Goal: Task Accomplishment & Management: Use online tool/utility

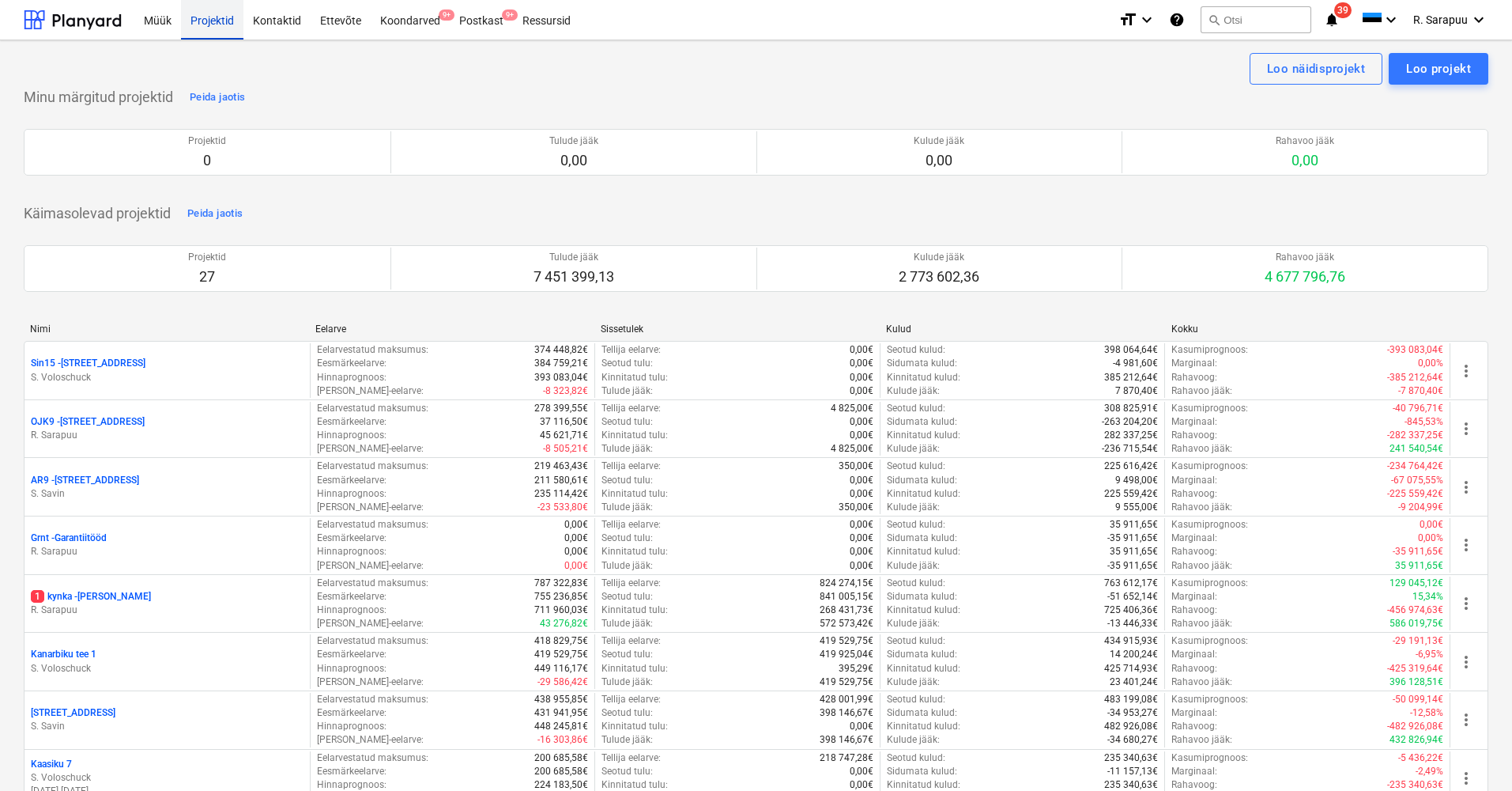
click at [212, 22] on div "Projektid" at bounding box center [211, 19] width 62 height 40
click at [154, 16] on div "Müük" at bounding box center [157, 19] width 47 height 40
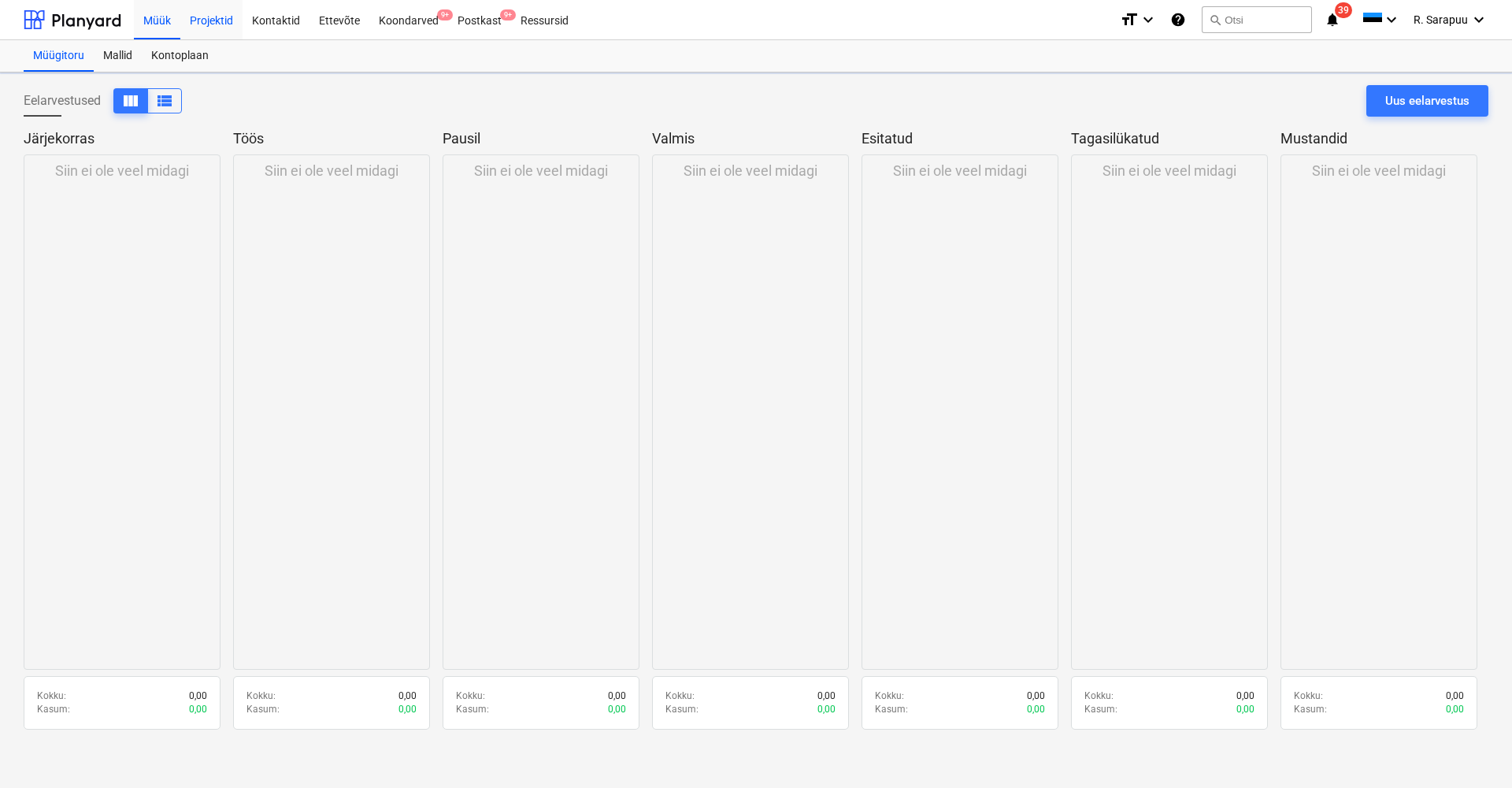
click at [202, 18] on div "Projektid" at bounding box center [211, 19] width 62 height 40
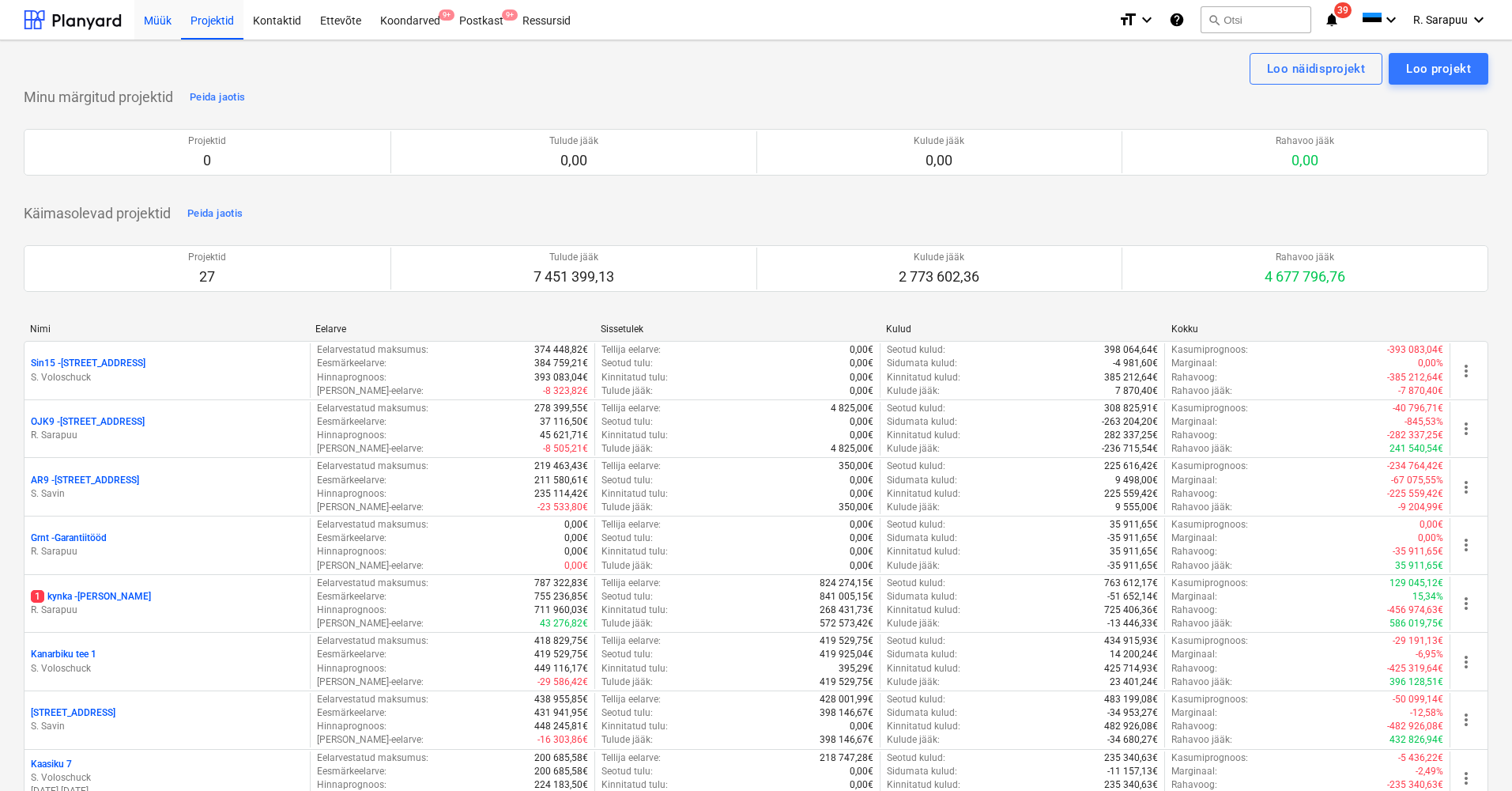
click at [173, 18] on div "Müük" at bounding box center [157, 19] width 47 height 40
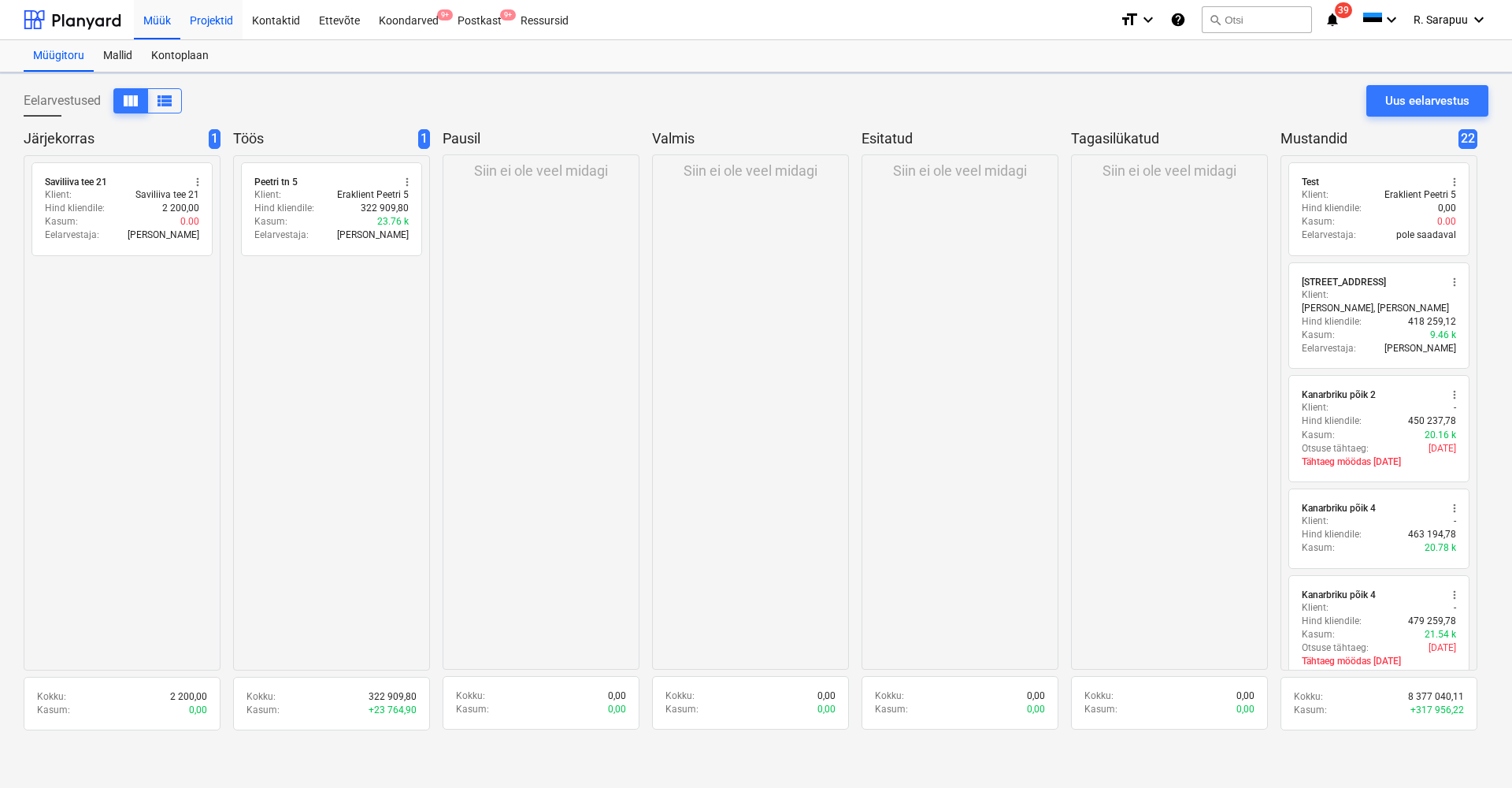
click at [200, 22] on div "Projektid" at bounding box center [211, 19] width 62 height 40
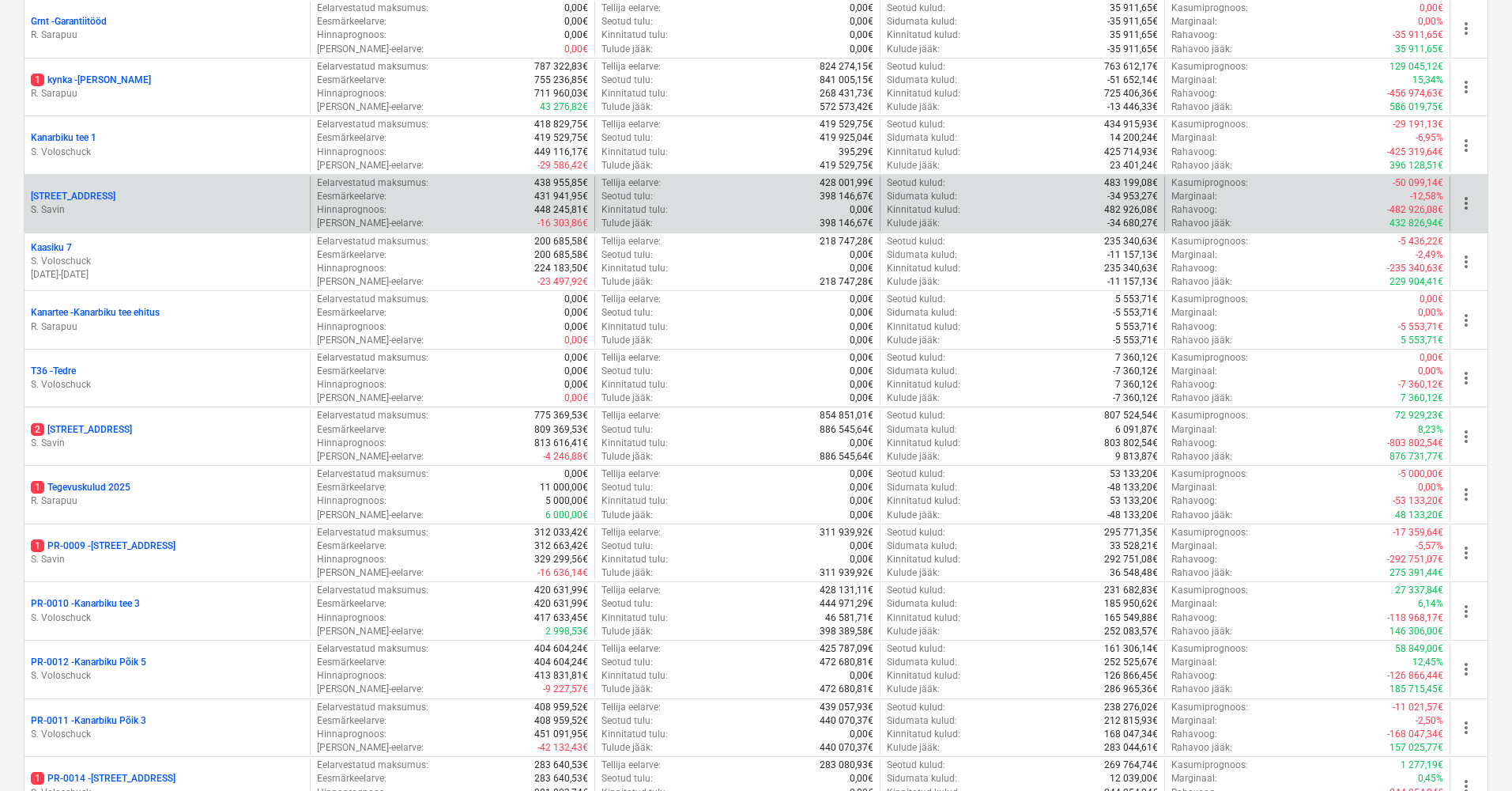
scroll to position [636, 0]
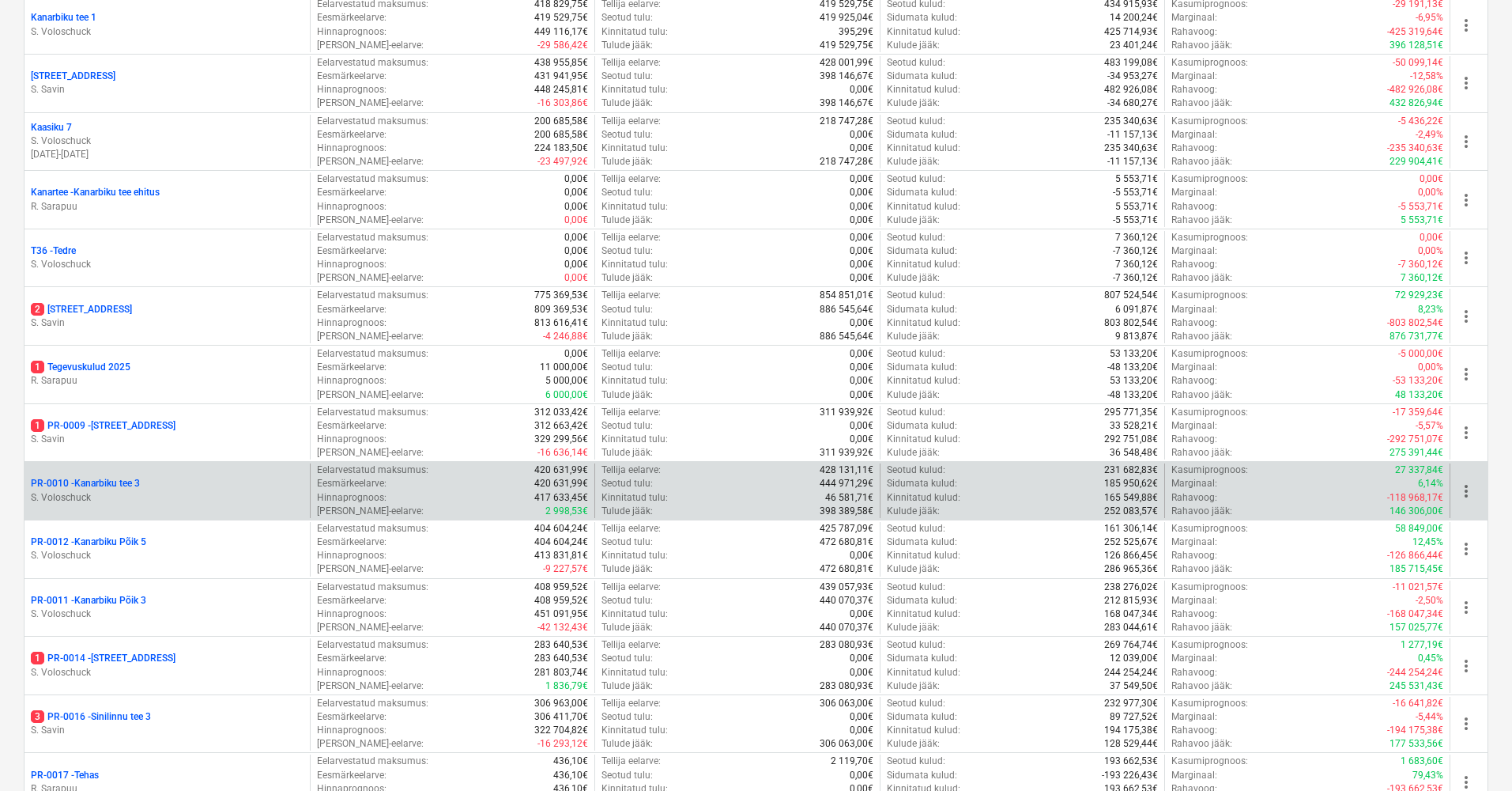
click at [146, 477] on div "PR-0010 - [GEOGRAPHIC_DATA] tee 3" at bounding box center [167, 484] width 273 height 13
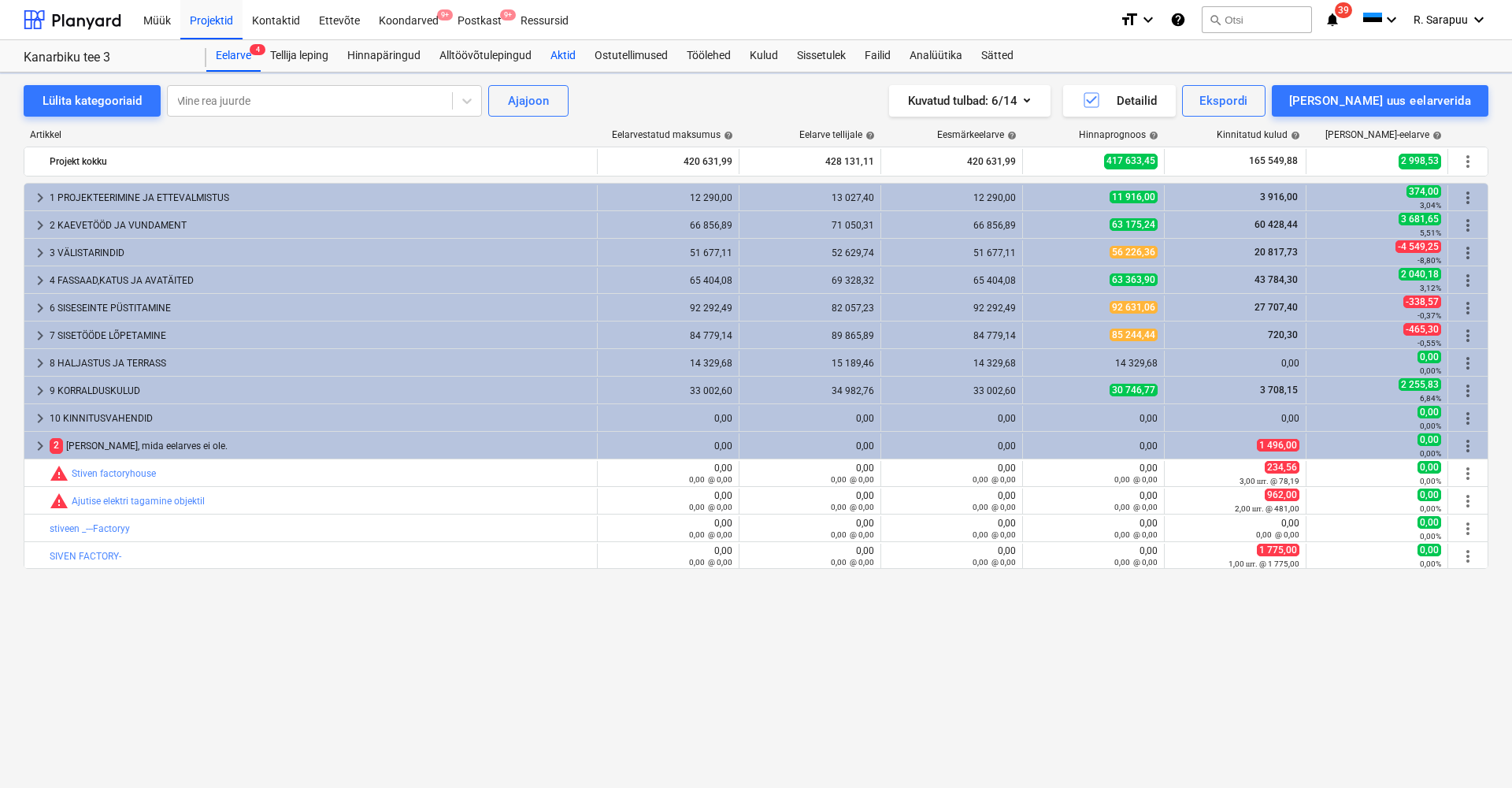
click at [567, 51] on div "Aktid" at bounding box center [562, 56] width 44 height 32
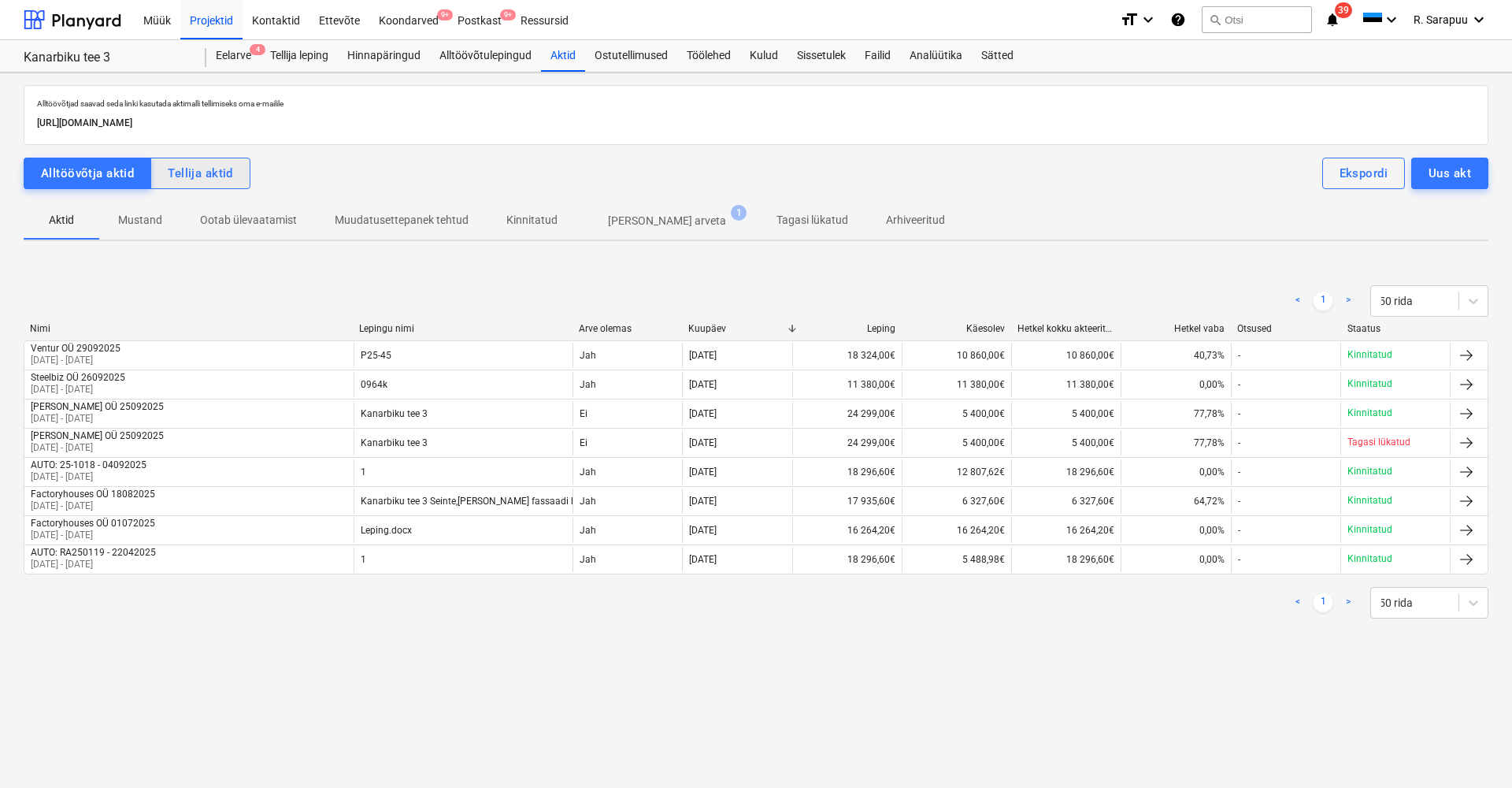
click at [223, 181] on div "Tellija aktid" at bounding box center [200, 173] width 66 height 21
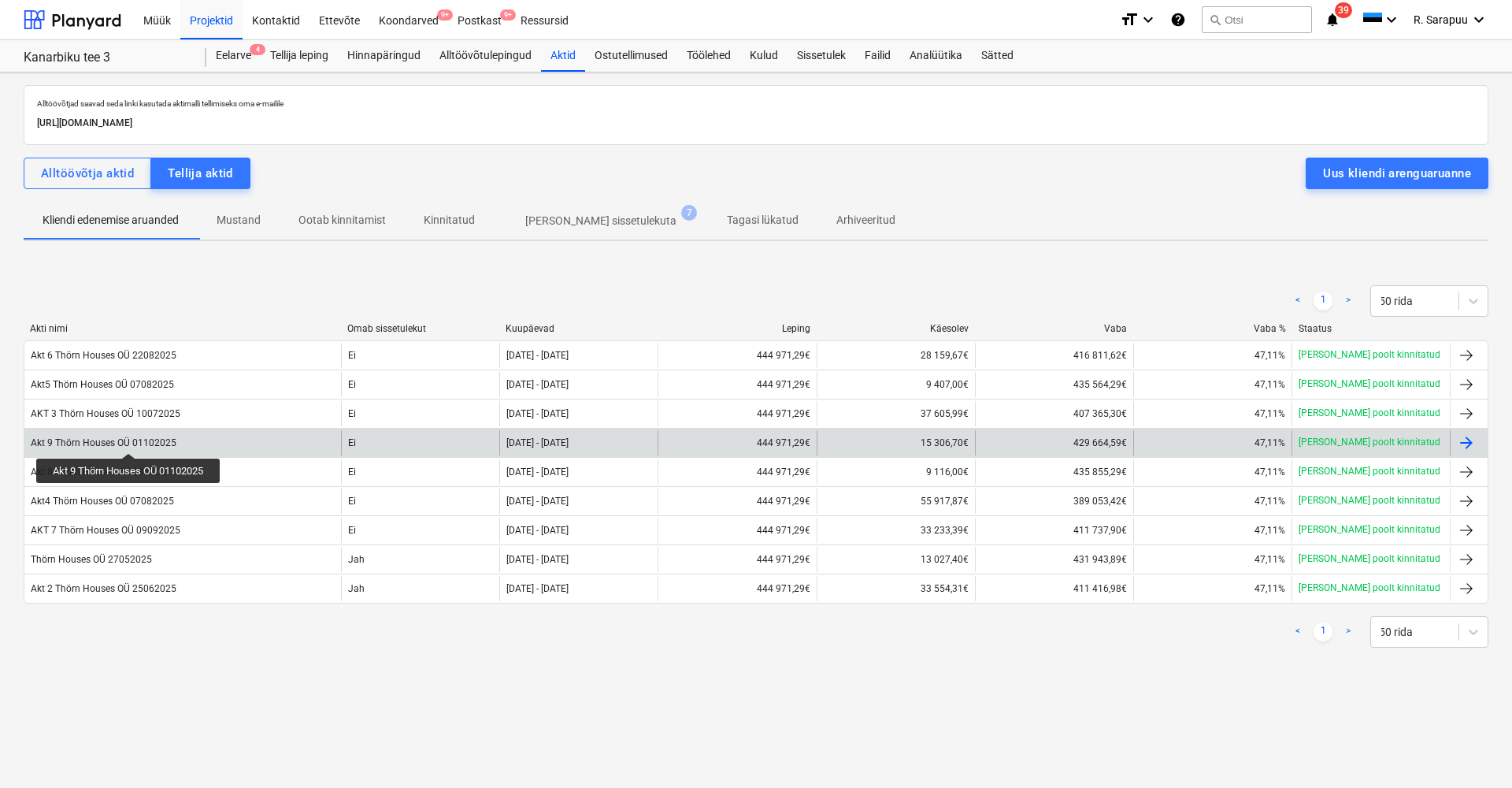
click at [130, 439] on div "Akt 9 Thörn Houses OÜ 01102025" at bounding box center [104, 442] width 146 height 11
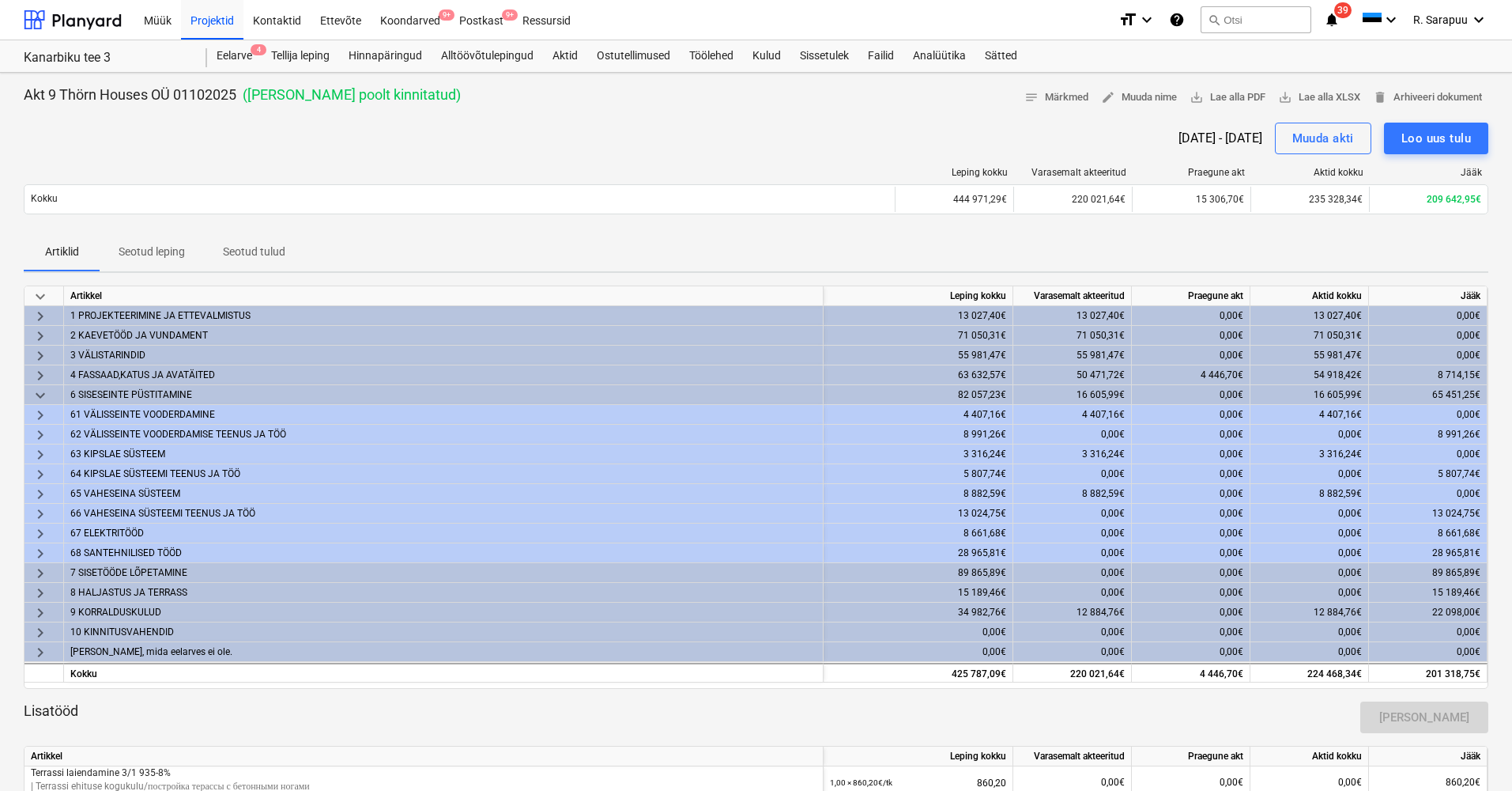
click at [48, 291] on span "keyboard_arrow_down" at bounding box center [40, 296] width 19 height 19
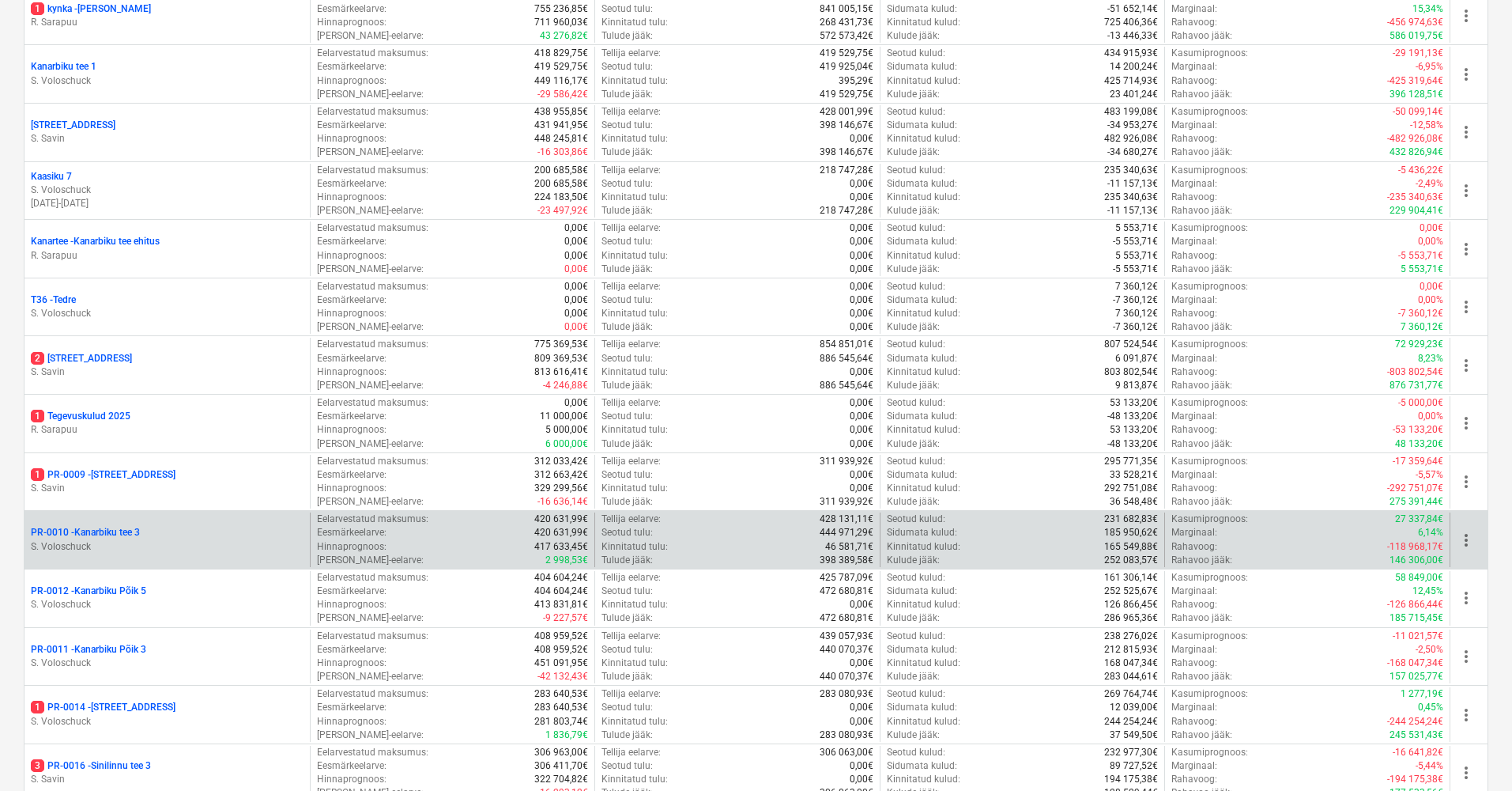
scroll to position [598, 0]
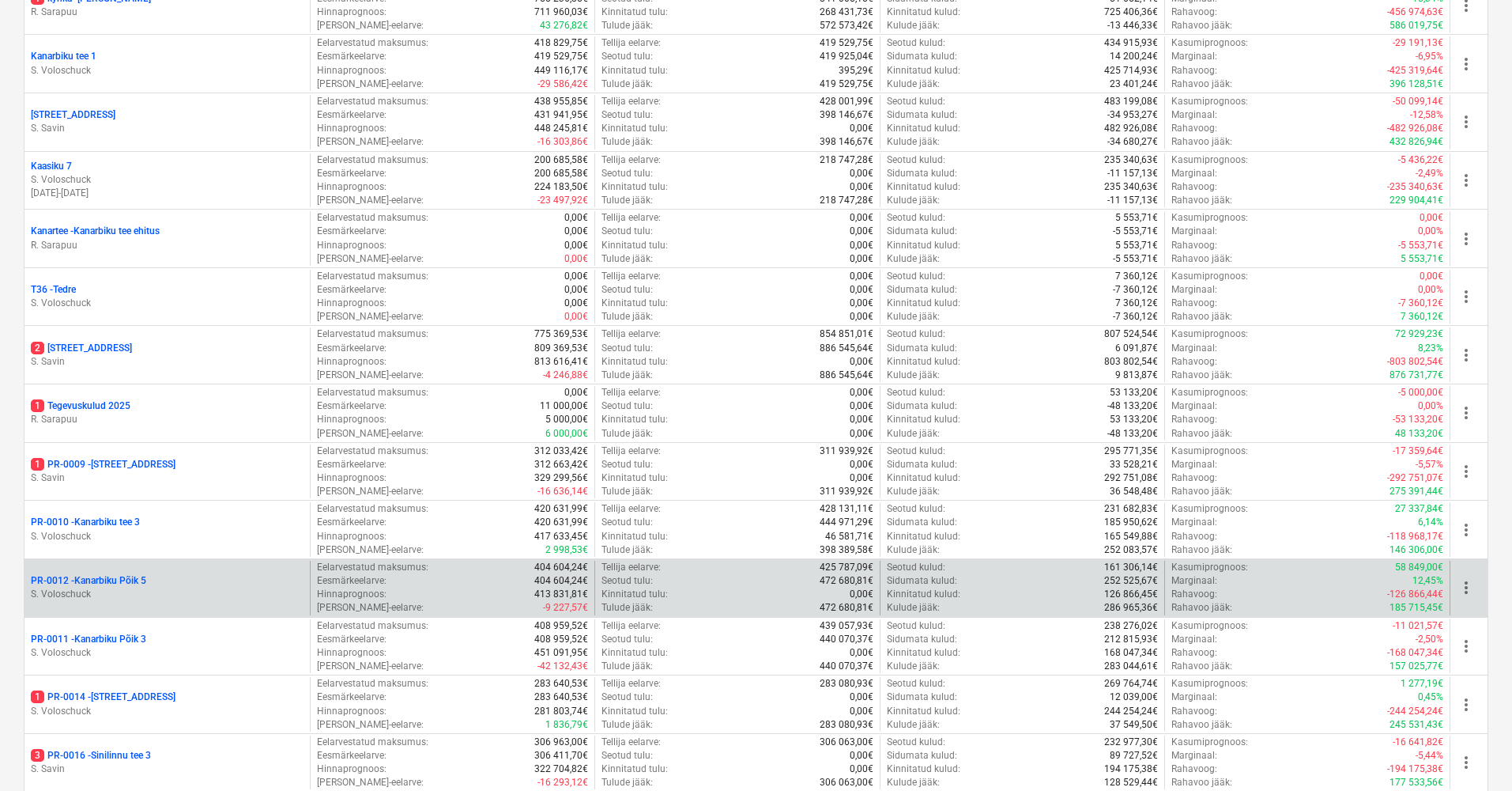
click at [131, 574] on p "PR-0012 - Kanarbiku Põik 5" at bounding box center [88, 580] width 116 height 13
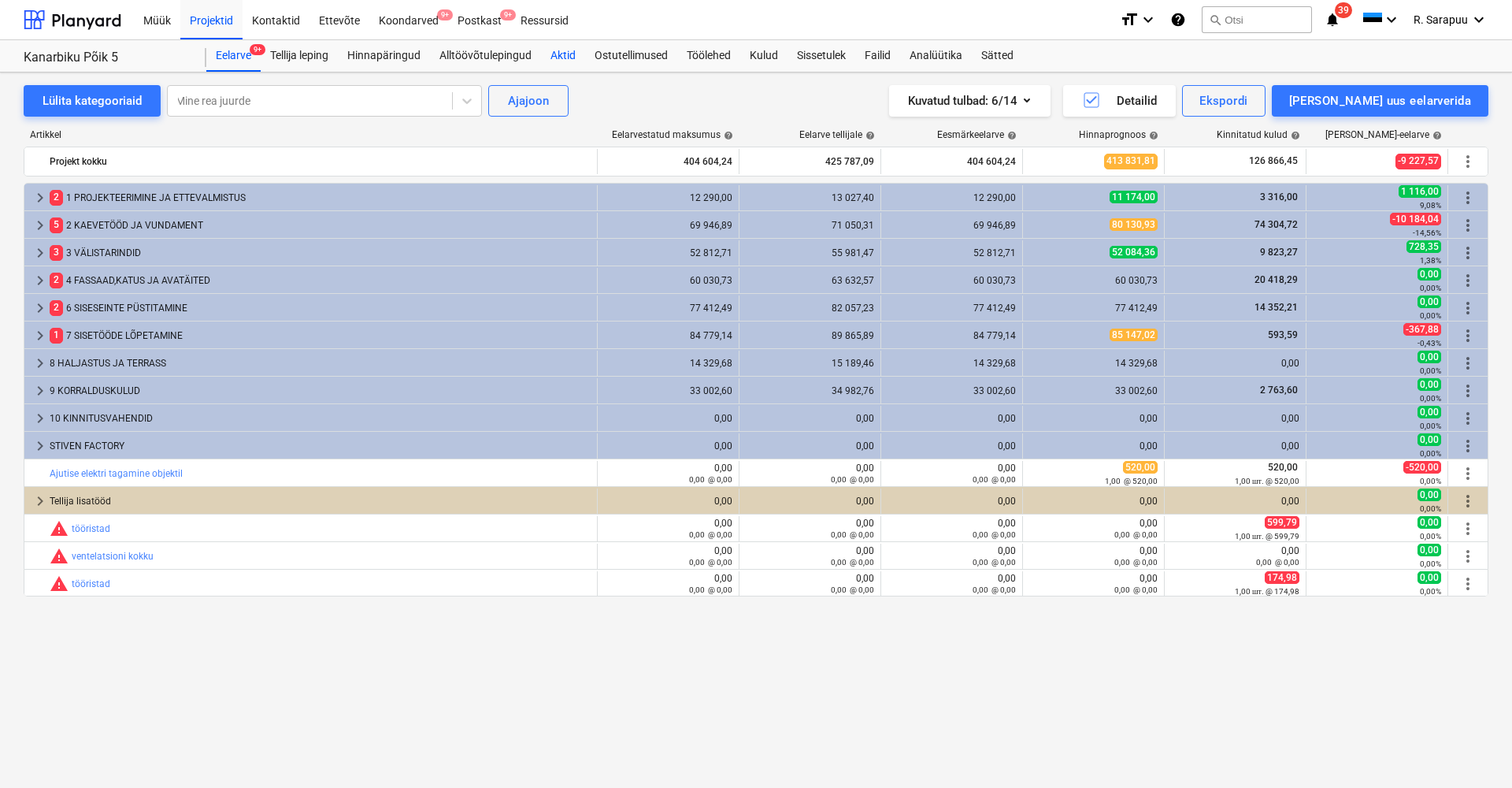
click at [562, 60] on div "Aktid" at bounding box center [562, 56] width 44 height 32
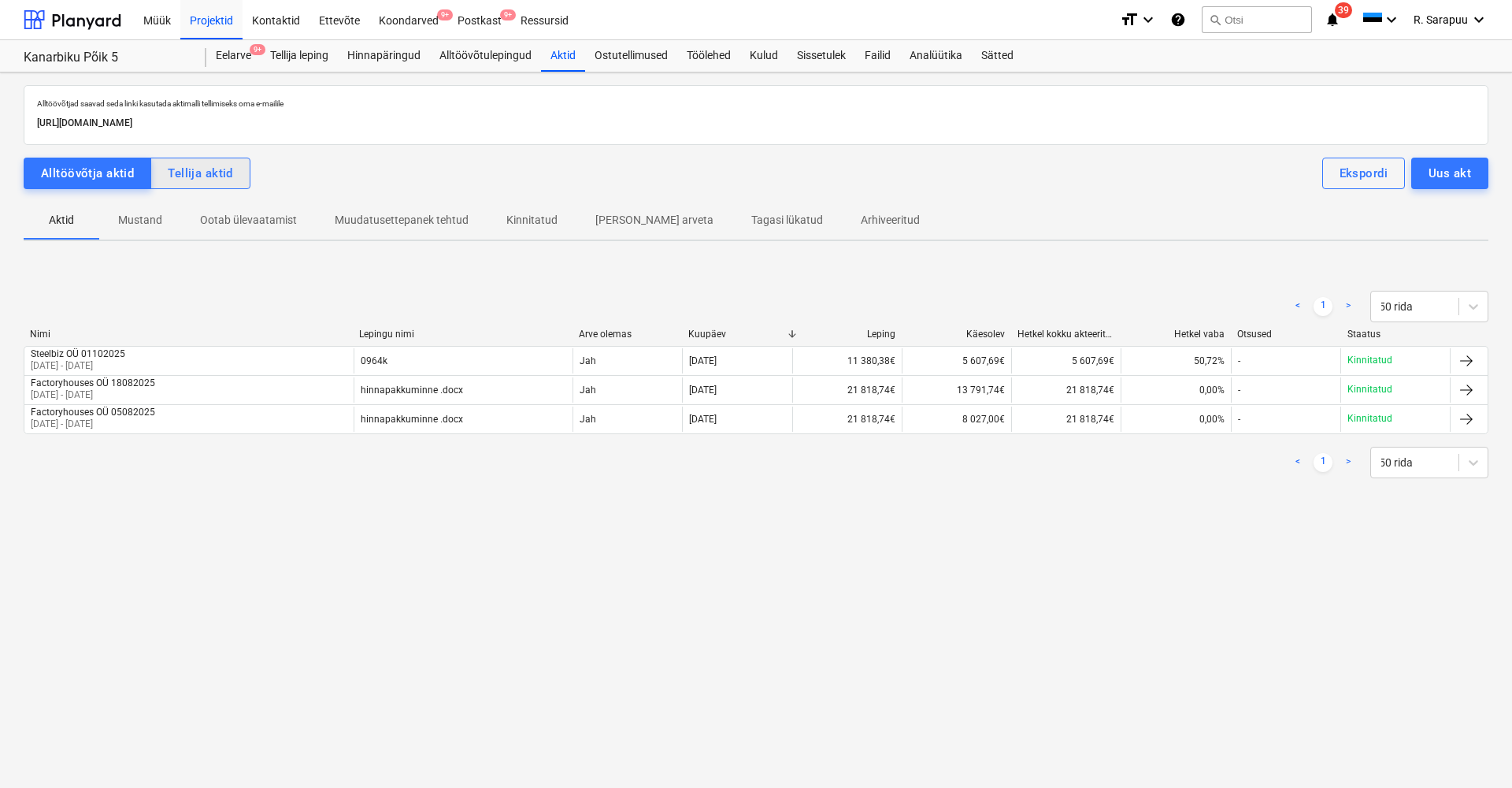
click at [243, 179] on button "Tellija aktid" at bounding box center [200, 173] width 100 height 32
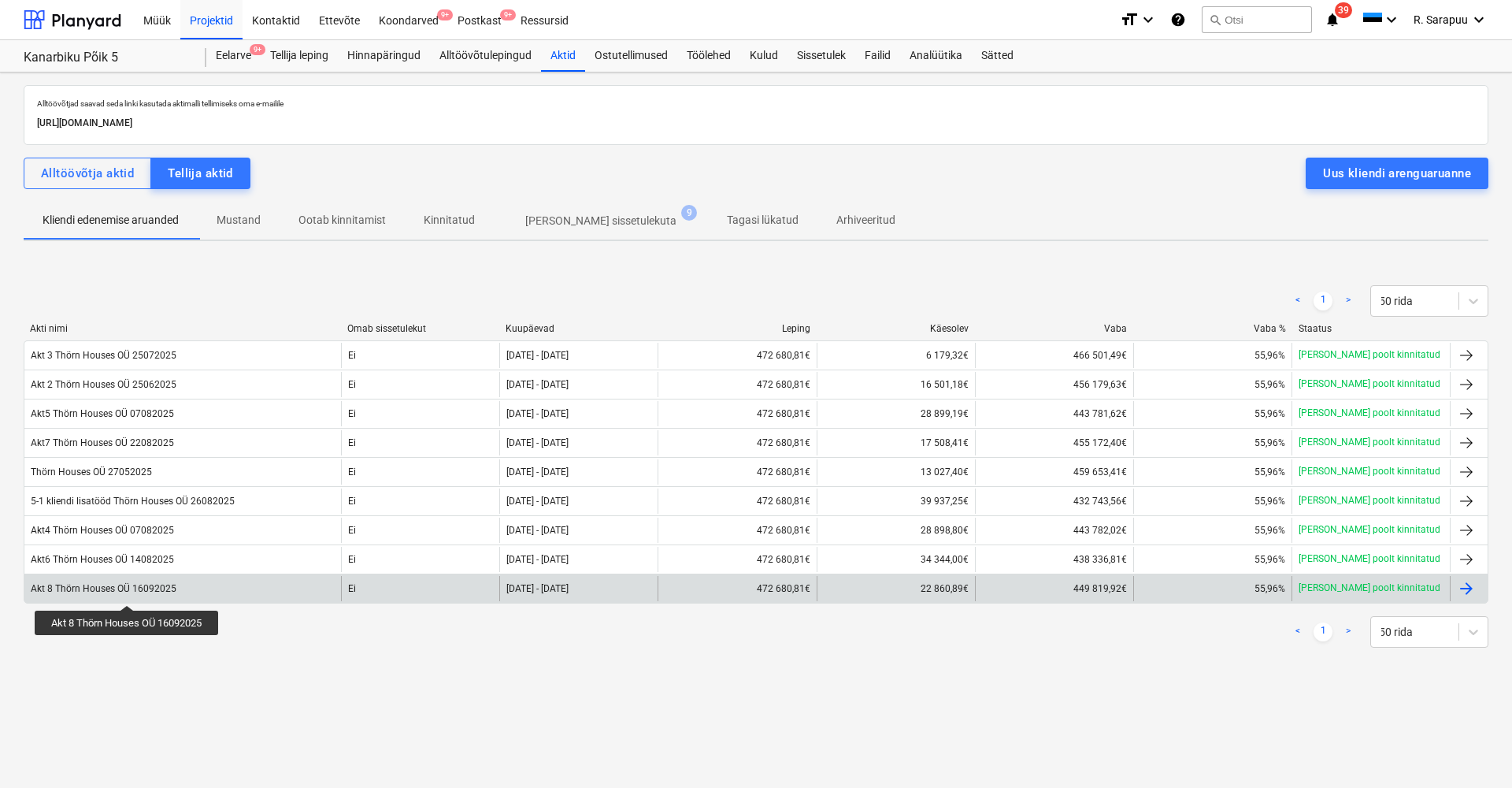
click at [129, 591] on div "Akt 8 Thörn Houses OÜ 16092025" at bounding box center [104, 588] width 146 height 11
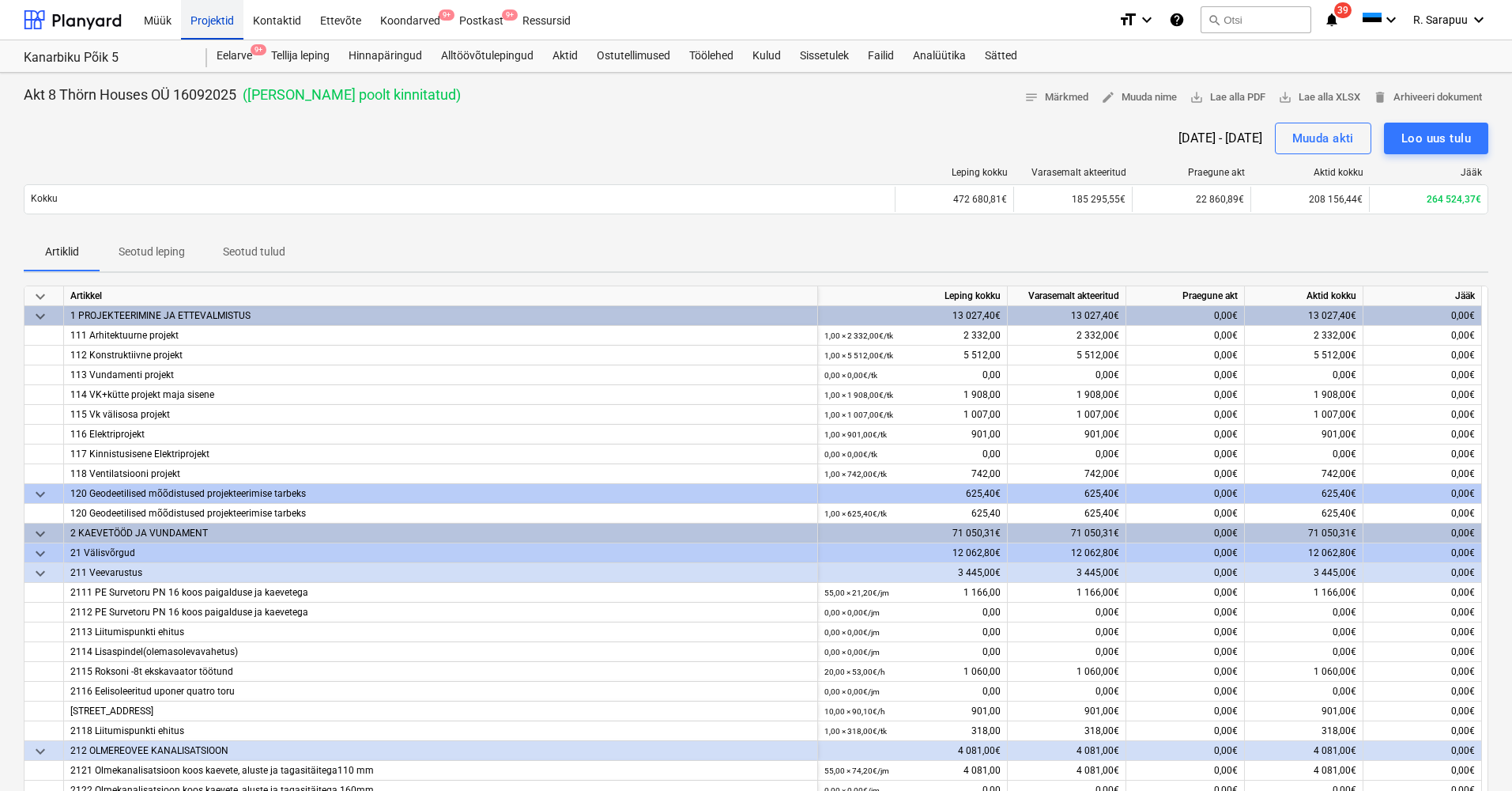
click at [221, 23] on div "Projektid" at bounding box center [211, 19] width 62 height 40
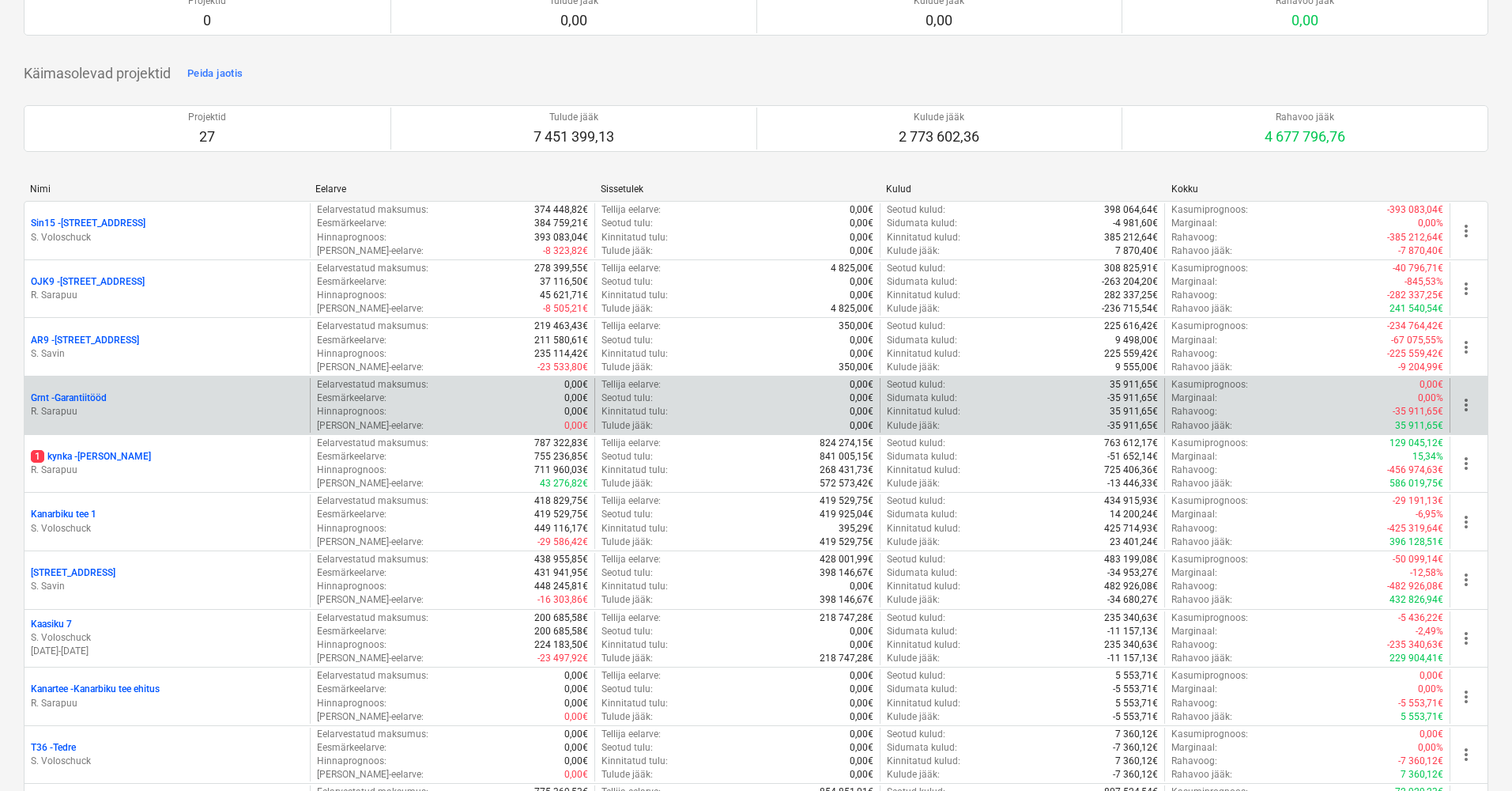
scroll to position [548, 0]
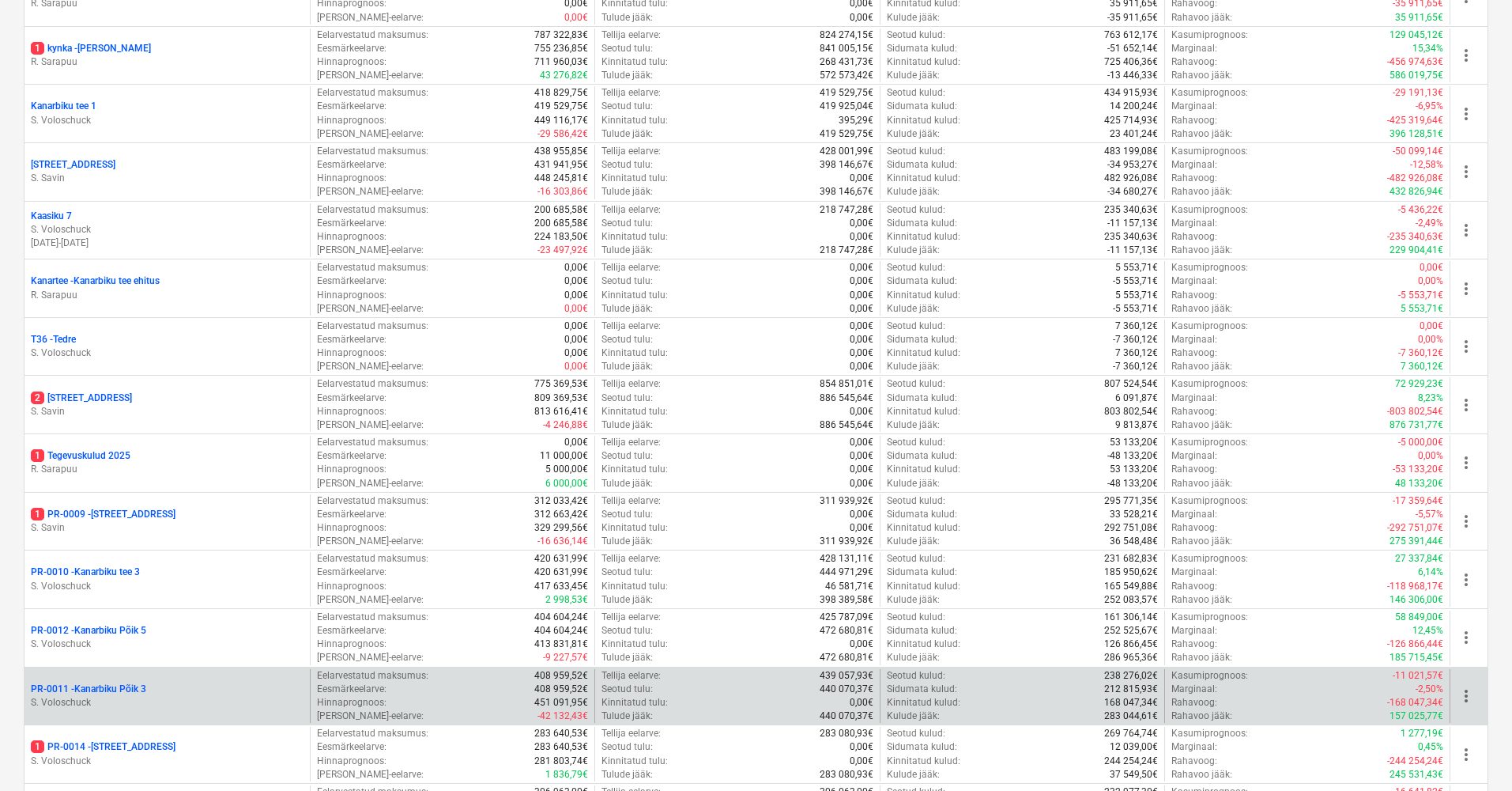
click at [141, 696] on p "S. Voloschuck" at bounding box center [167, 703] width 273 height 13
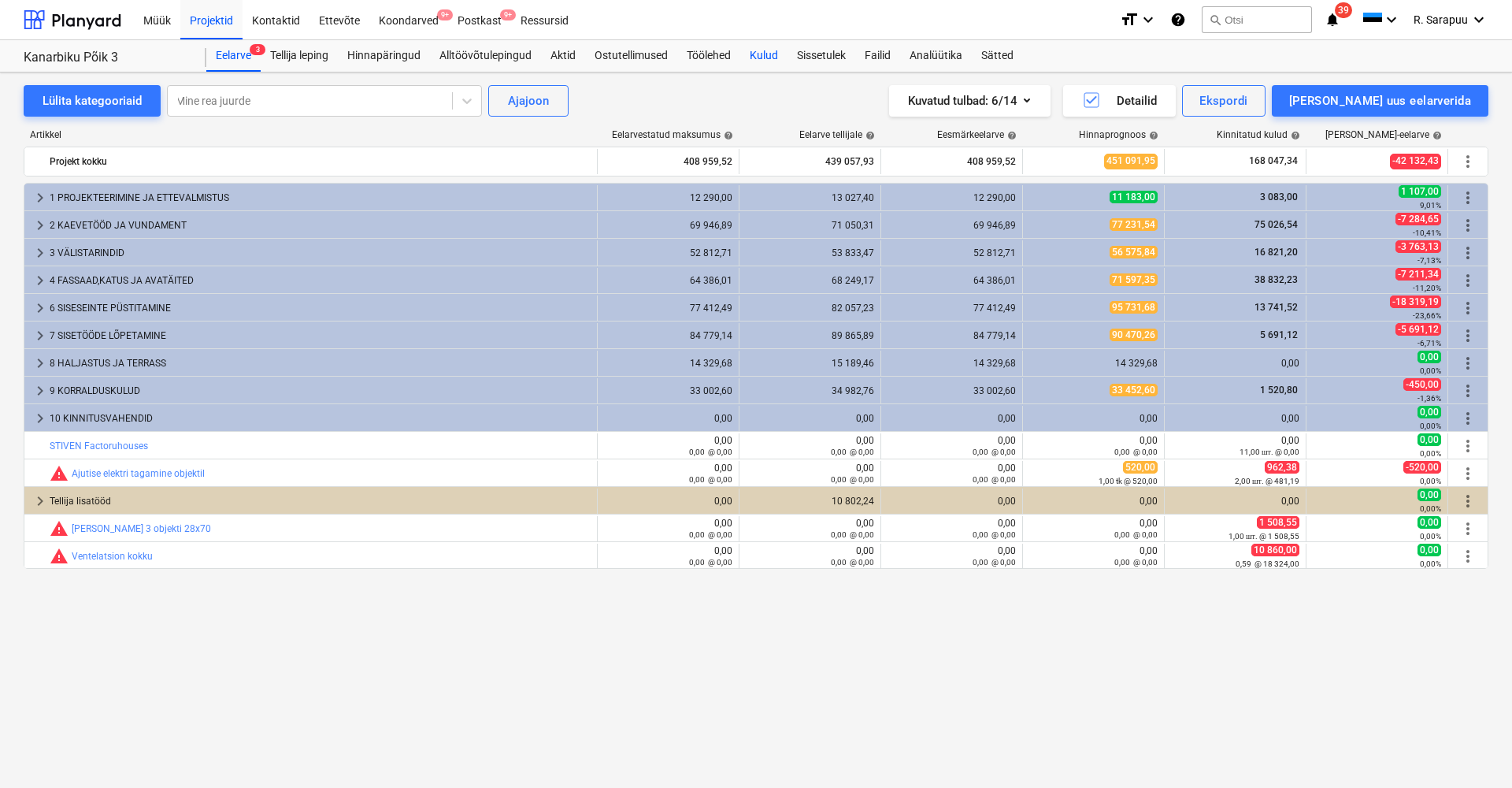
click at [767, 53] on div "Kulud" at bounding box center [764, 56] width 47 height 32
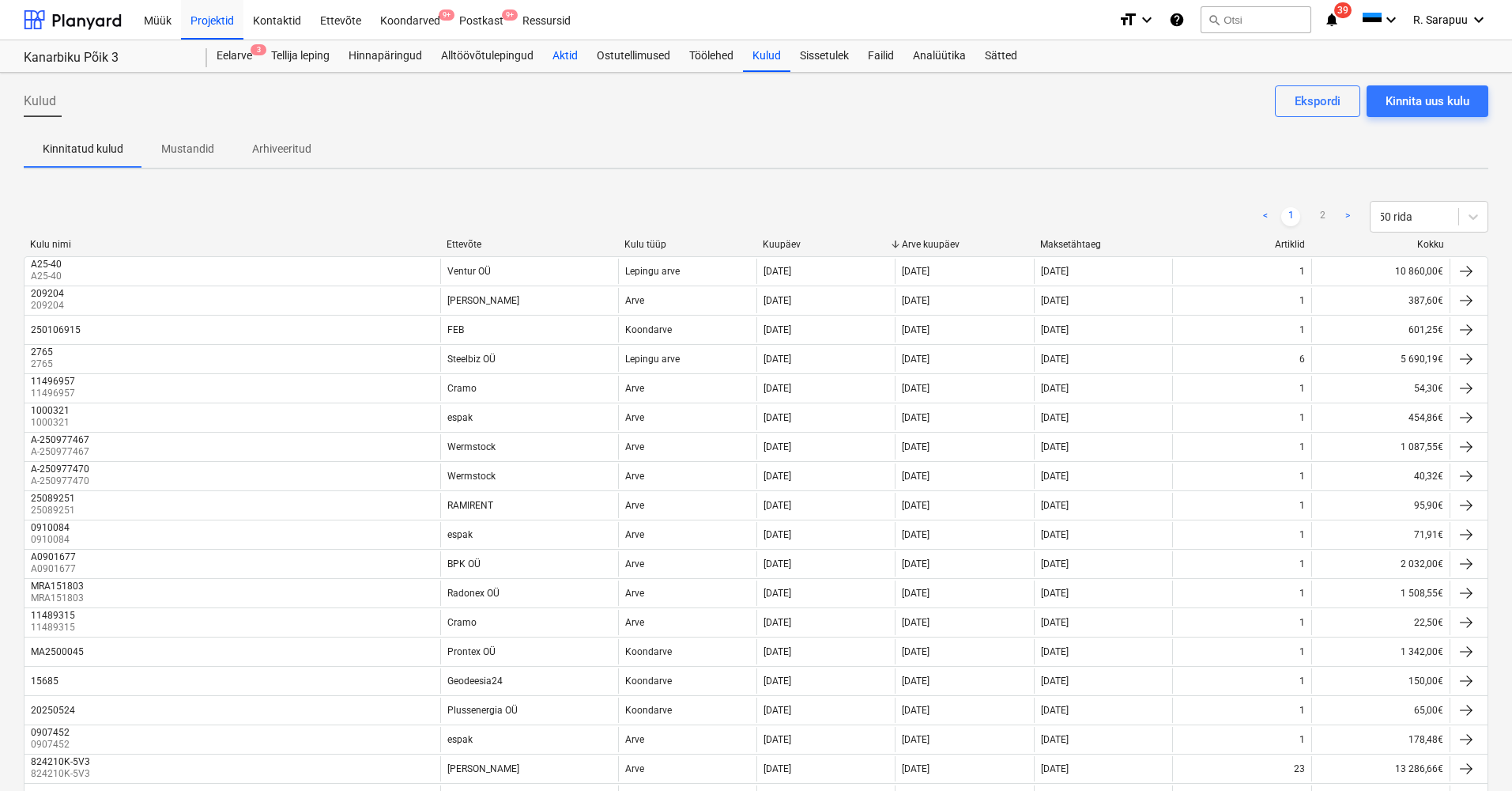
click at [567, 58] on div "Aktid" at bounding box center [564, 56] width 44 height 32
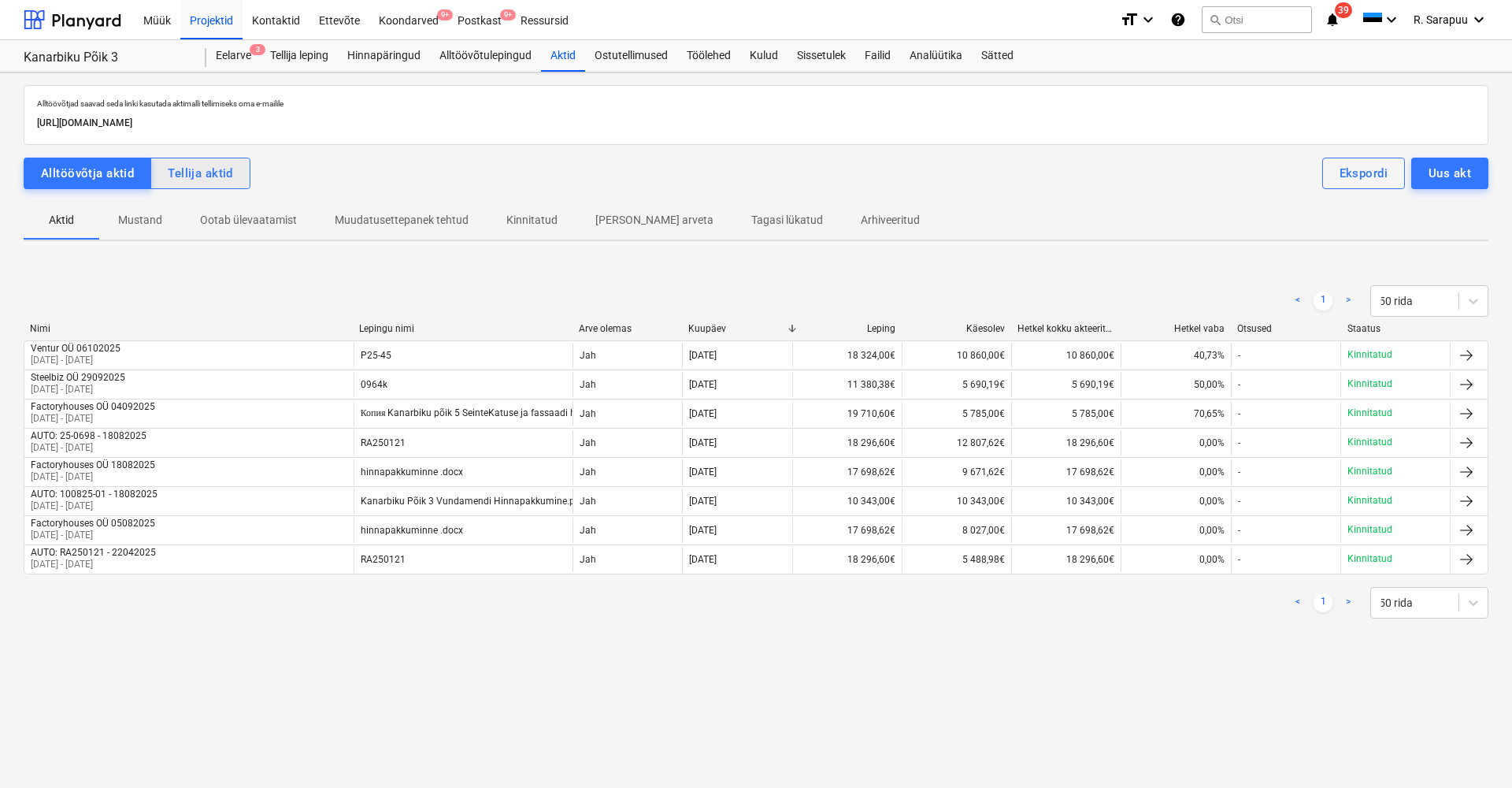
click at [202, 185] on button "Tellija aktid" at bounding box center [200, 173] width 100 height 32
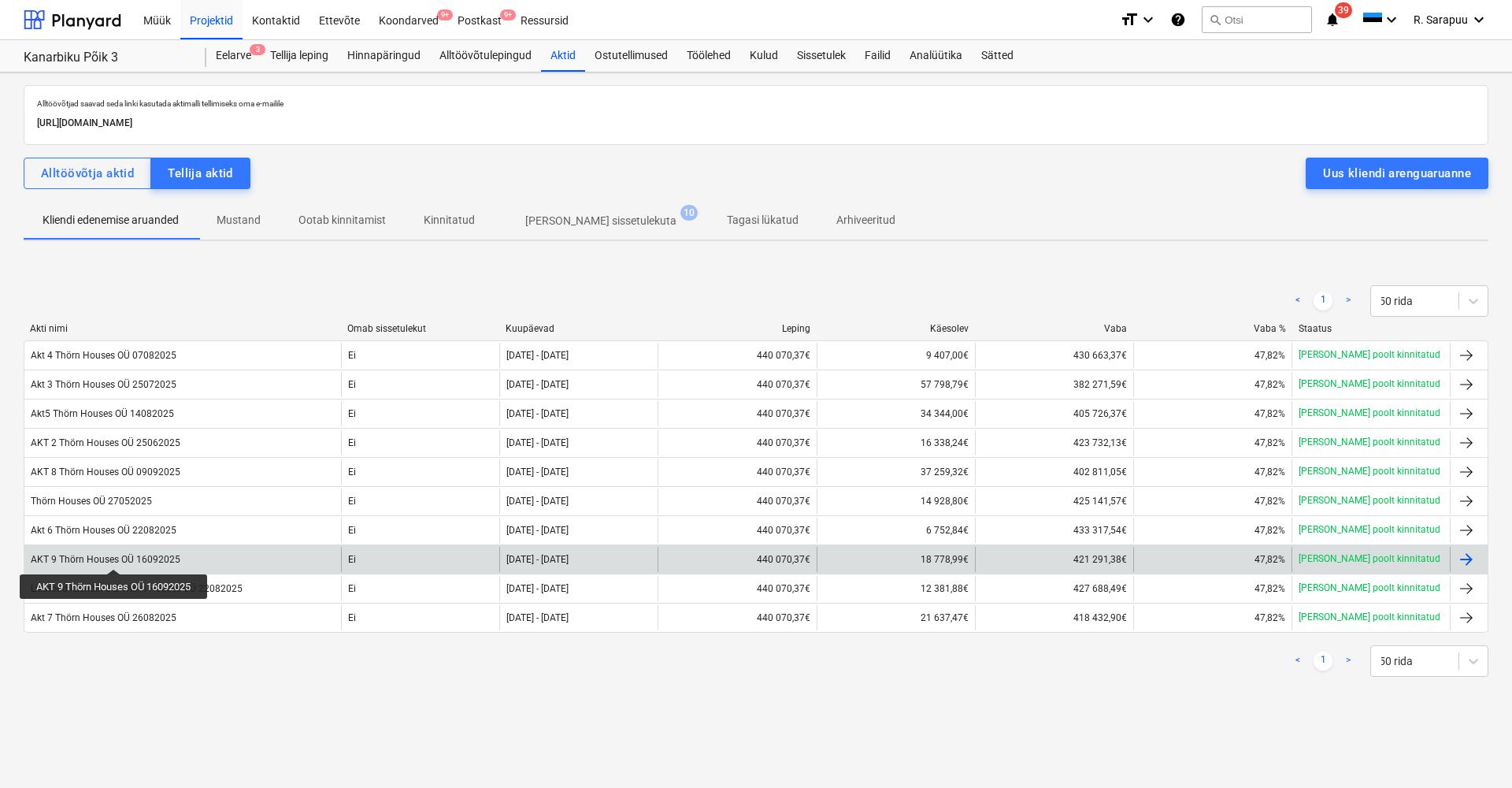
click at [116, 555] on div "AKT 9 Thörn Houses OÜ 16092025" at bounding box center [105, 559] width 149 height 11
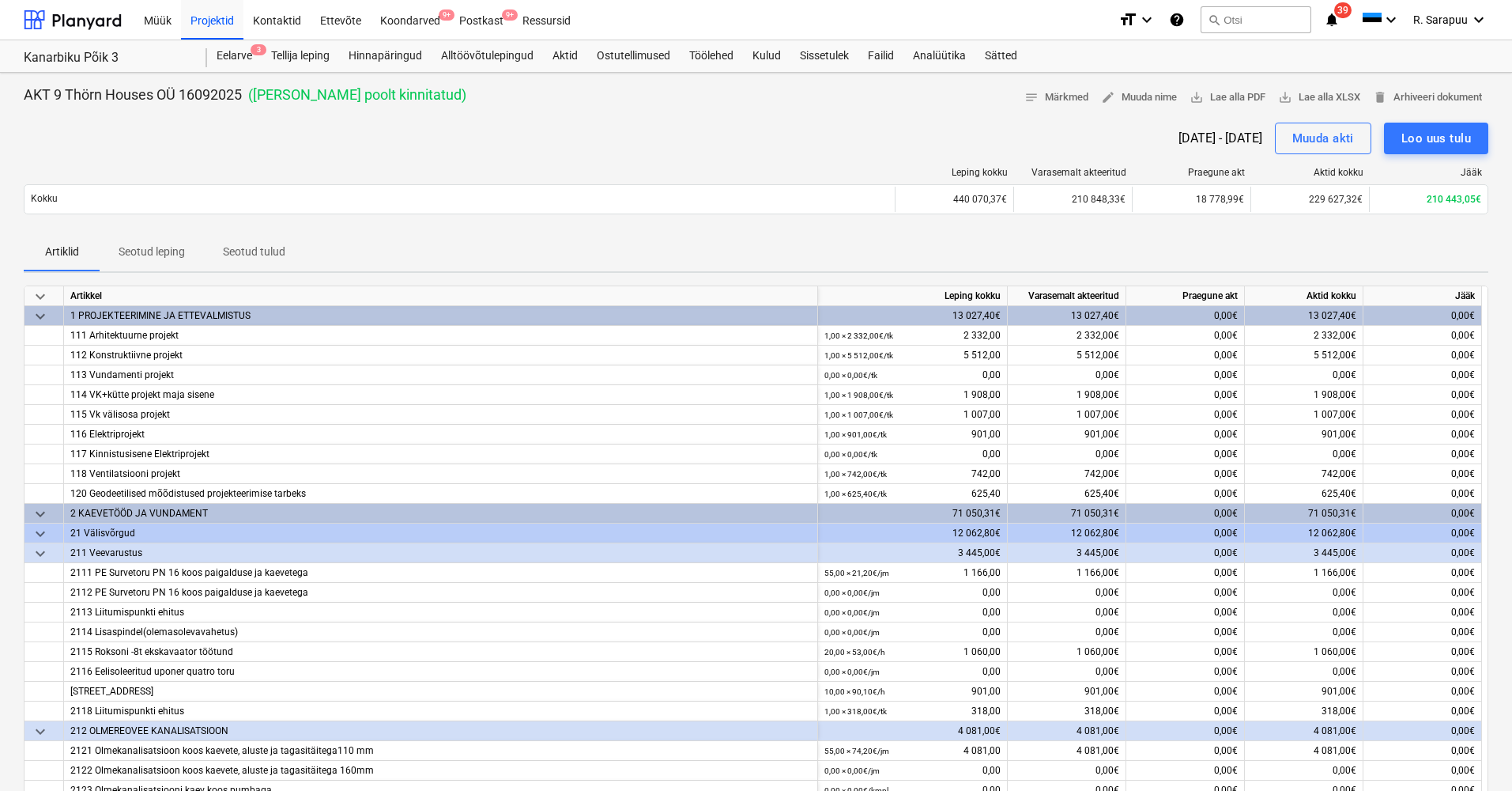
click at [39, 299] on span "keyboard_arrow_down" at bounding box center [40, 296] width 19 height 19
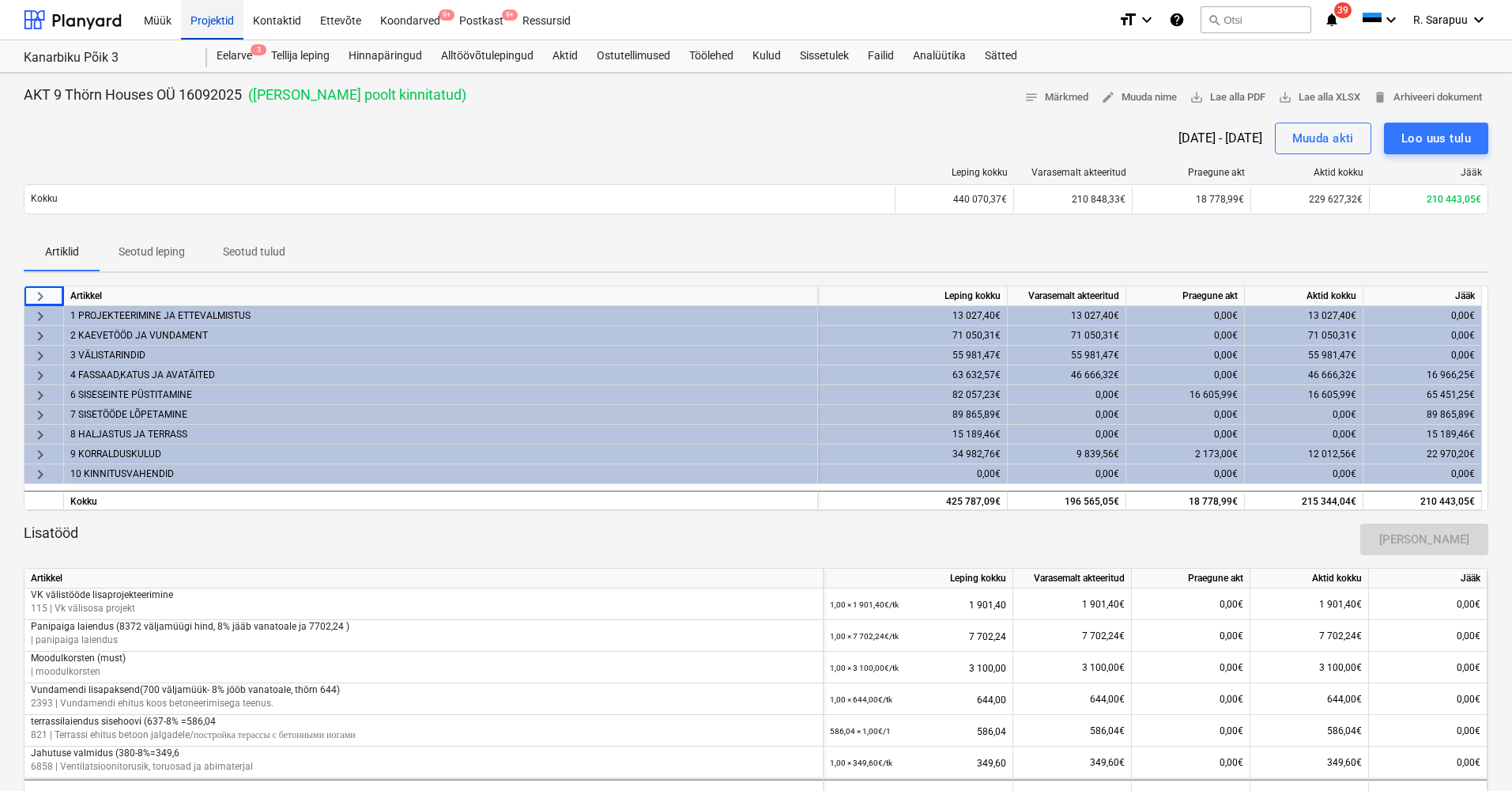
click at [231, 27] on div "Projektid" at bounding box center [211, 19] width 62 height 40
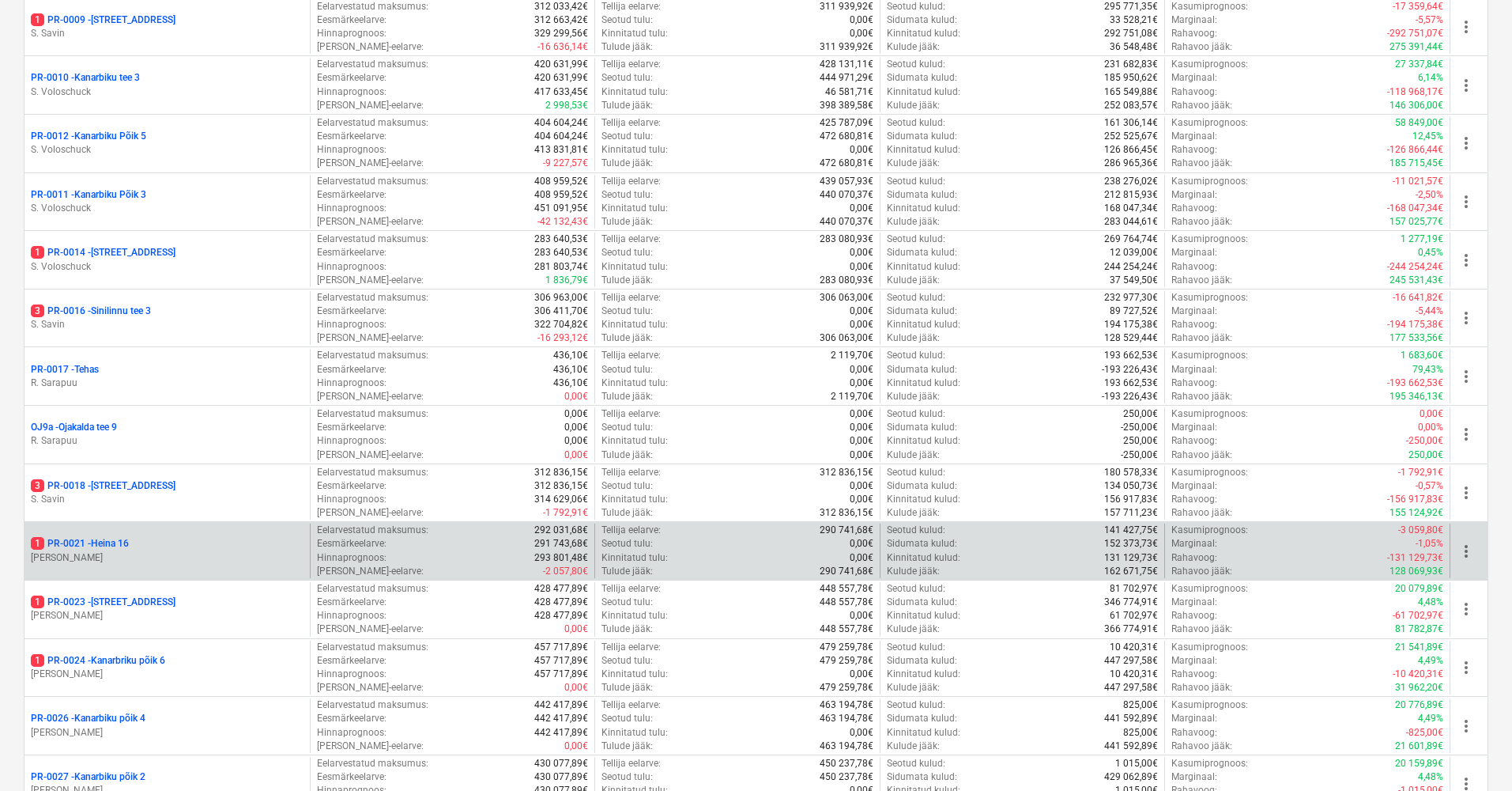
scroll to position [1113, 0]
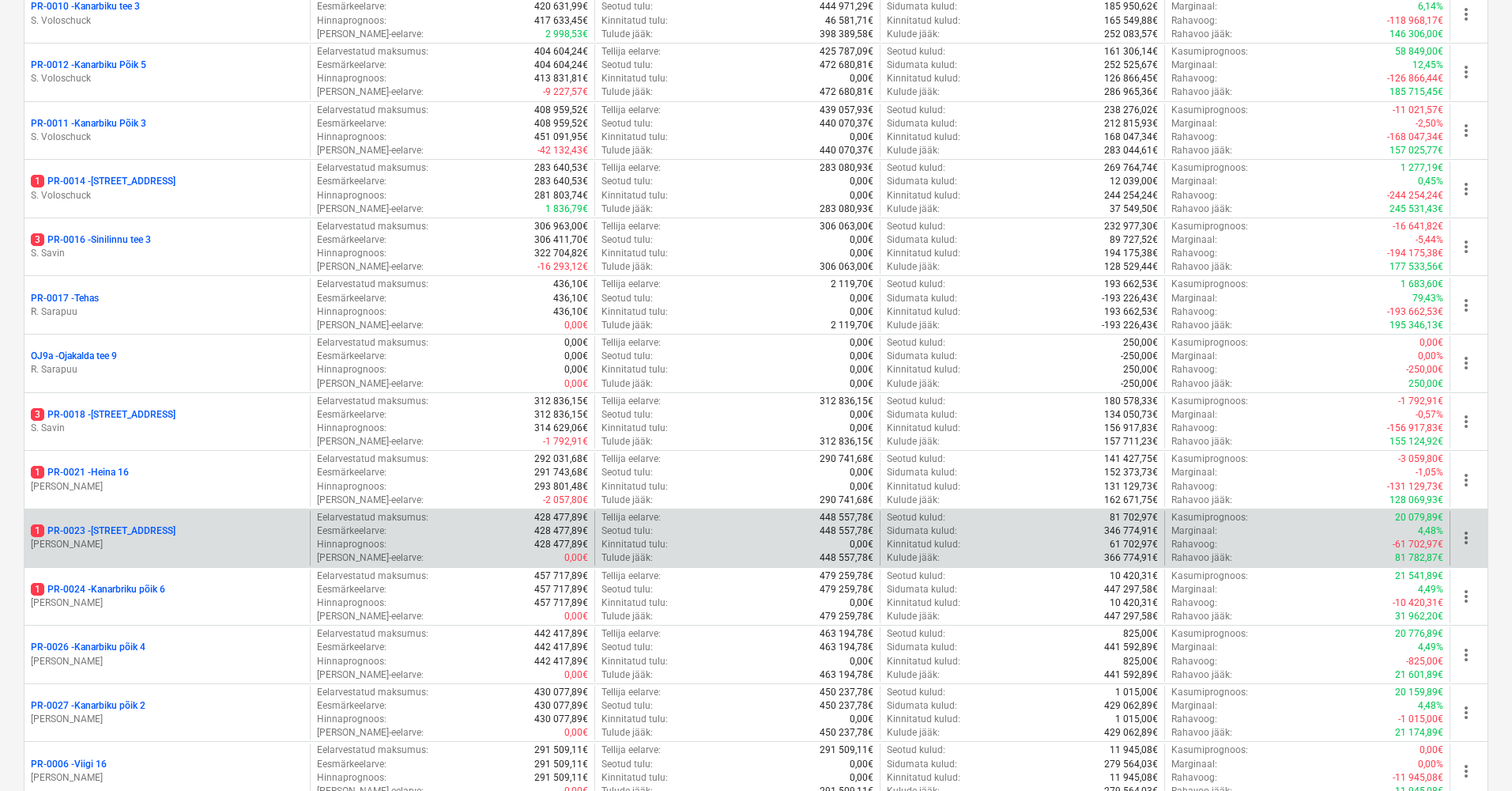
click at [131, 538] on p "[PERSON_NAME]" at bounding box center [167, 545] width 273 height 13
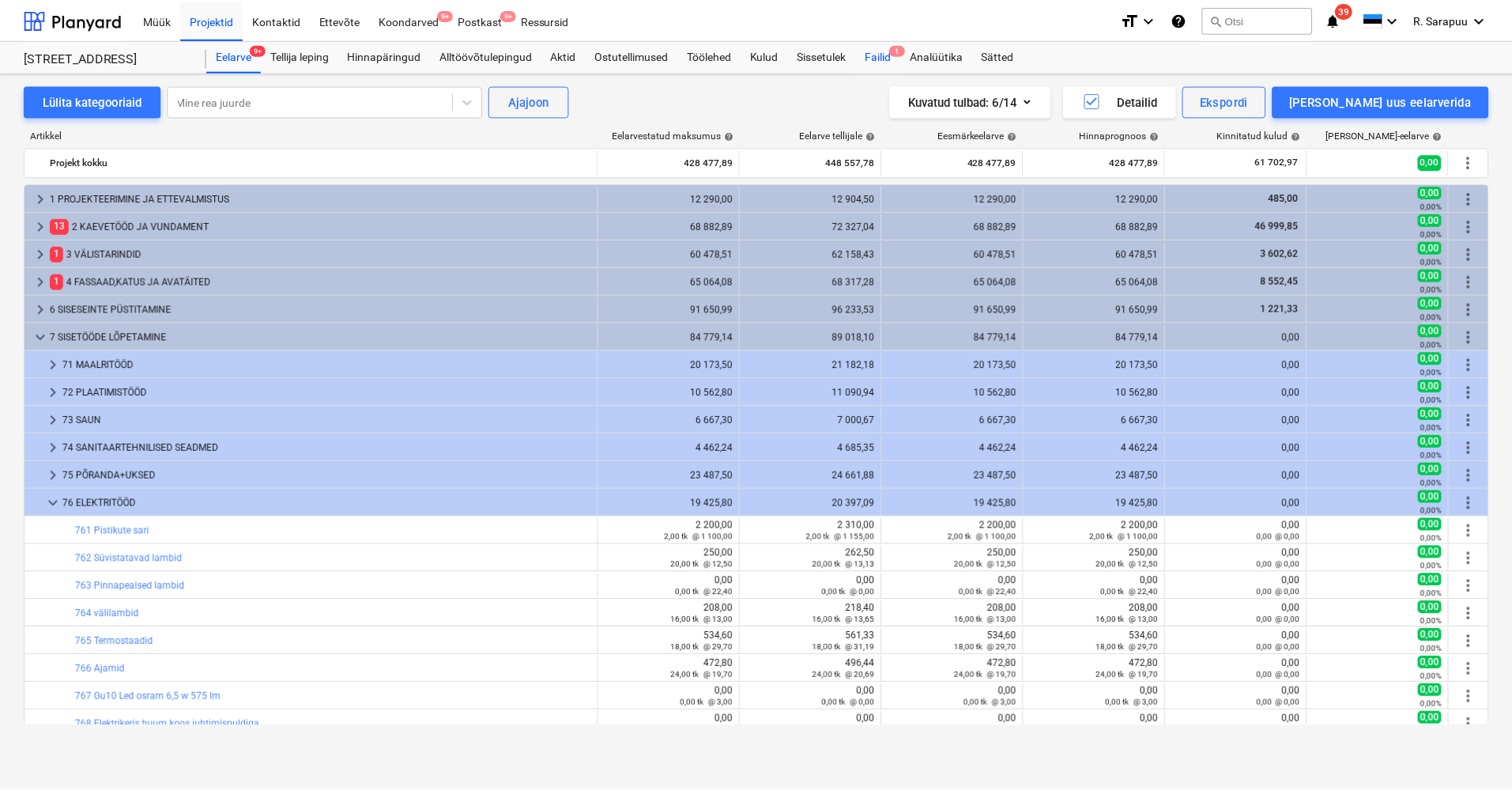
scroll to position [285, 0]
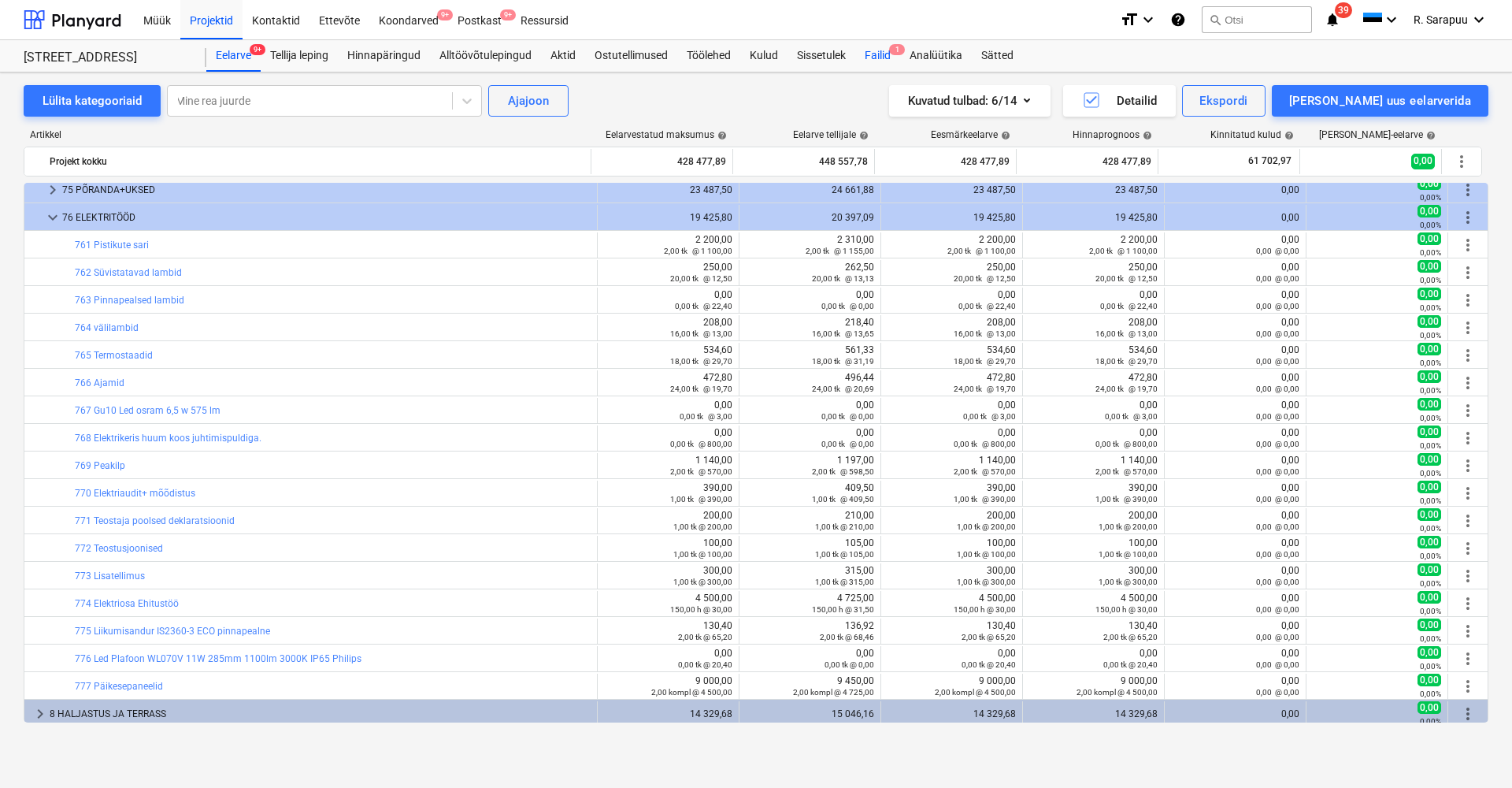
click at [879, 55] on div "Failid 1" at bounding box center [878, 56] width 45 height 32
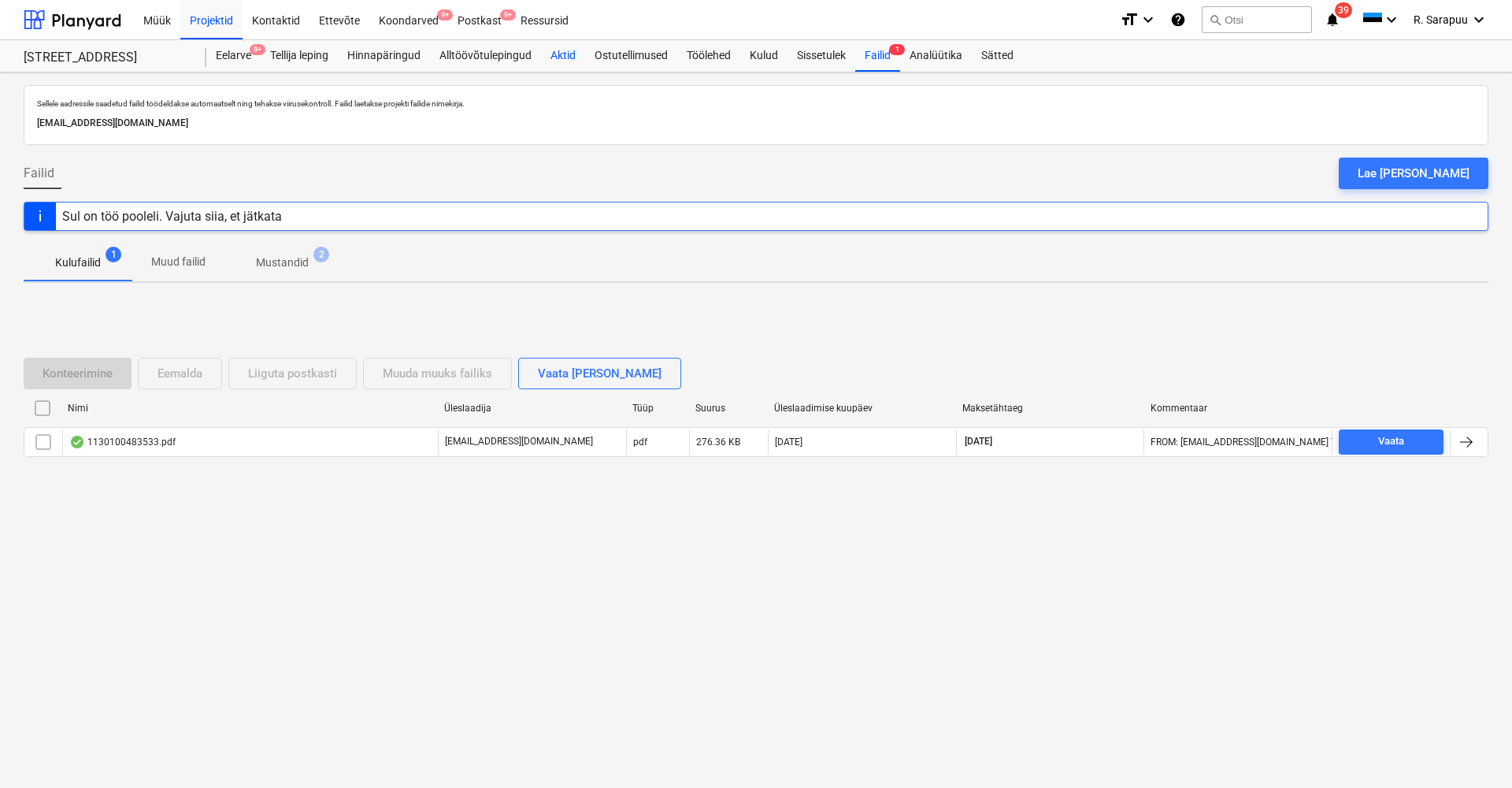
click at [571, 65] on div "Aktid" at bounding box center [562, 56] width 44 height 32
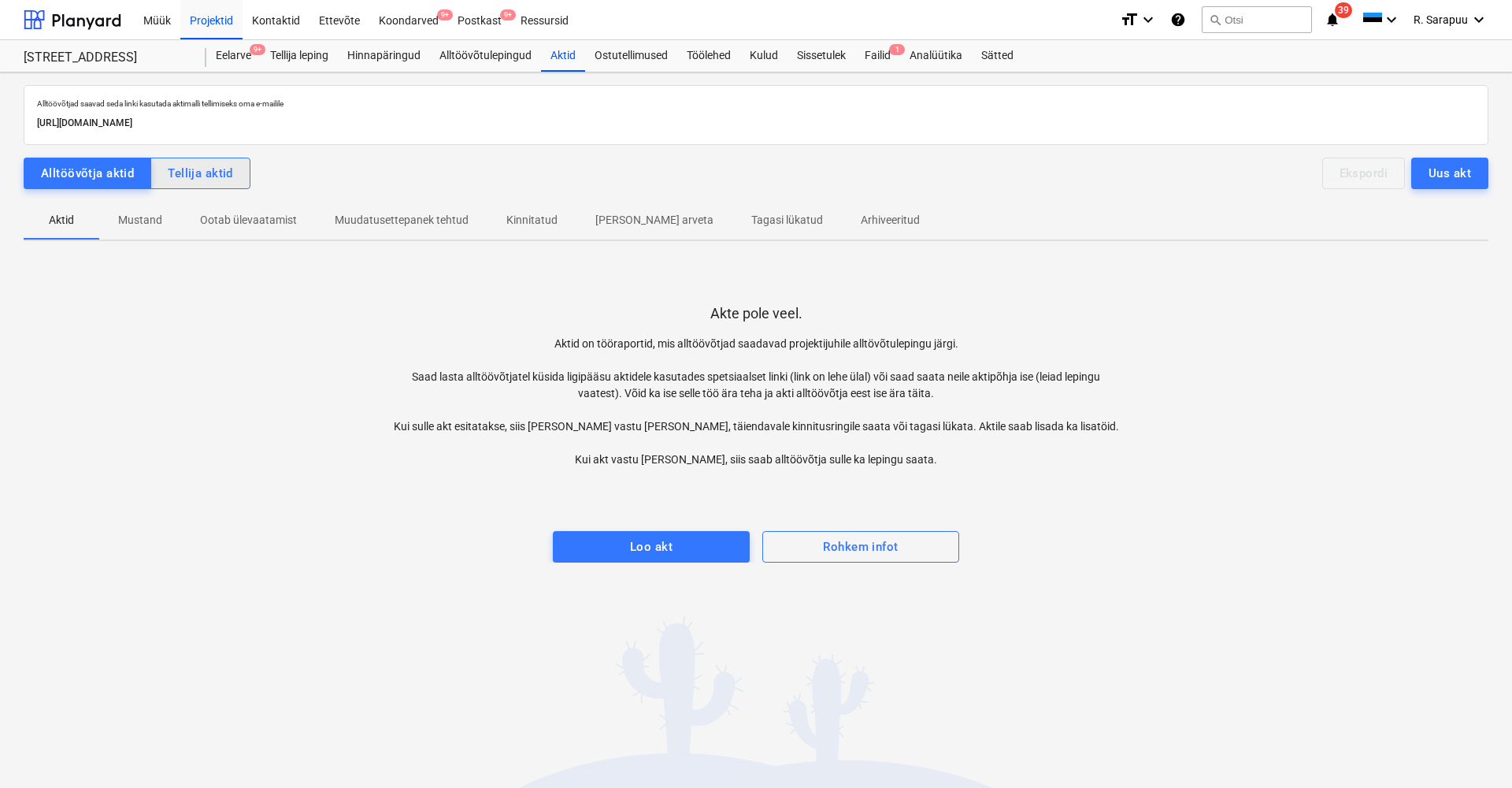
click at [201, 176] on div "Tellija aktid" at bounding box center [200, 173] width 66 height 21
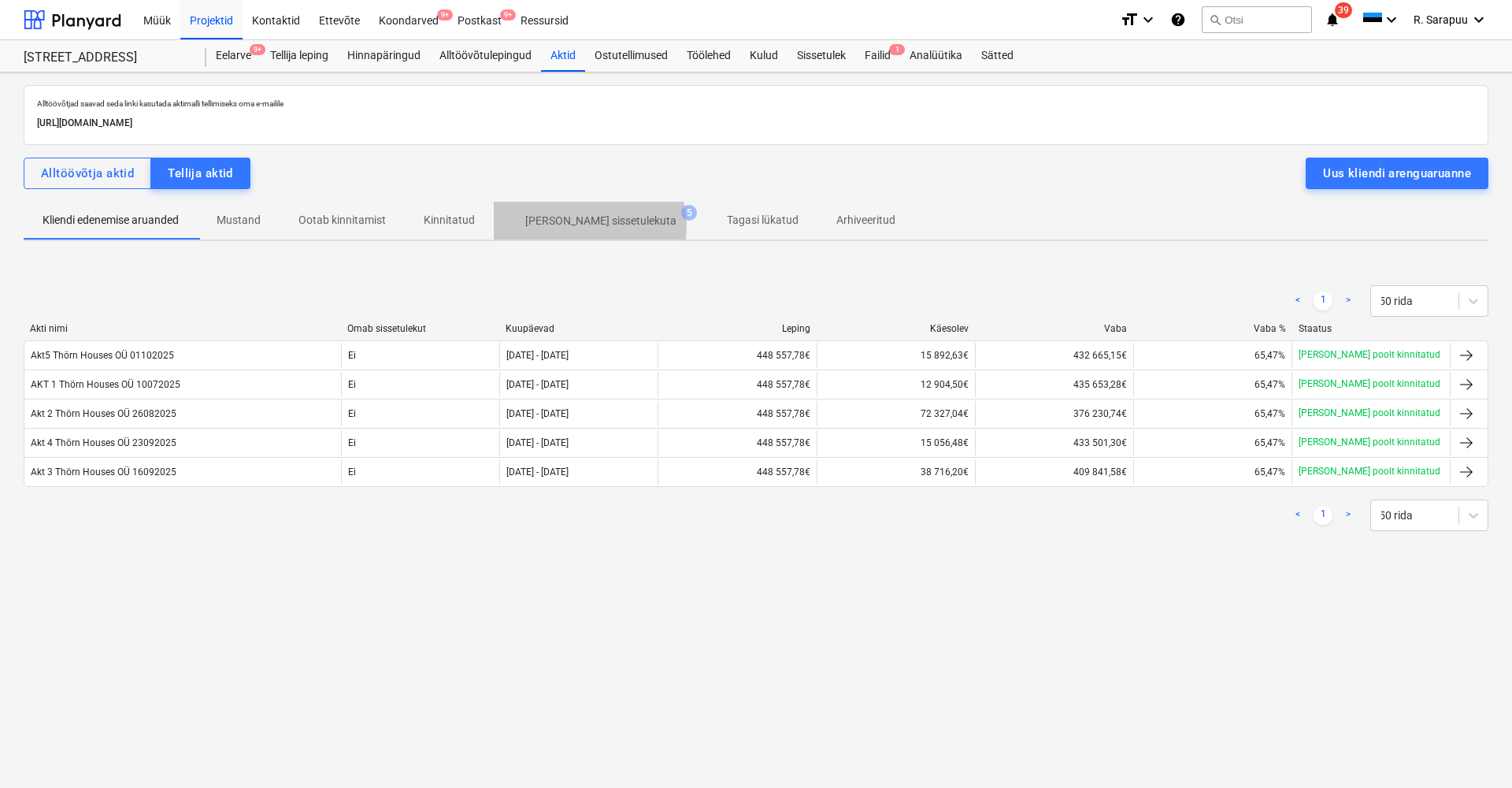
click at [588, 226] on p "[PERSON_NAME] sissetulekuta" at bounding box center [600, 221] width 151 height 17
click at [433, 228] on span "Kinnitatud" at bounding box center [449, 220] width 89 height 26
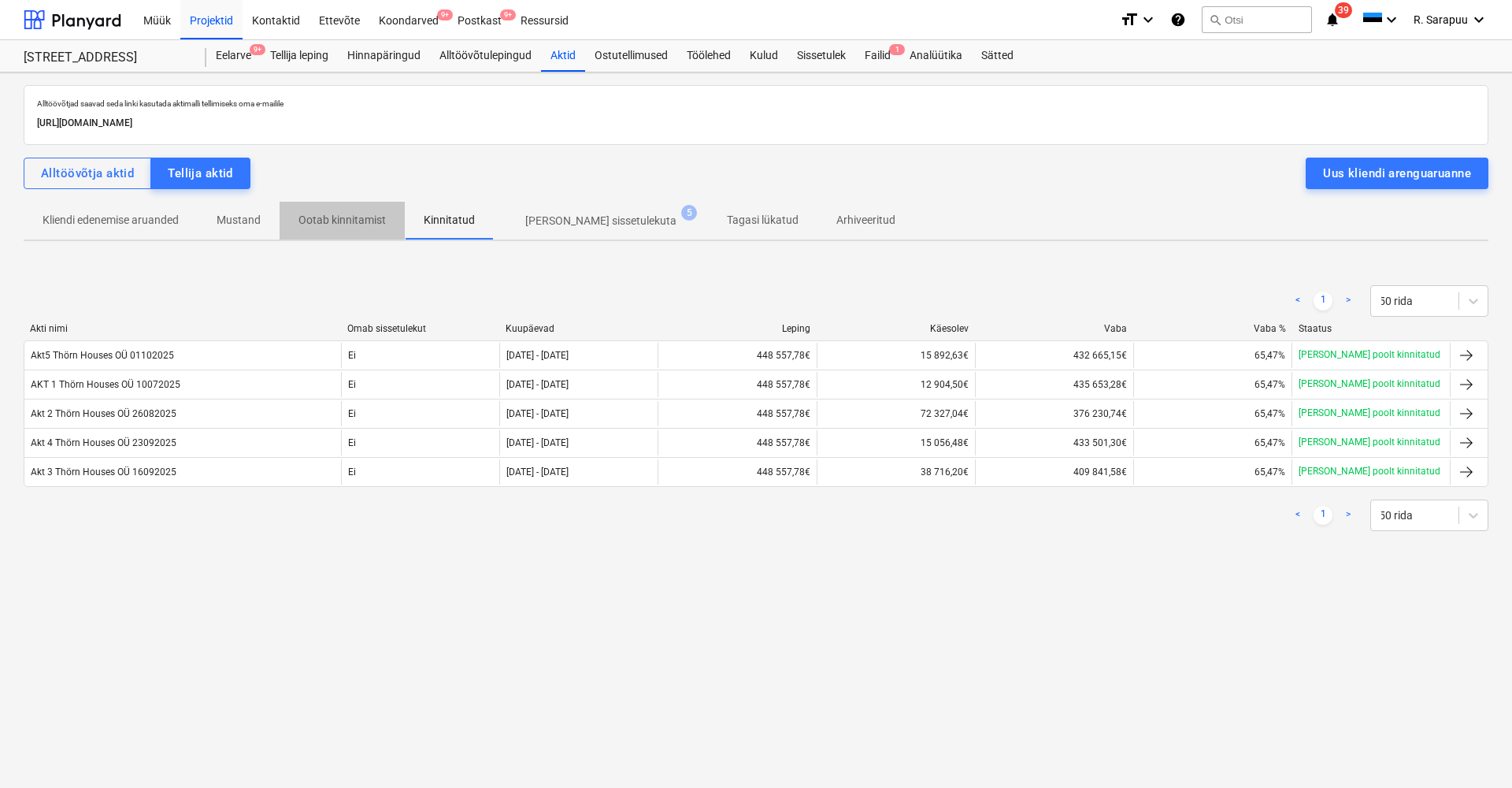
click at [336, 229] on span "Ootab kinnitamist" at bounding box center [342, 220] width 125 height 26
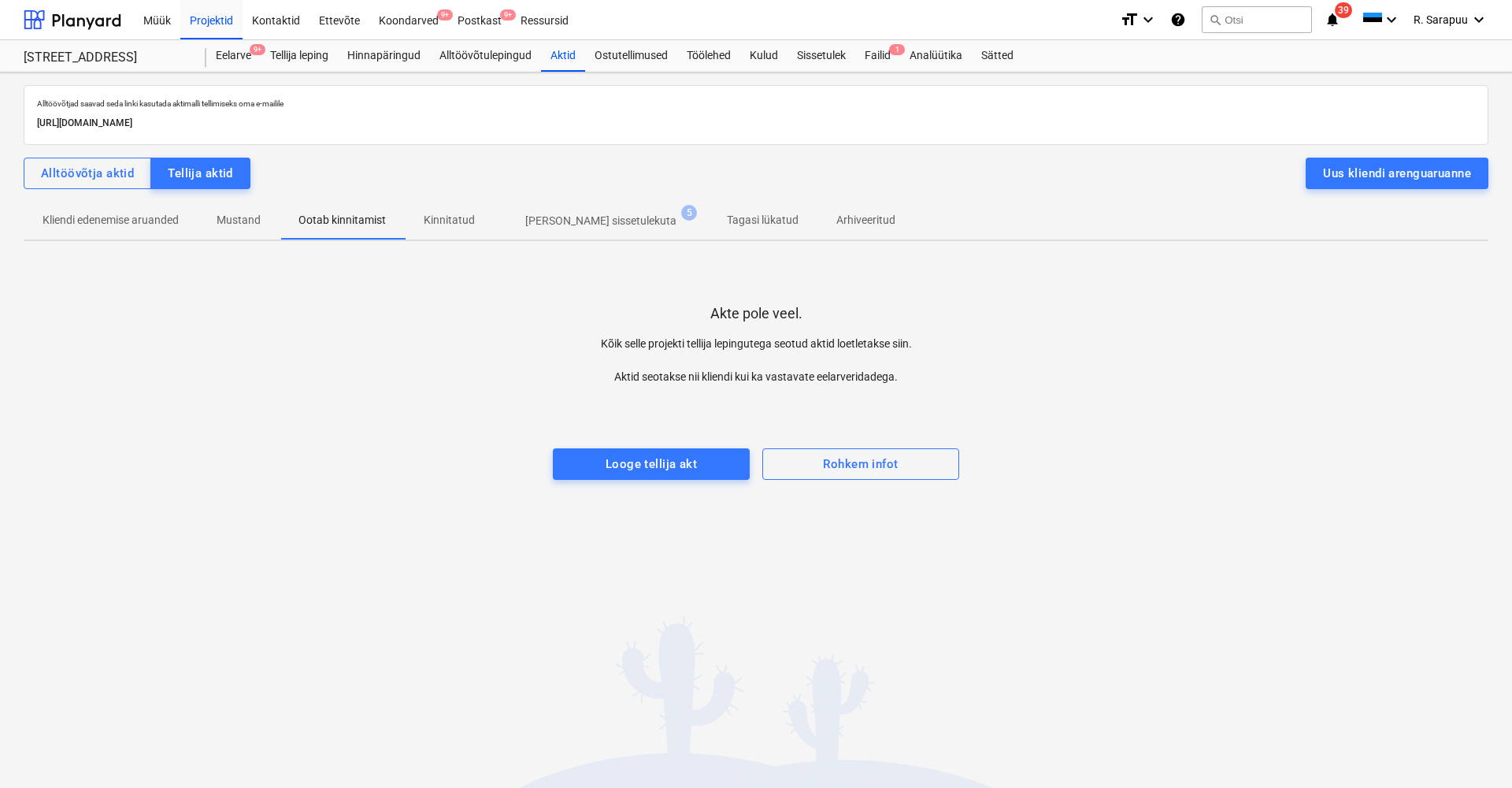
click at [569, 224] on p "[PERSON_NAME] sissetulekuta" at bounding box center [600, 221] width 151 height 17
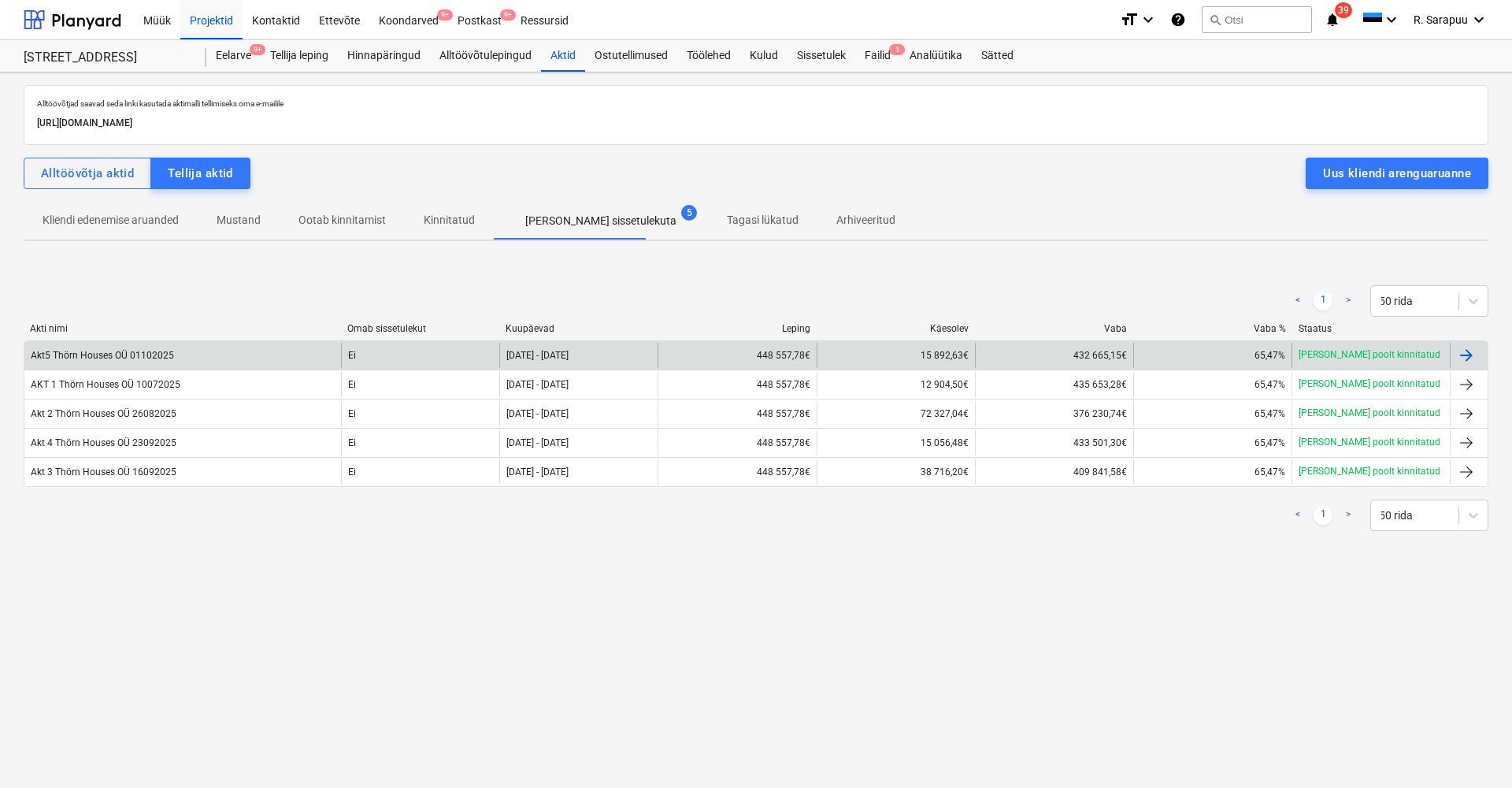
click at [102, 359] on div "Akt5 Thörn Houses OÜ 01102025" at bounding box center [102, 355] width 143 height 11
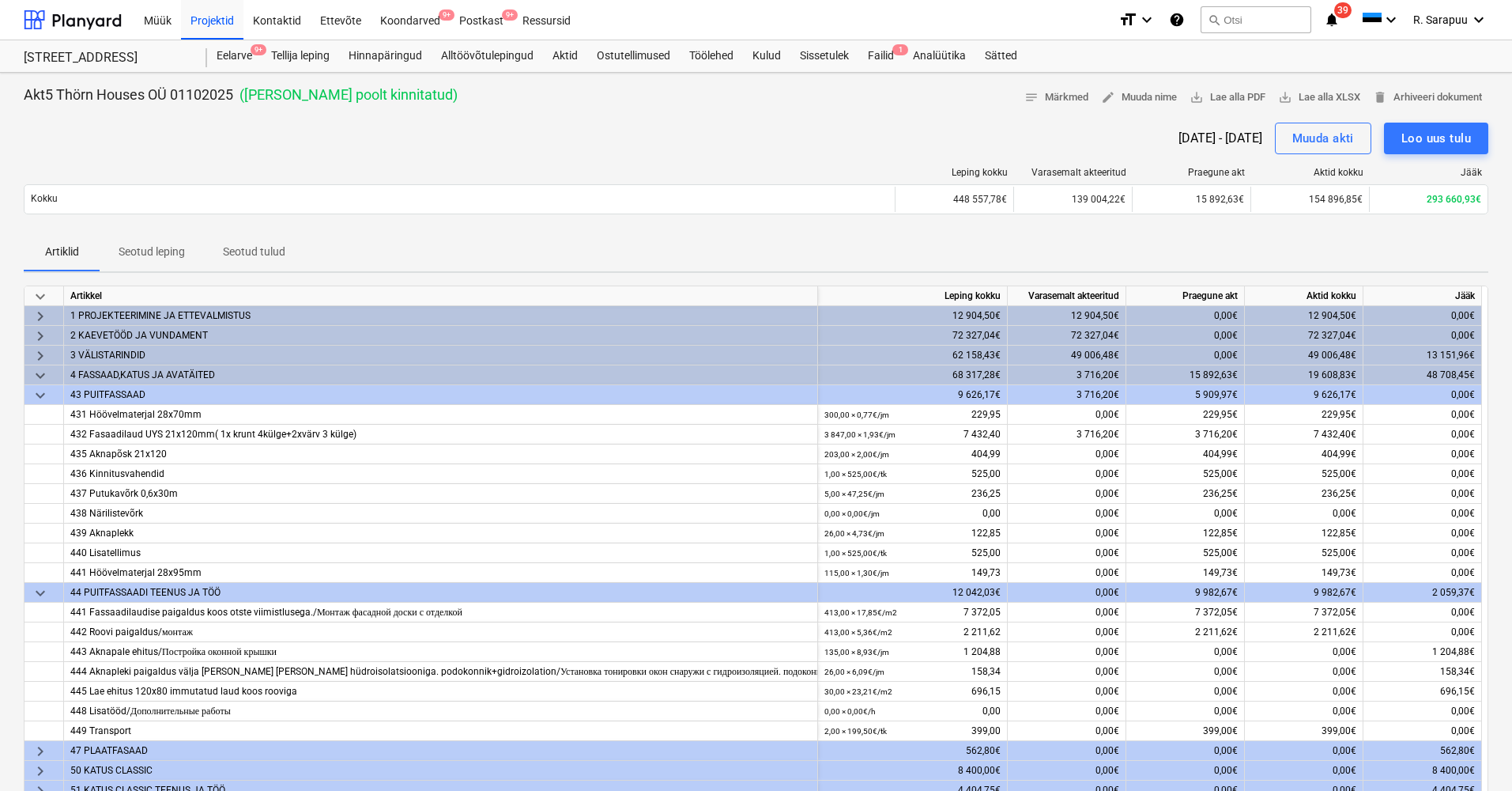
click at [32, 396] on span "keyboard_arrow_down" at bounding box center [40, 395] width 19 height 19
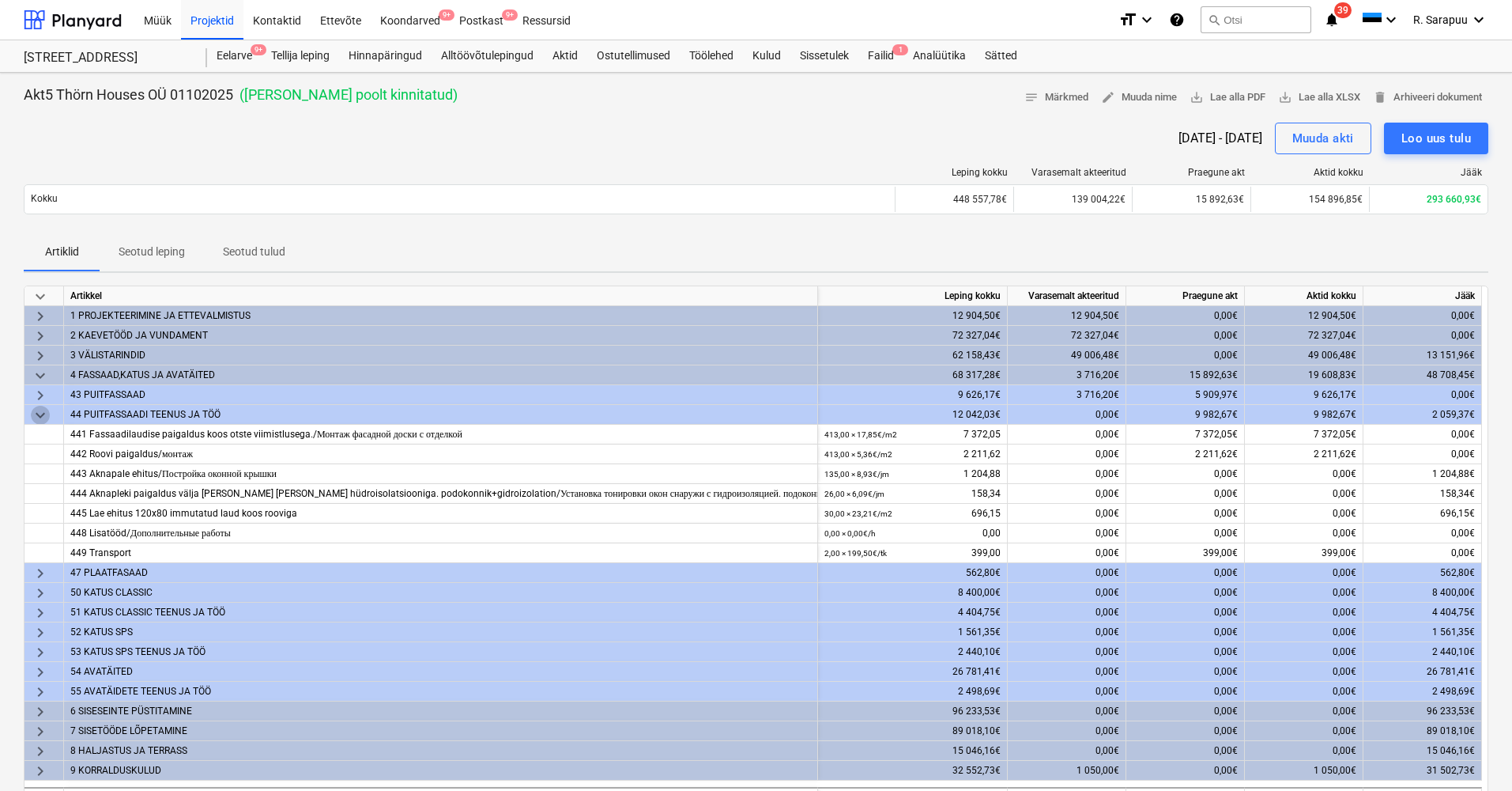
click at [45, 410] on span "keyboard_arrow_down" at bounding box center [40, 415] width 19 height 19
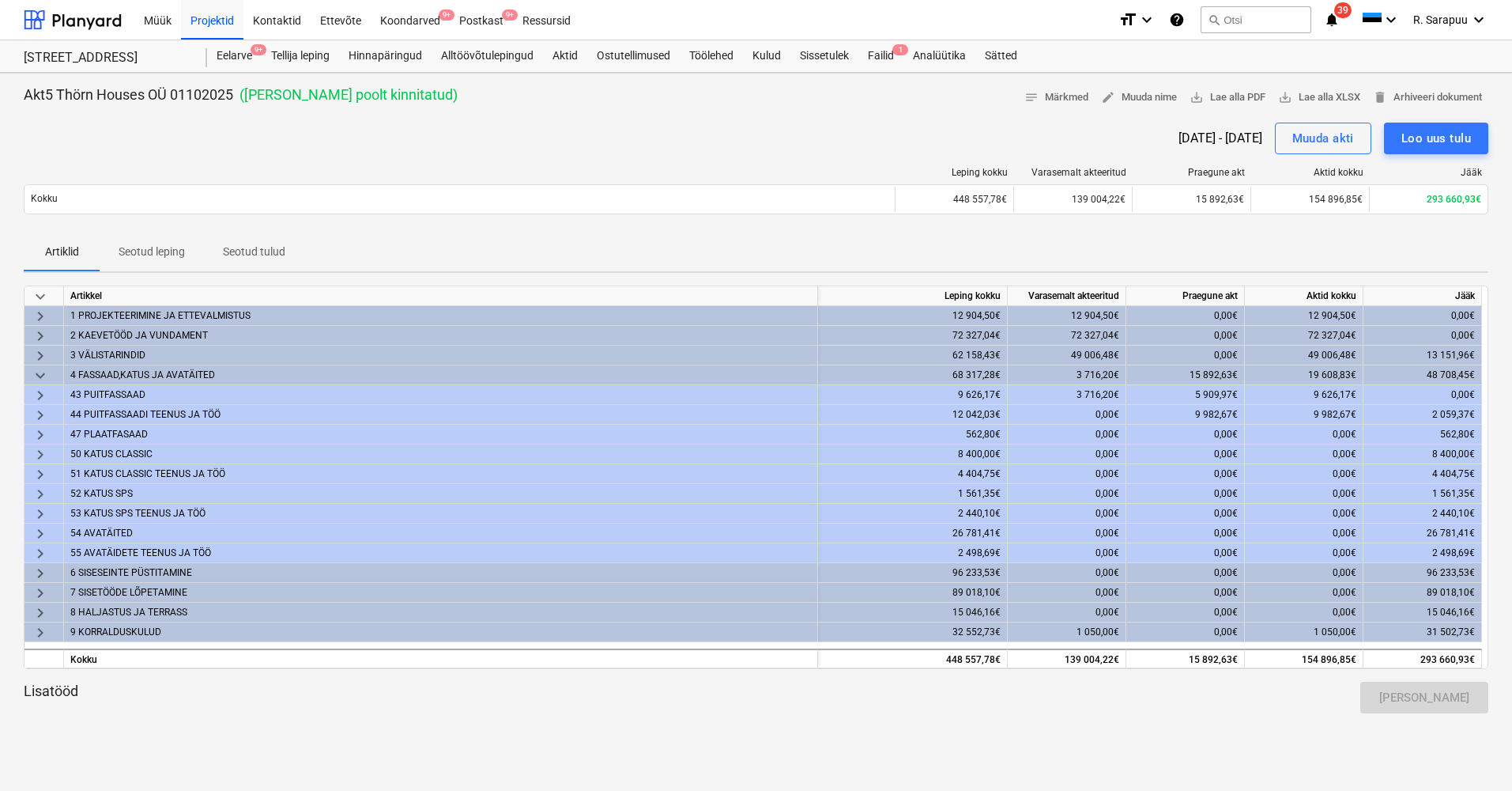
click at [41, 373] on span "keyboard_arrow_down" at bounding box center [40, 376] width 19 height 19
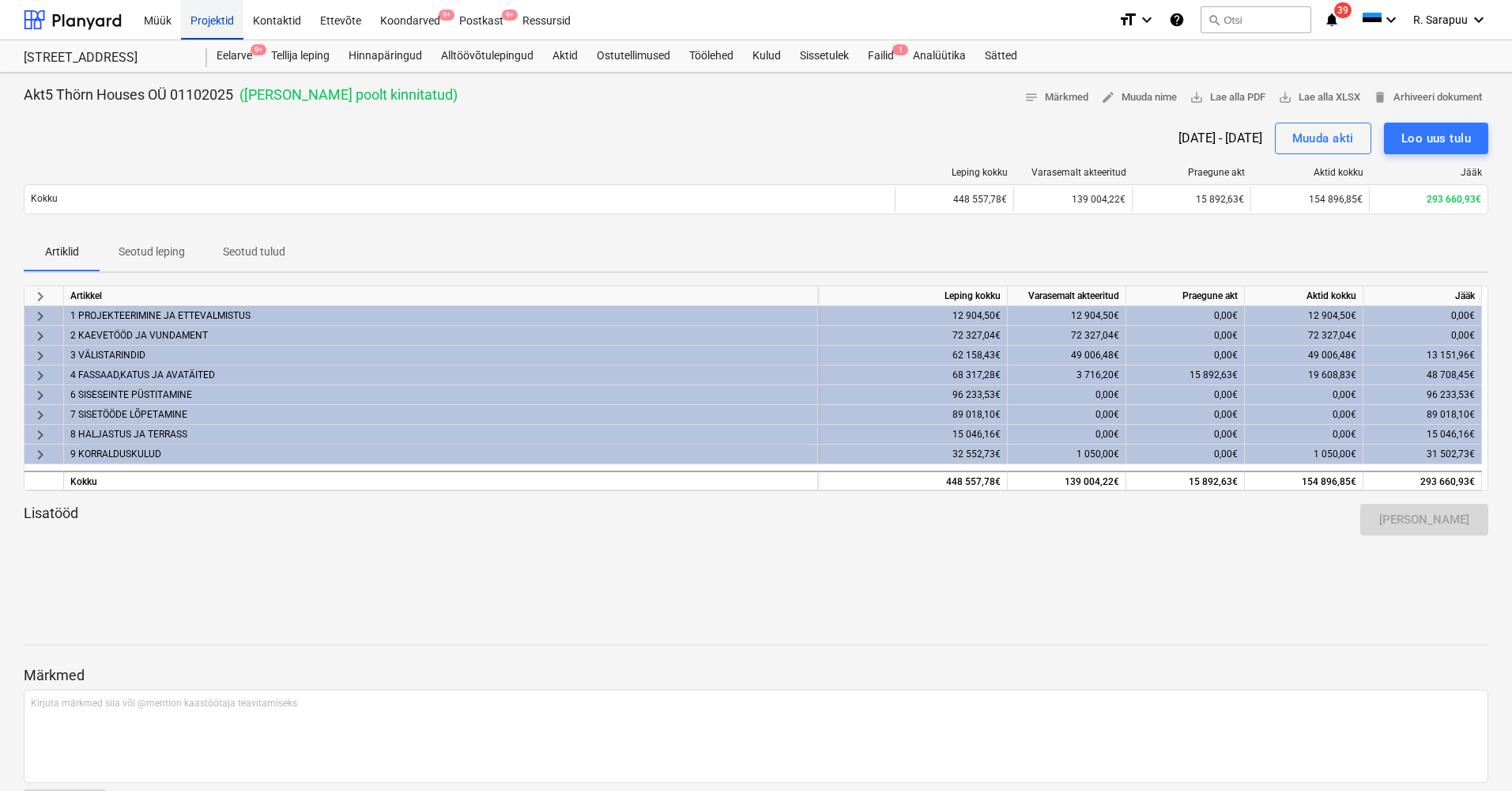
click at [230, 30] on div "Projektid" at bounding box center [211, 19] width 62 height 40
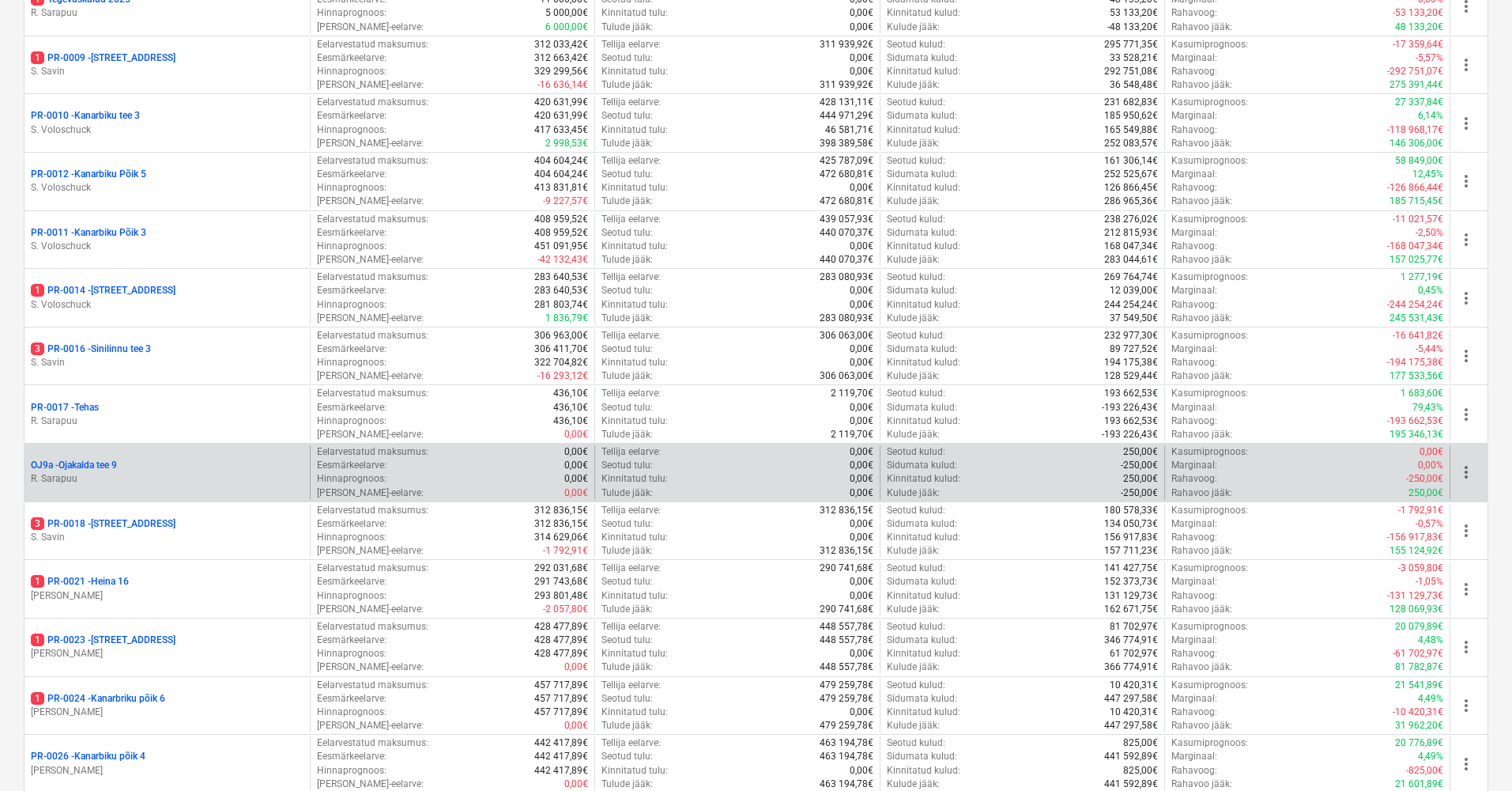
scroll to position [1007, 0]
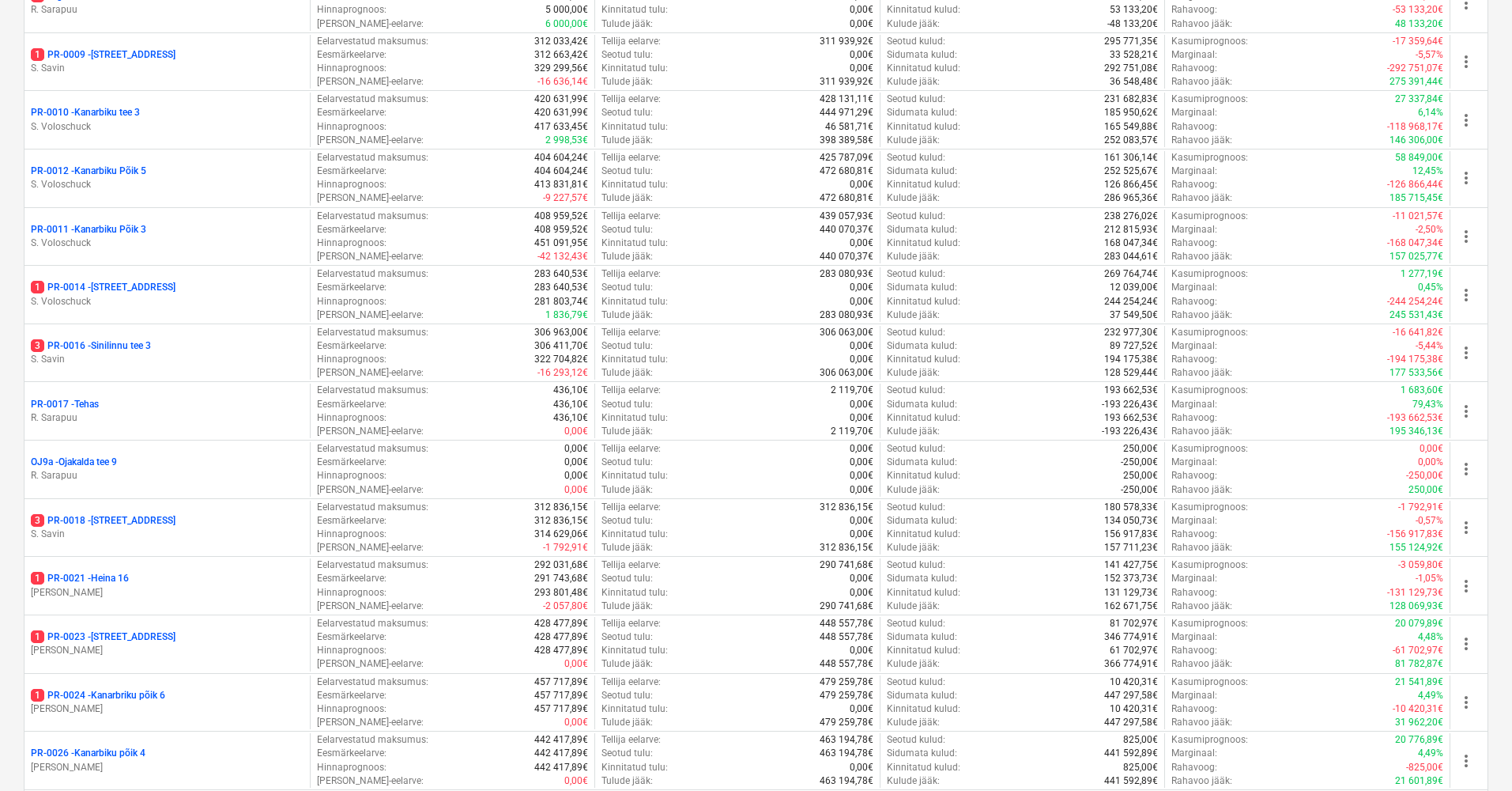
click at [112, 689] on p "1 PR-0024 - Kanarbriku põik 6" at bounding box center [97, 695] width 134 height 13
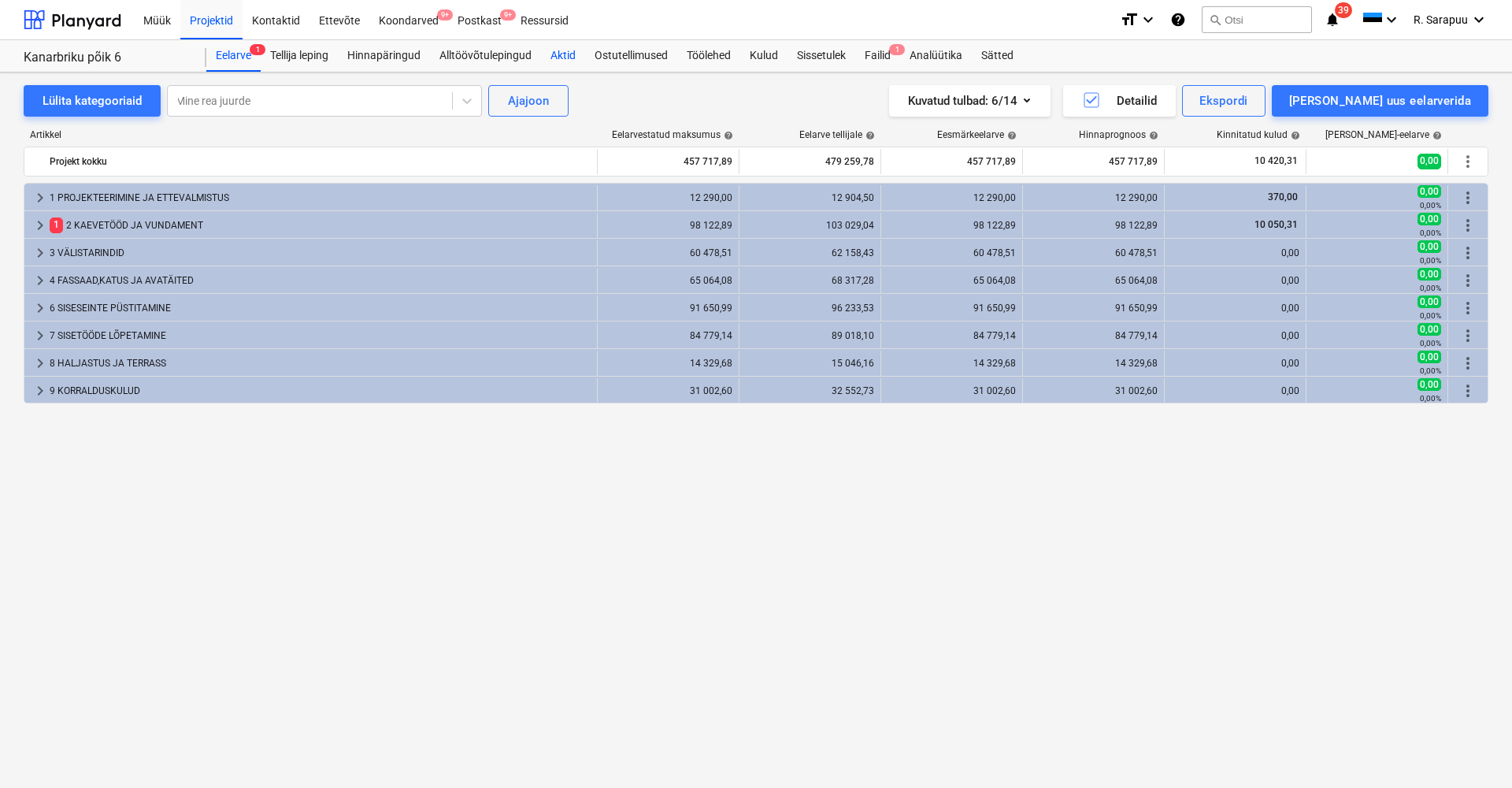
click at [571, 55] on div "Aktid" at bounding box center [562, 56] width 44 height 32
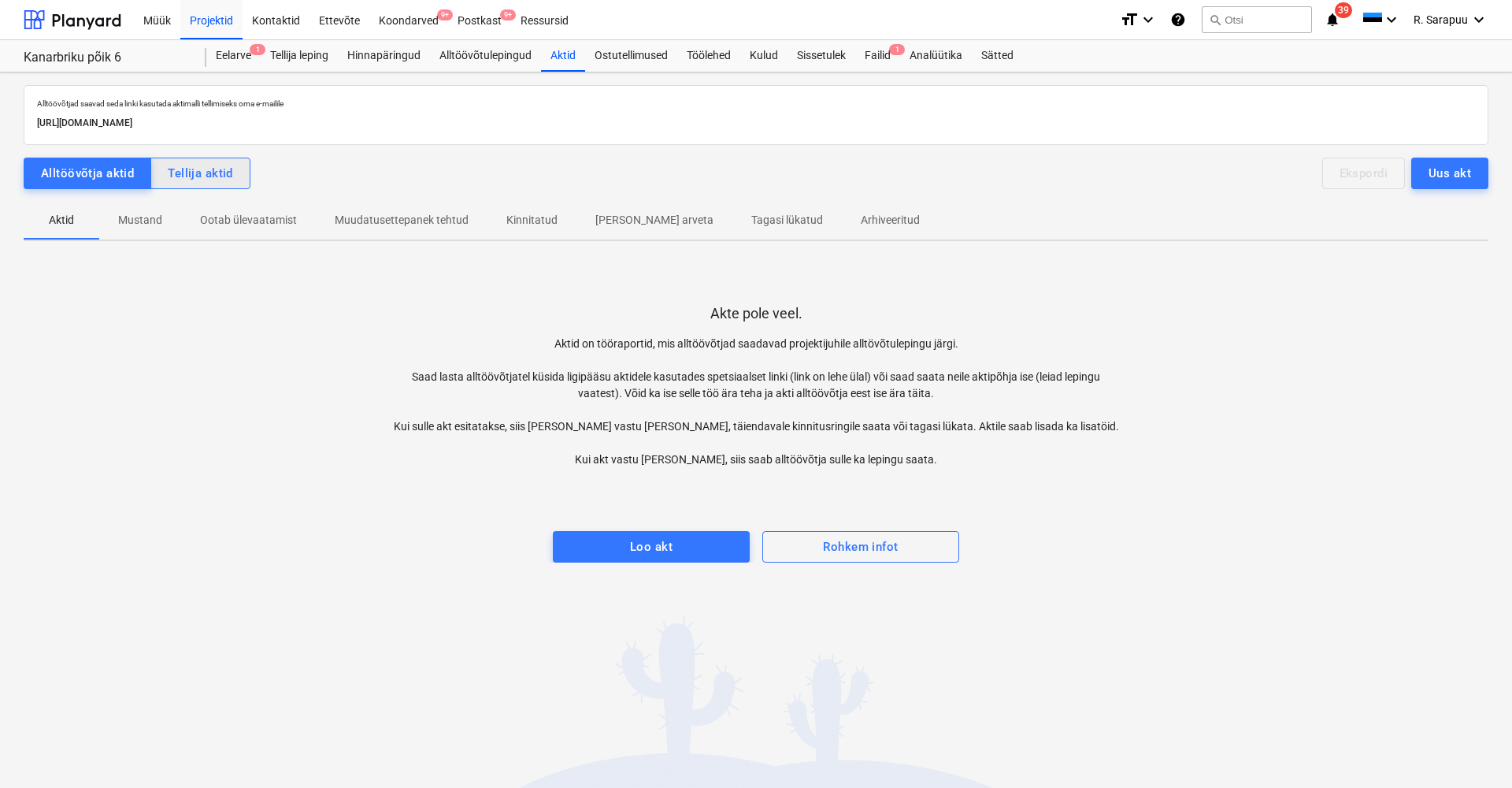
click at [223, 180] on div "Tellija aktid" at bounding box center [200, 173] width 66 height 21
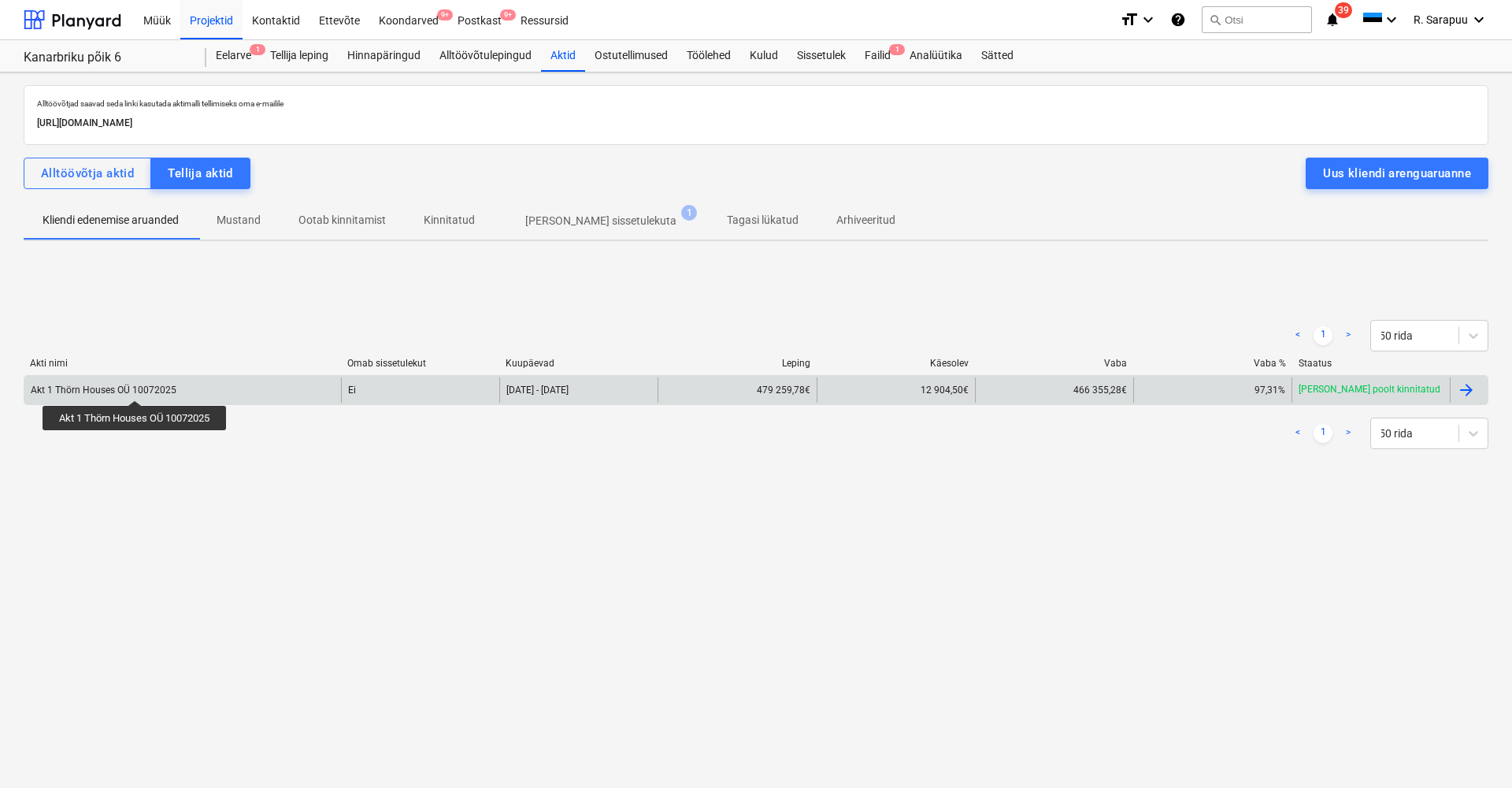
click at [136, 386] on div "Akt 1 Thörn Houses OÜ 10072025" at bounding box center [104, 389] width 146 height 11
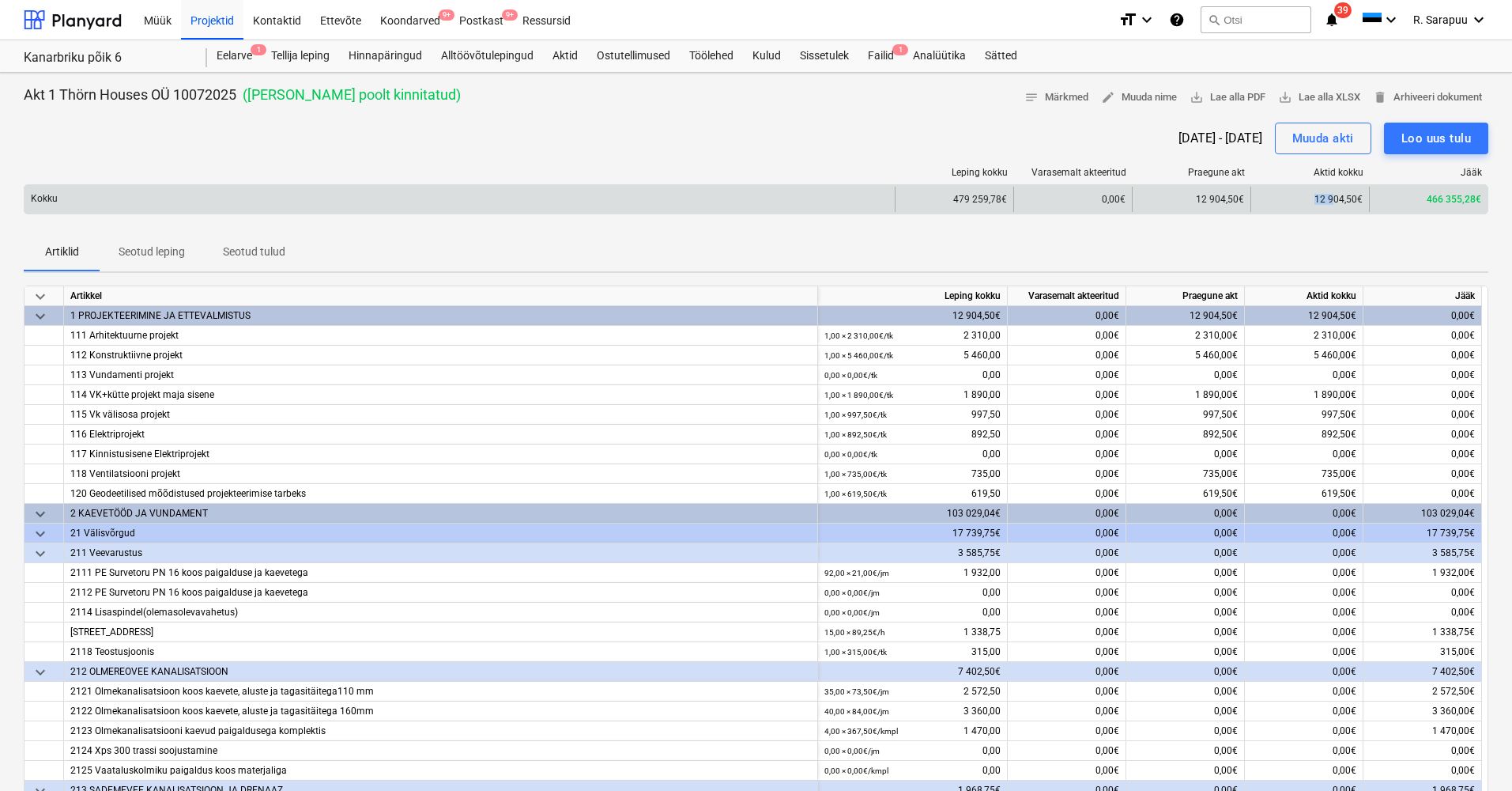
drag, startPoint x: 1309, startPoint y: 201, endPoint x: 1345, endPoint y: 202, distance: 36.0
click at [1342, 201] on div "12 904,50€" at bounding box center [1309, 199] width 118 height 25
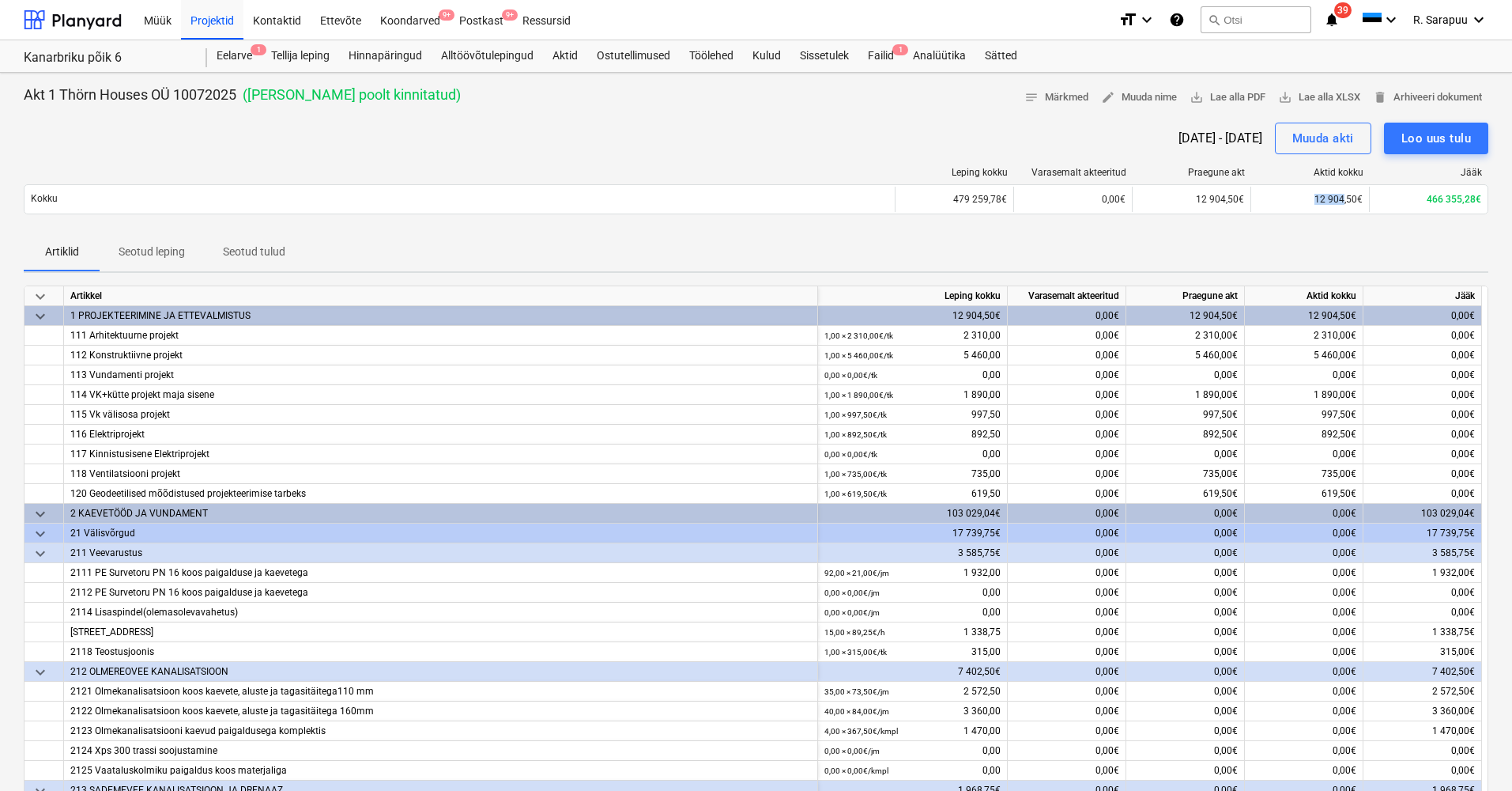
click at [40, 299] on span "keyboard_arrow_down" at bounding box center [40, 296] width 19 height 19
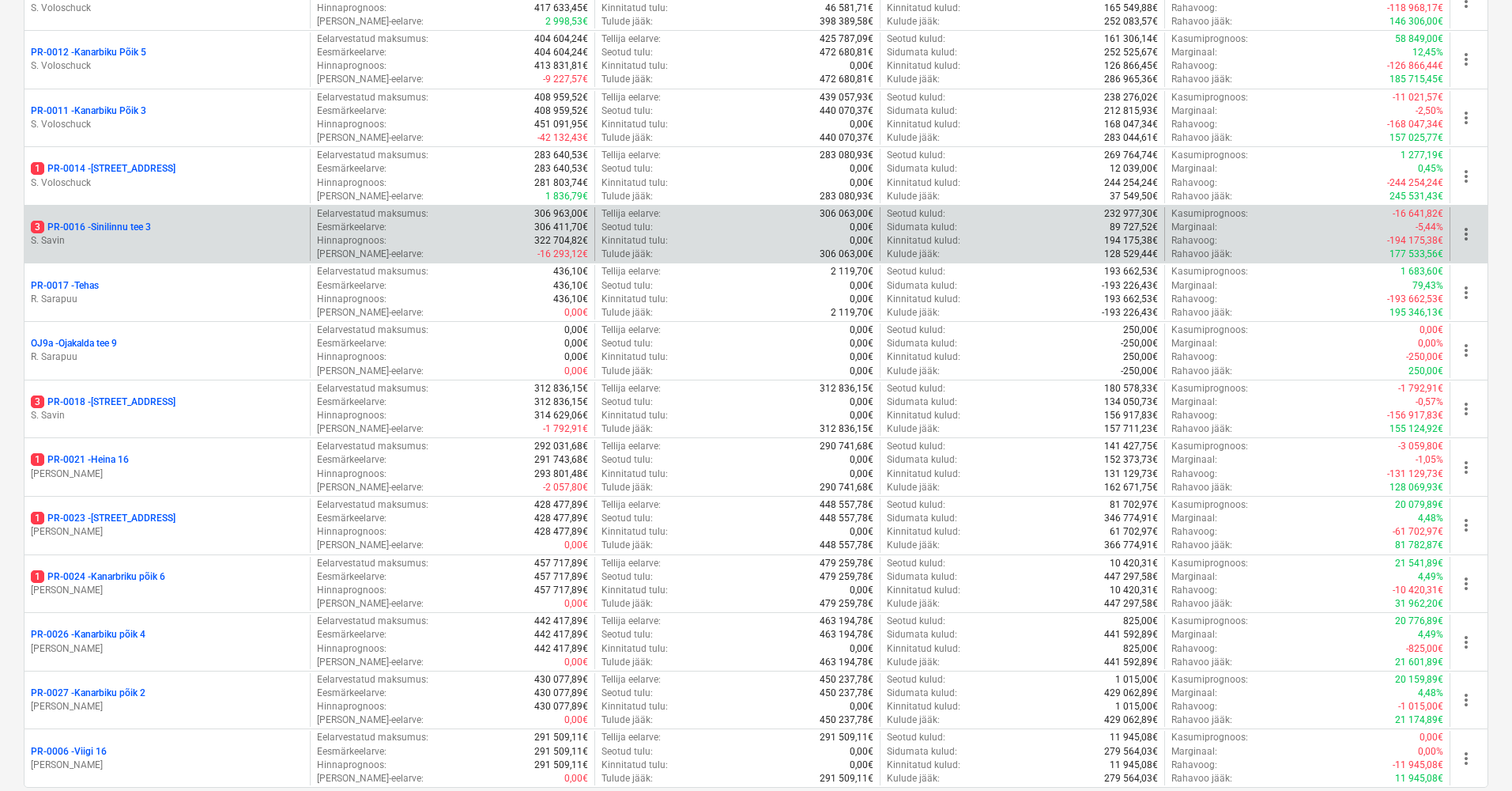
scroll to position [1211, 0]
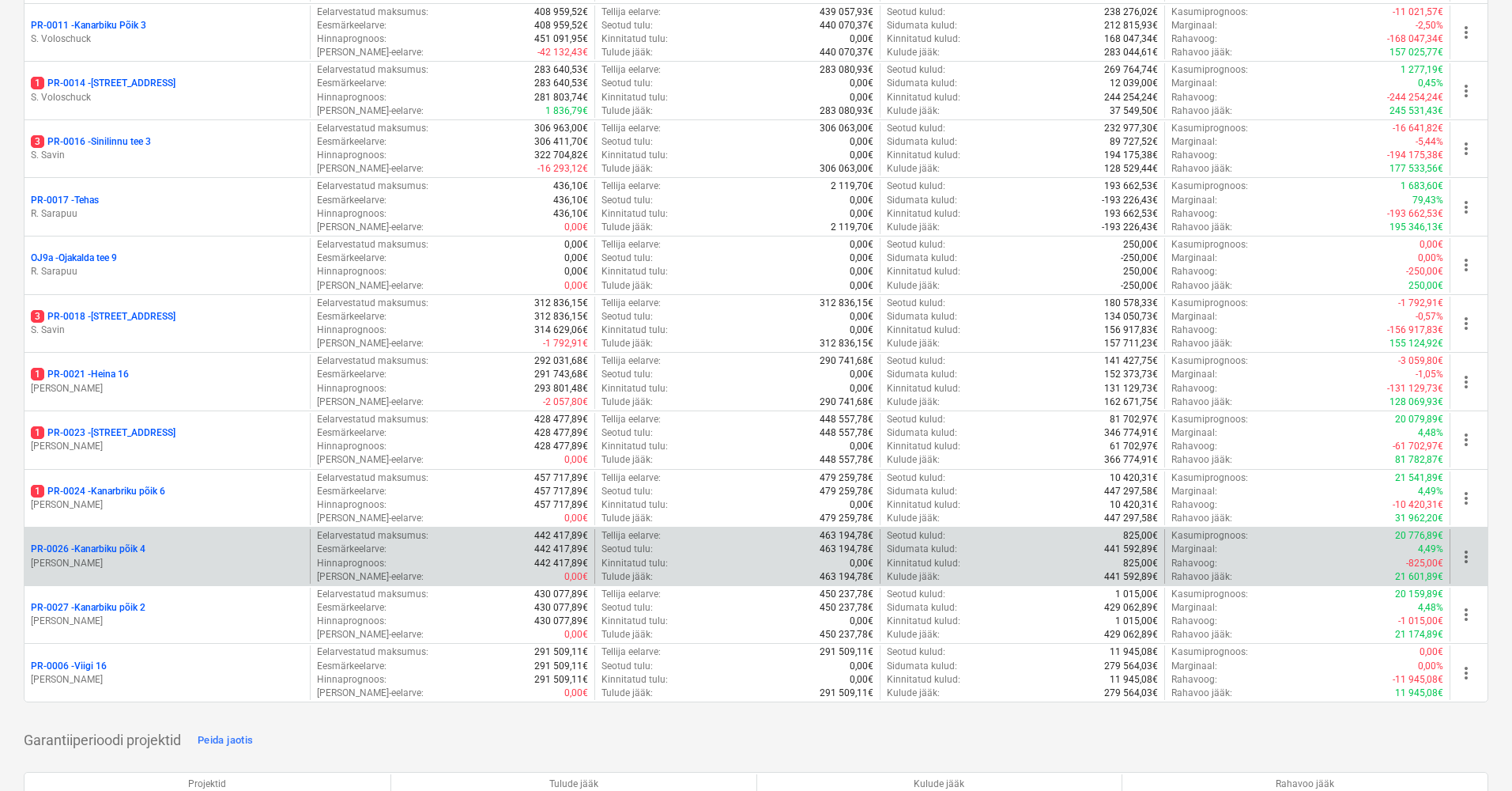
click at [131, 542] on p "PR-0026 - Kanarbiku põik 4" at bounding box center [88, 549] width 115 height 13
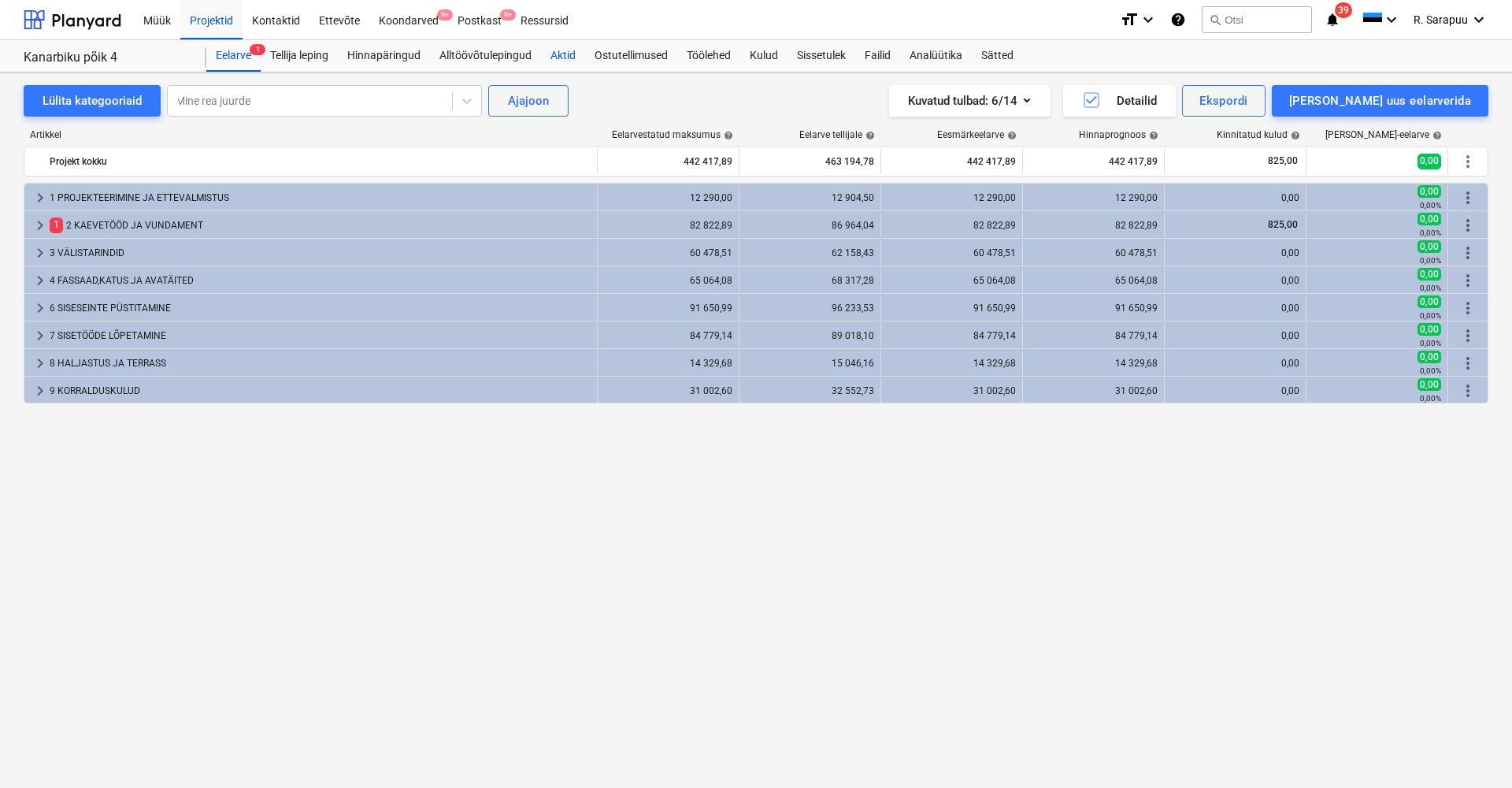
click at [556, 41] on div "Aktid" at bounding box center [562, 56] width 44 height 32
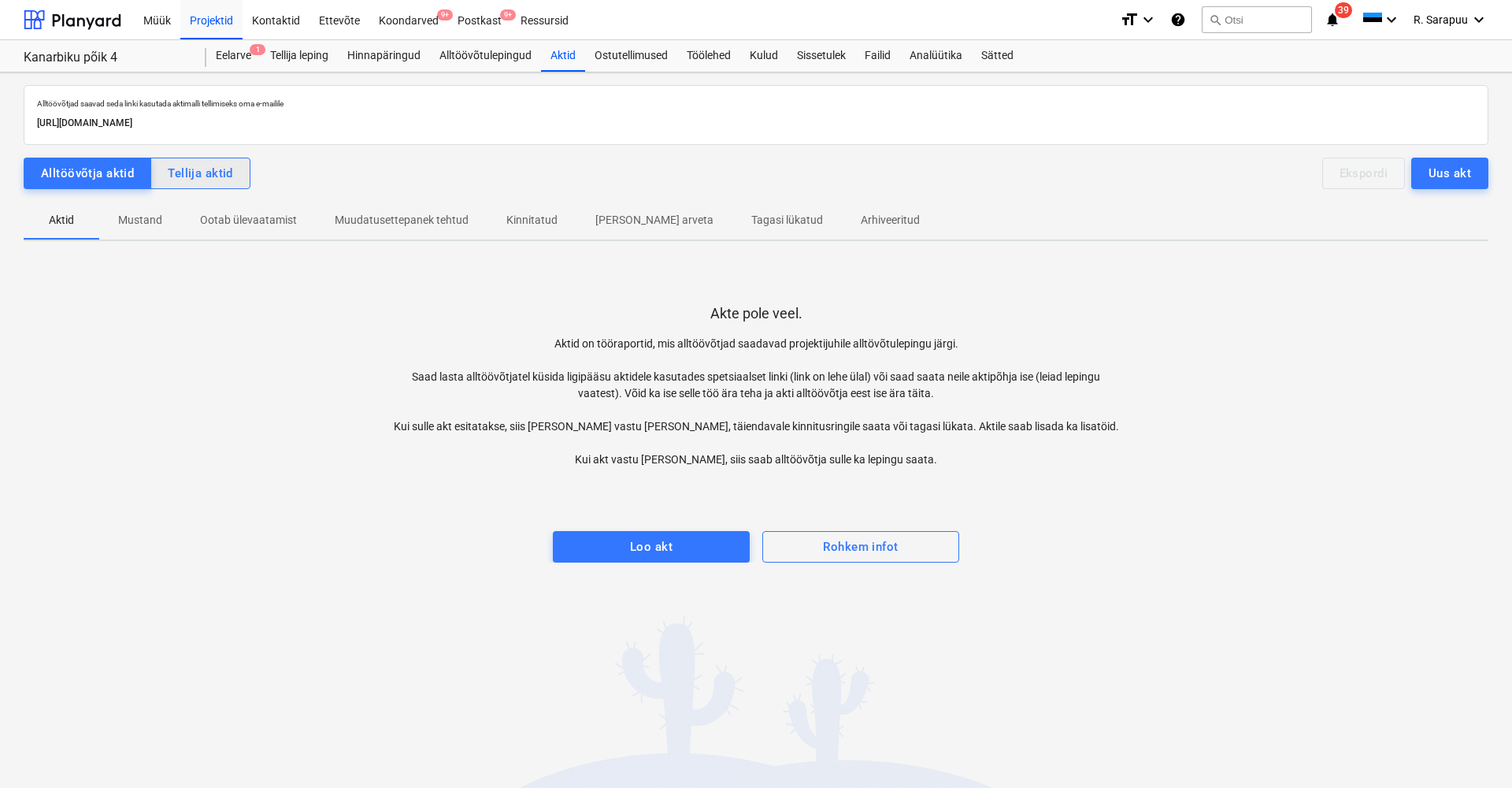
click at [211, 181] on div "Tellija aktid" at bounding box center [200, 173] width 66 height 21
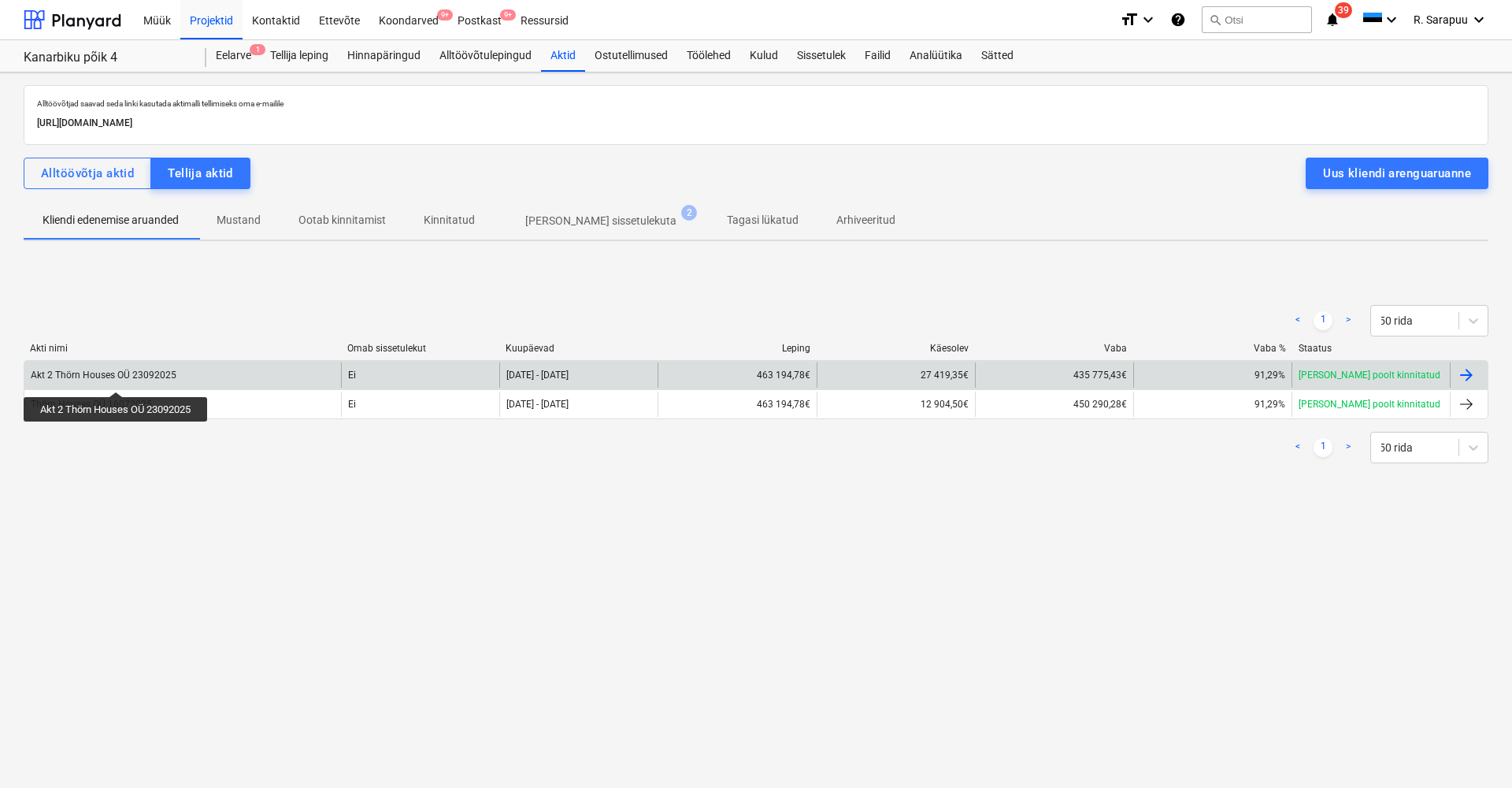
click at [117, 377] on div "Akt 2 Thörn Houses OÜ 23092025" at bounding box center [104, 374] width 146 height 11
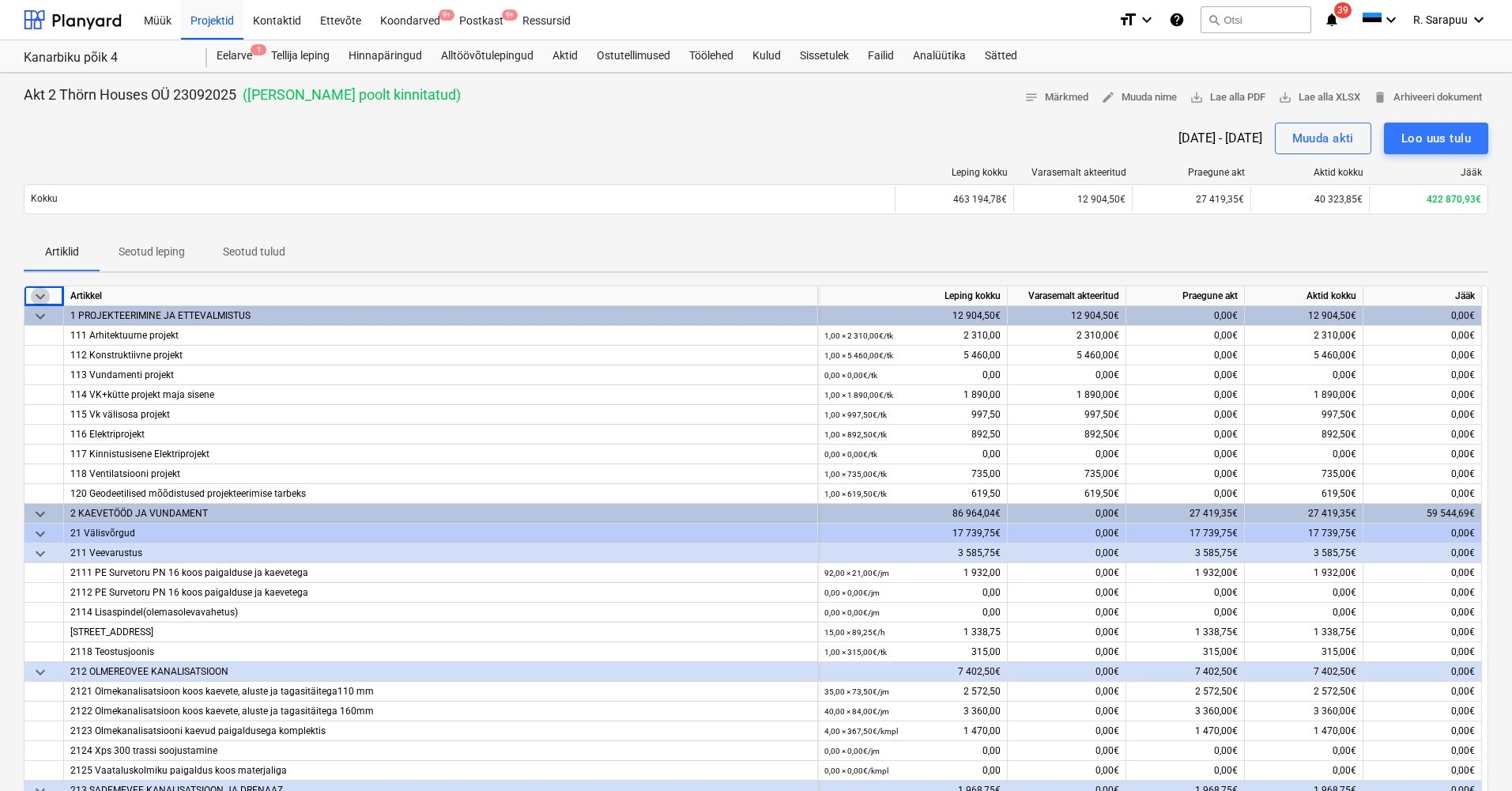
click at [35, 291] on span "keyboard_arrow_down" at bounding box center [40, 296] width 19 height 19
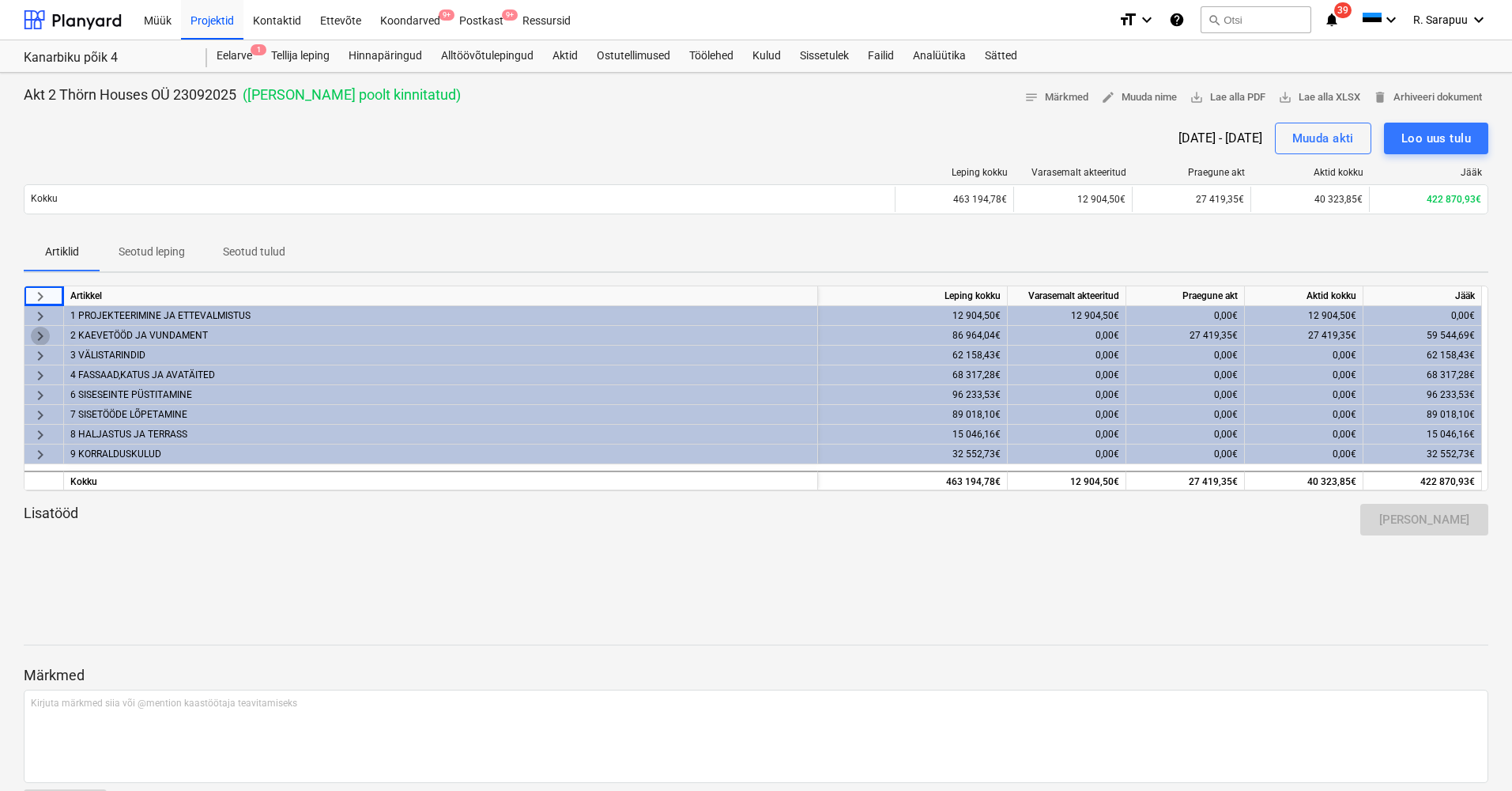
click at [42, 332] on span "keyboard_arrow_right" at bounding box center [40, 336] width 19 height 19
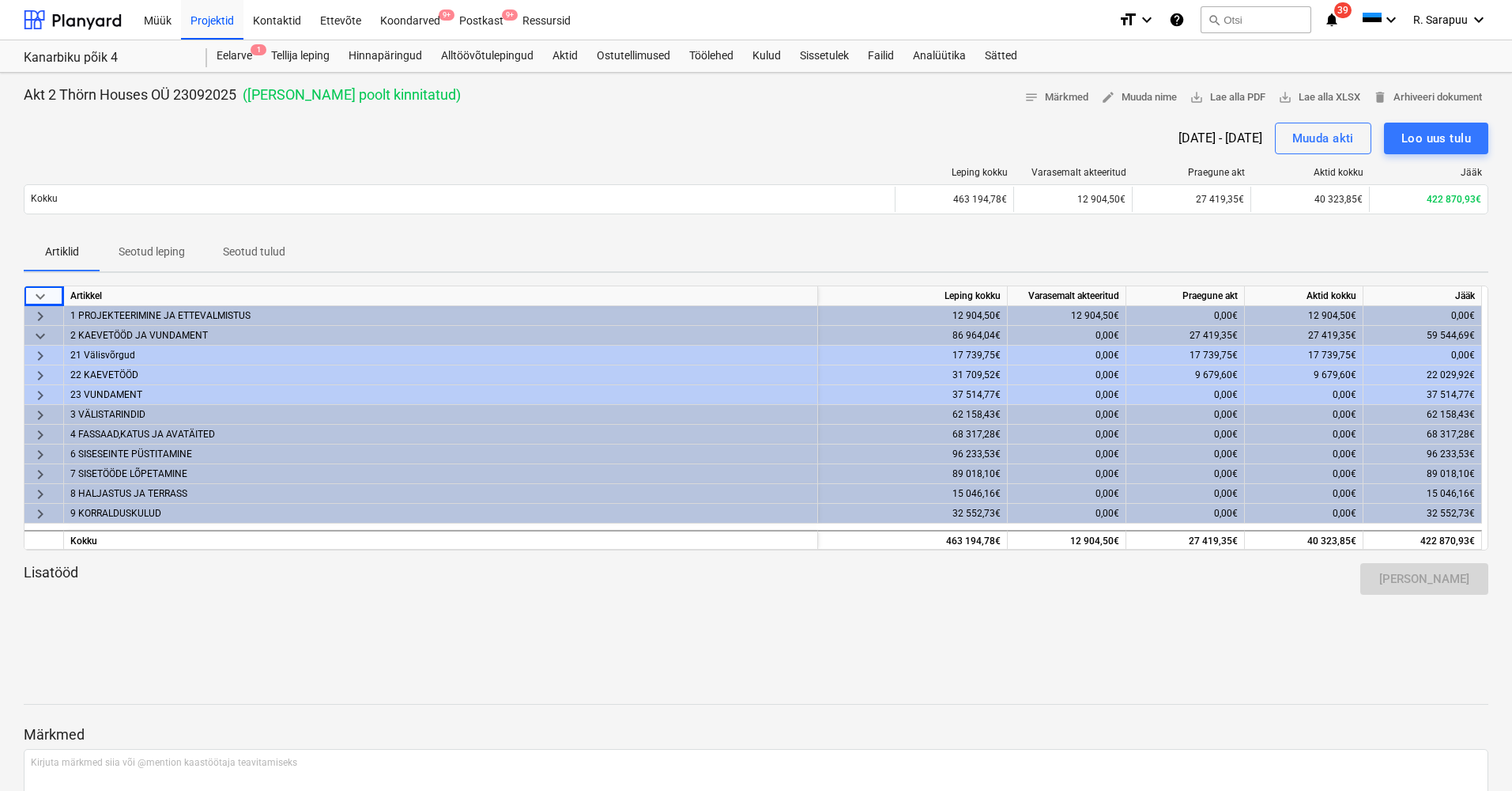
click at [42, 381] on span "keyboard_arrow_right" at bounding box center [40, 376] width 19 height 19
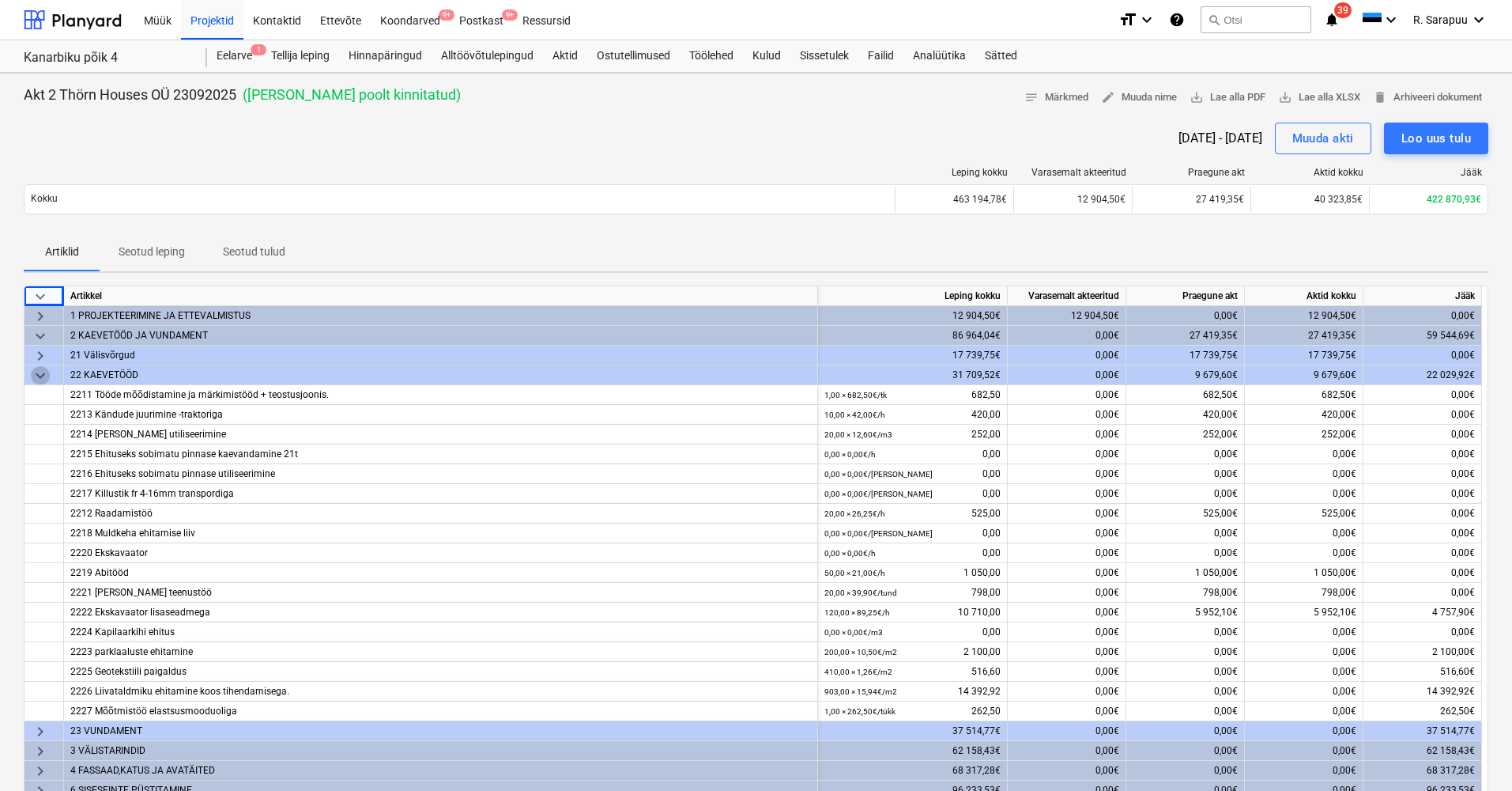
click at [42, 381] on span "keyboard_arrow_down" at bounding box center [40, 376] width 19 height 19
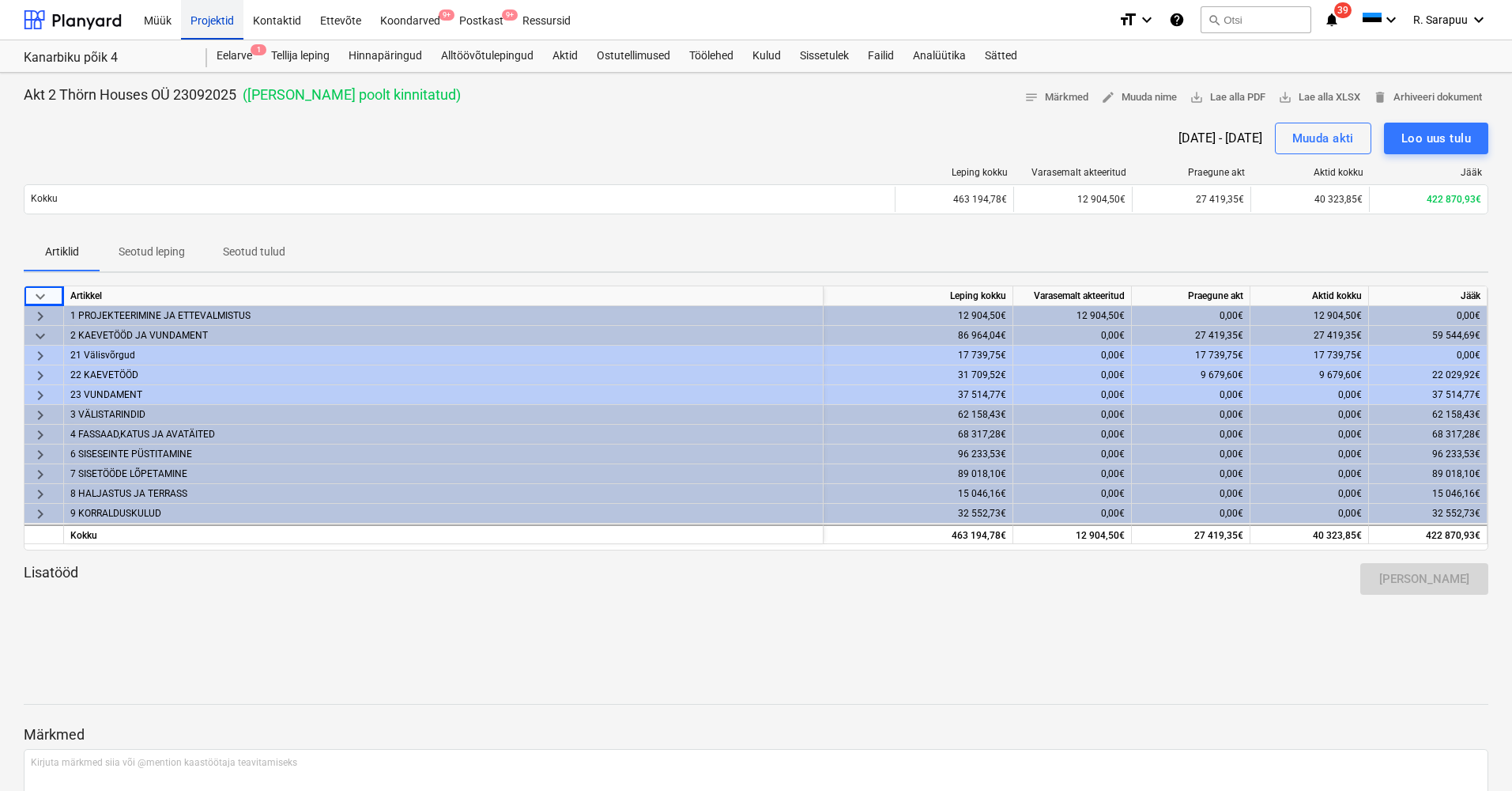
click at [211, 16] on div "Projektid" at bounding box center [211, 19] width 62 height 40
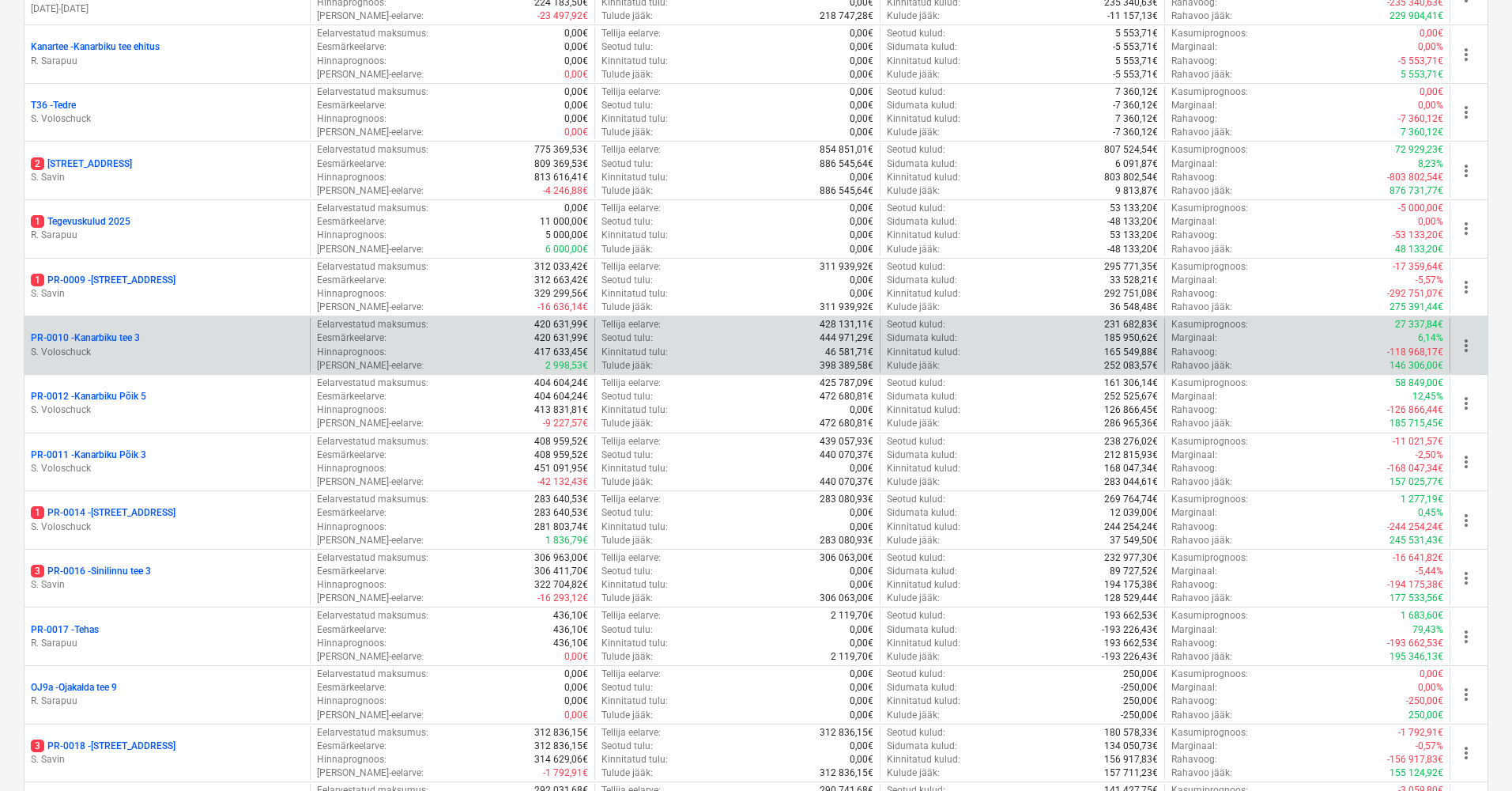
scroll to position [883, 0]
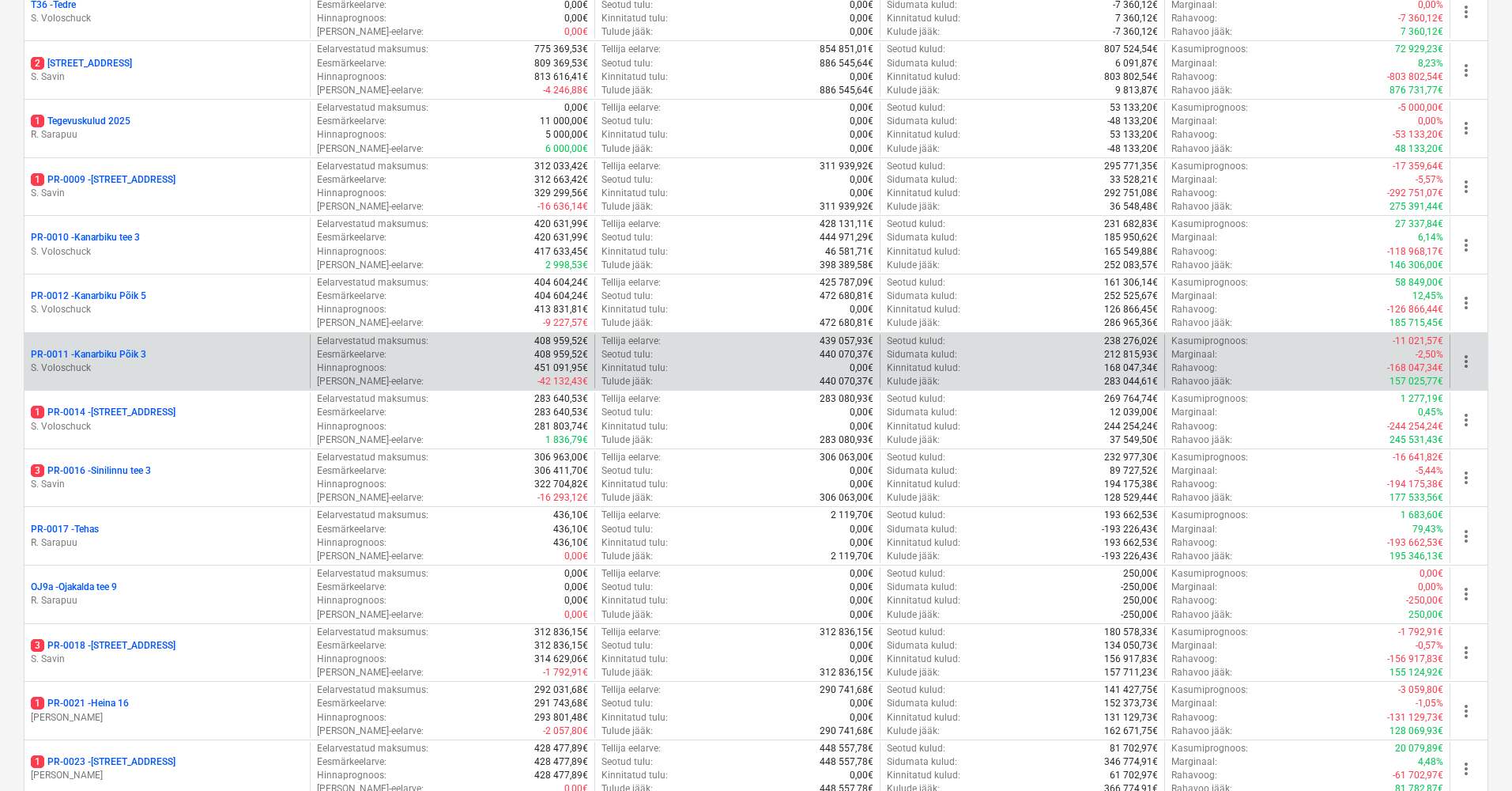
click at [77, 361] on p "S. Voloschuck" at bounding box center [167, 368] width 273 height 13
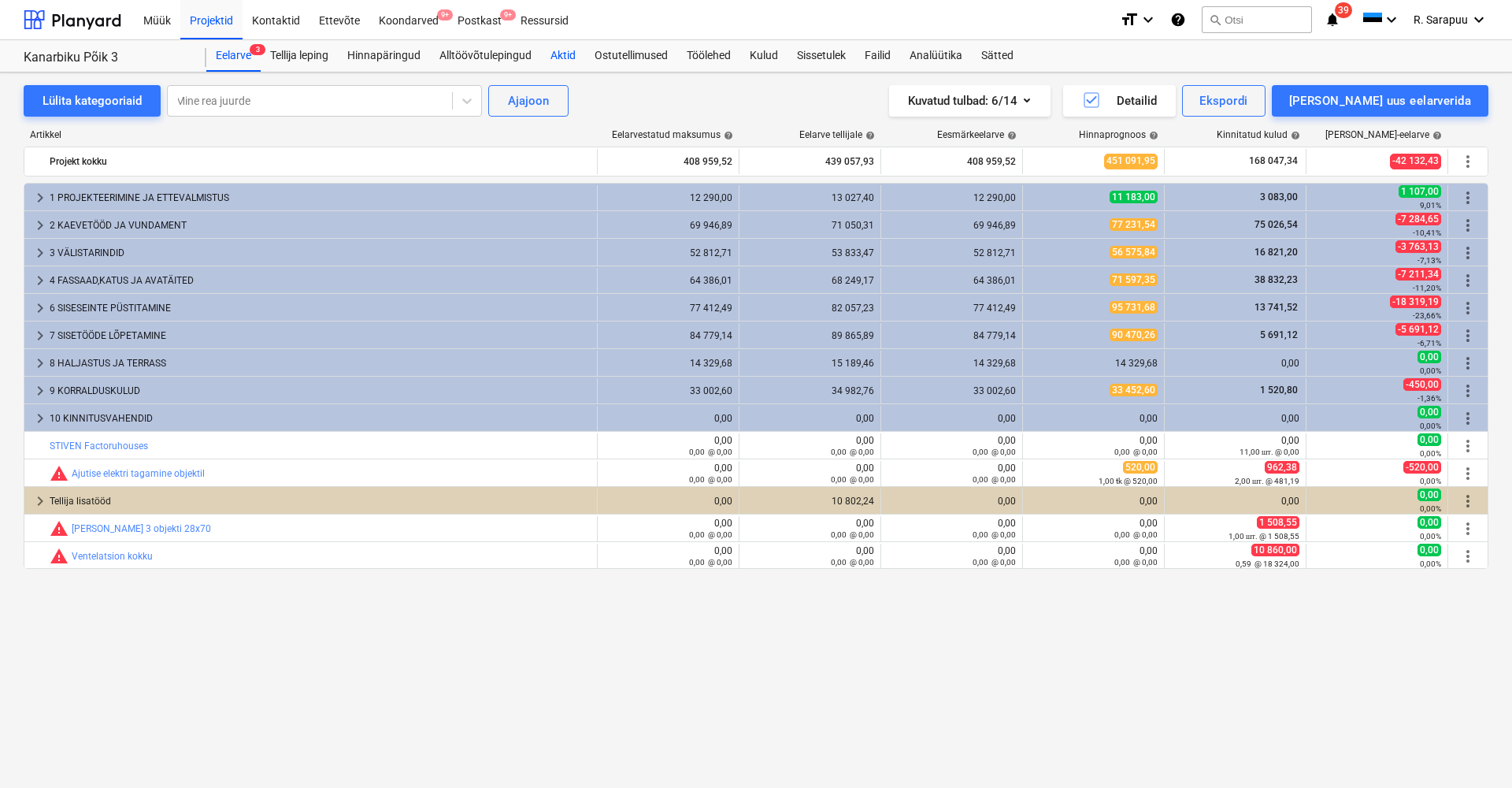
click at [561, 55] on div "Aktid" at bounding box center [562, 56] width 44 height 32
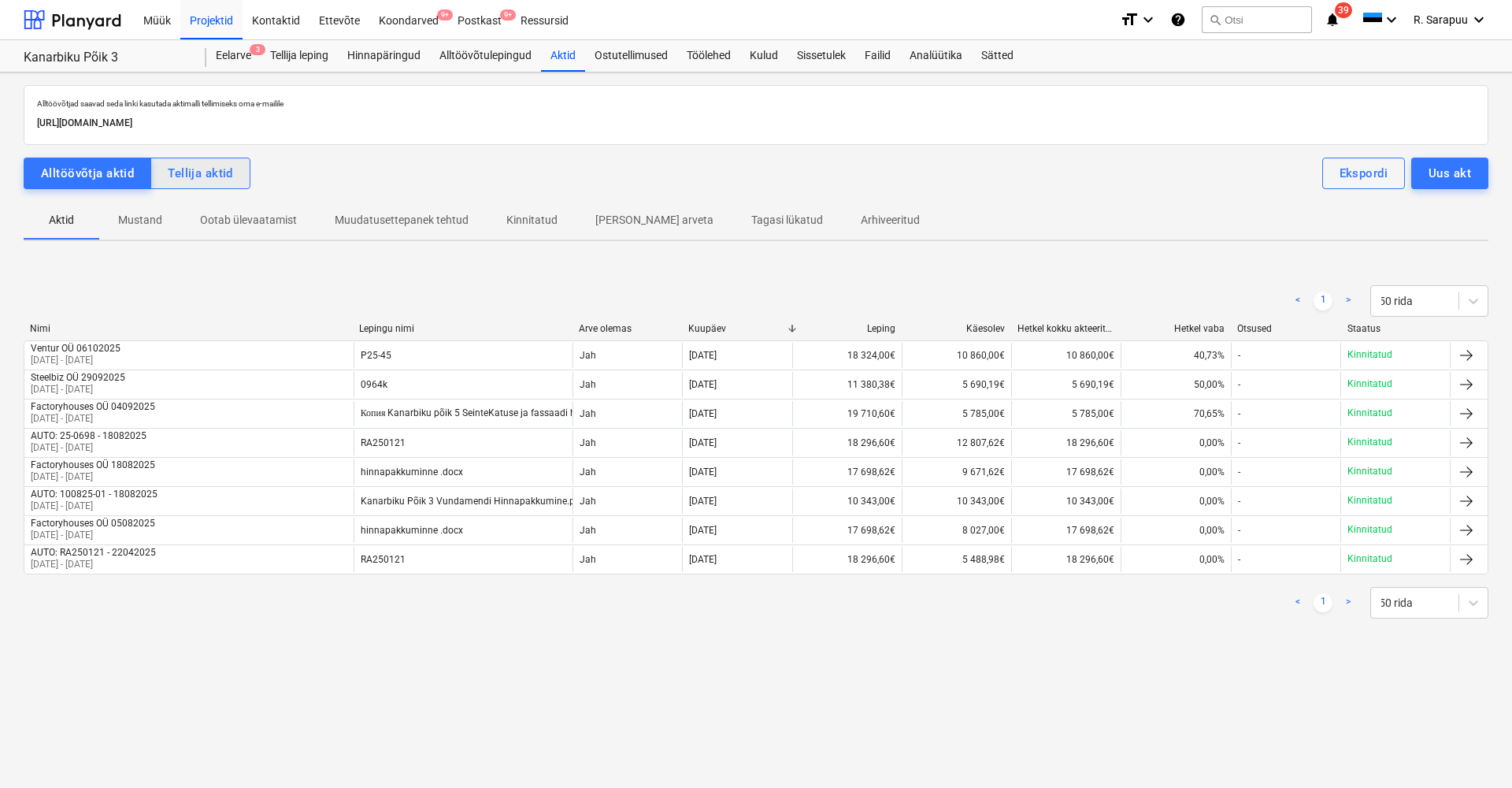
click at [192, 173] on div "Tellija aktid" at bounding box center [200, 173] width 66 height 21
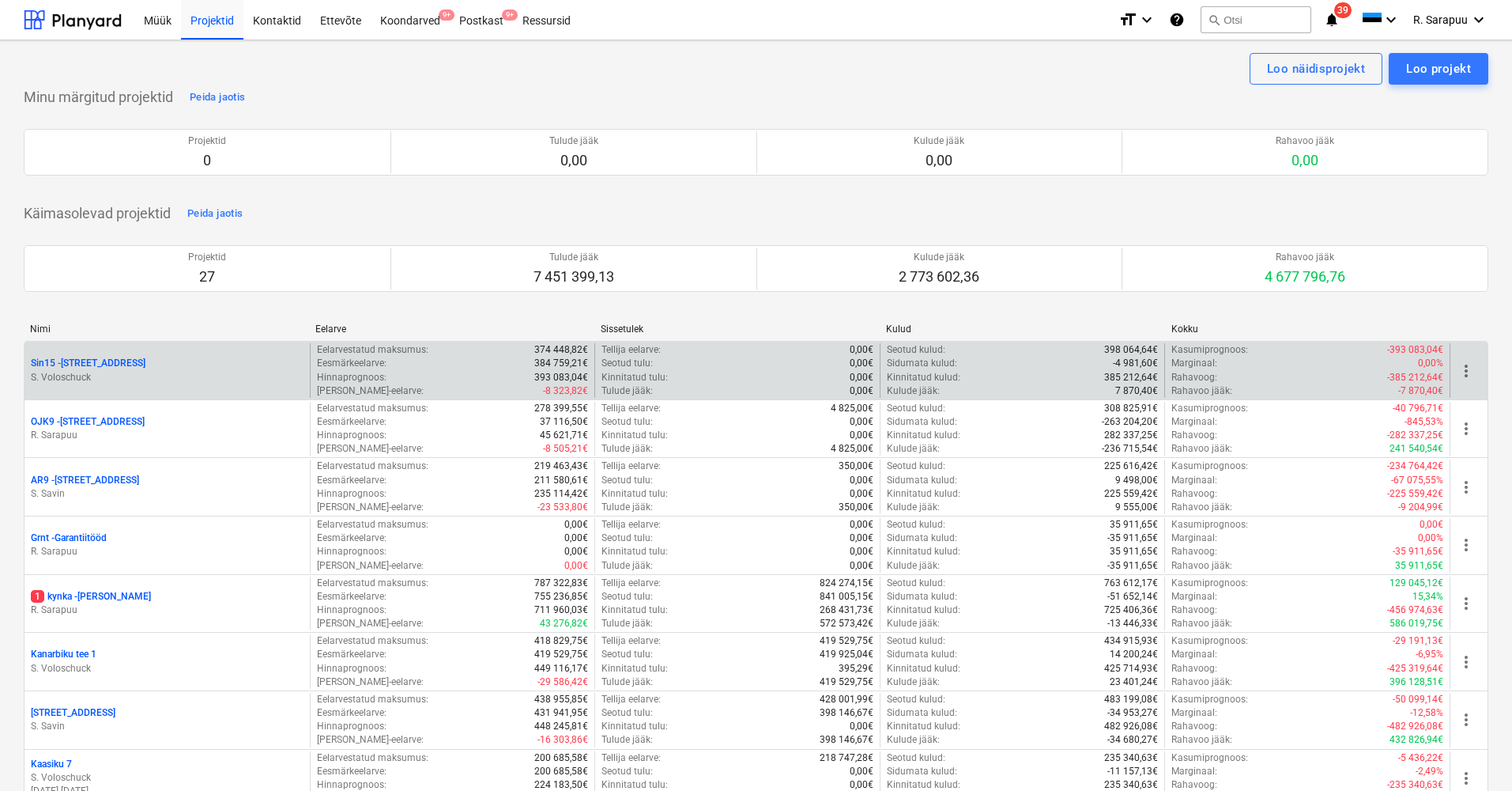
scroll to position [485, 0]
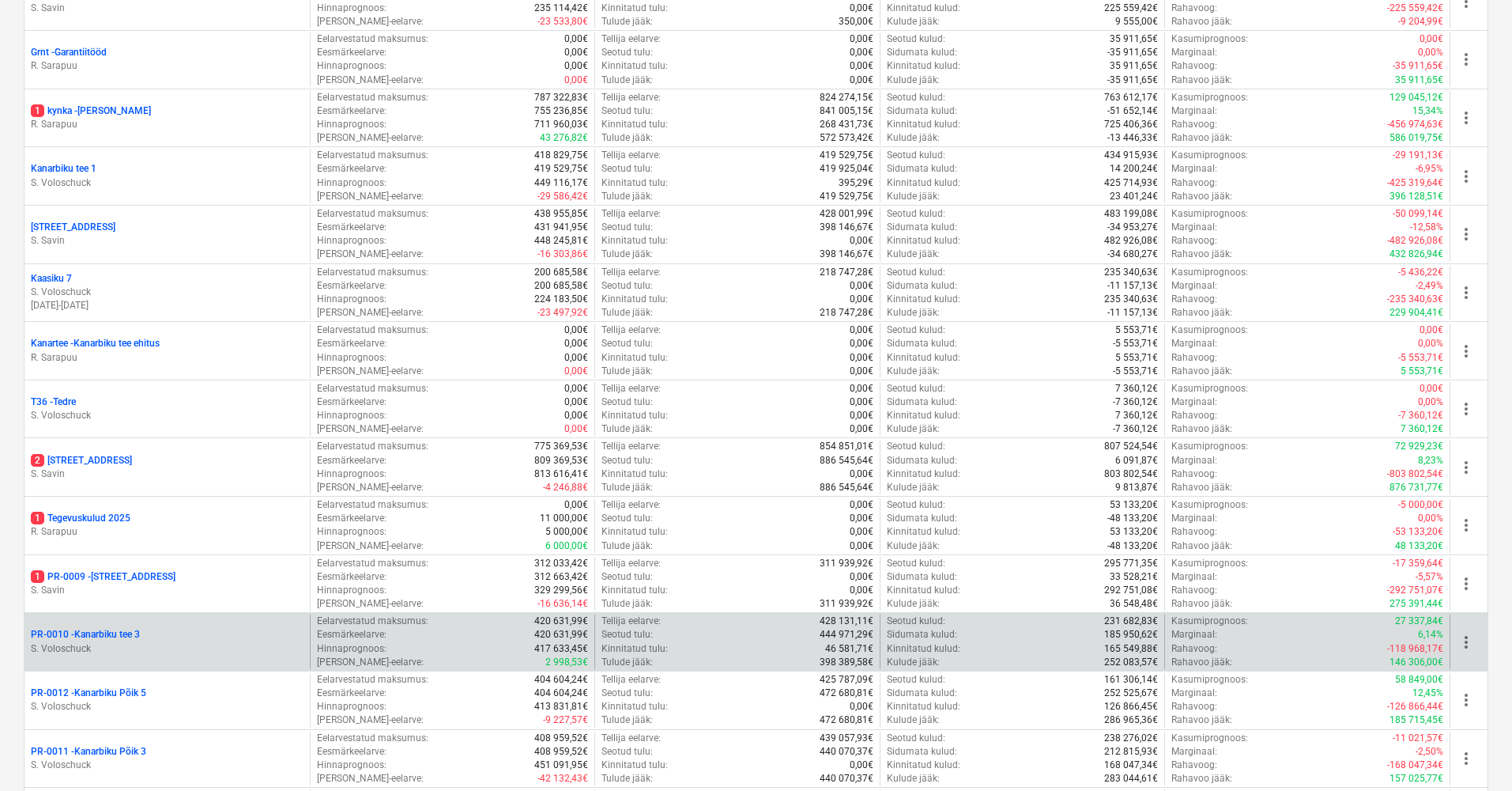
click at [136, 642] on p "S. Voloschuck" at bounding box center [167, 649] width 273 height 13
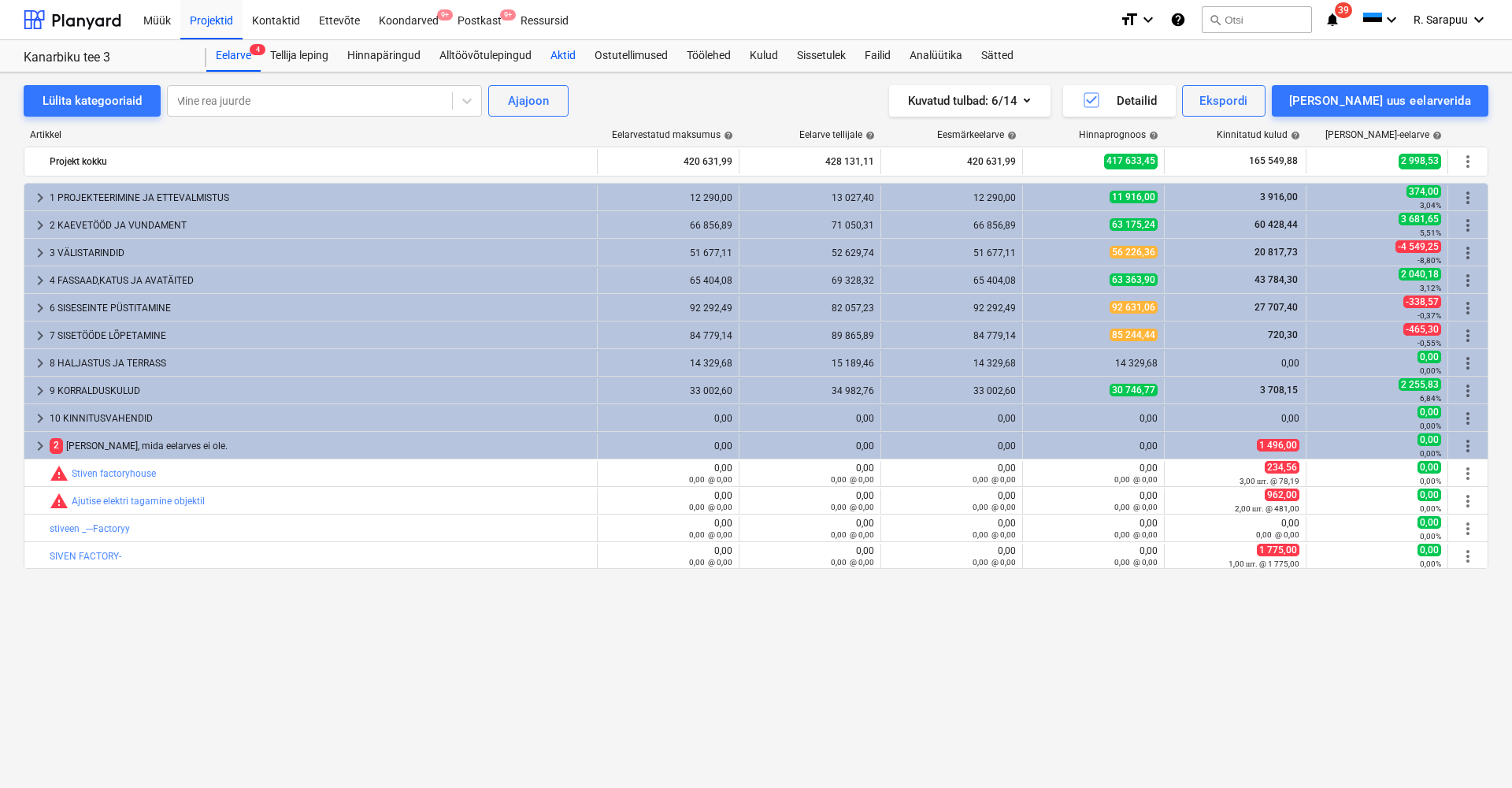
click at [562, 66] on div "Aktid" at bounding box center [562, 56] width 44 height 32
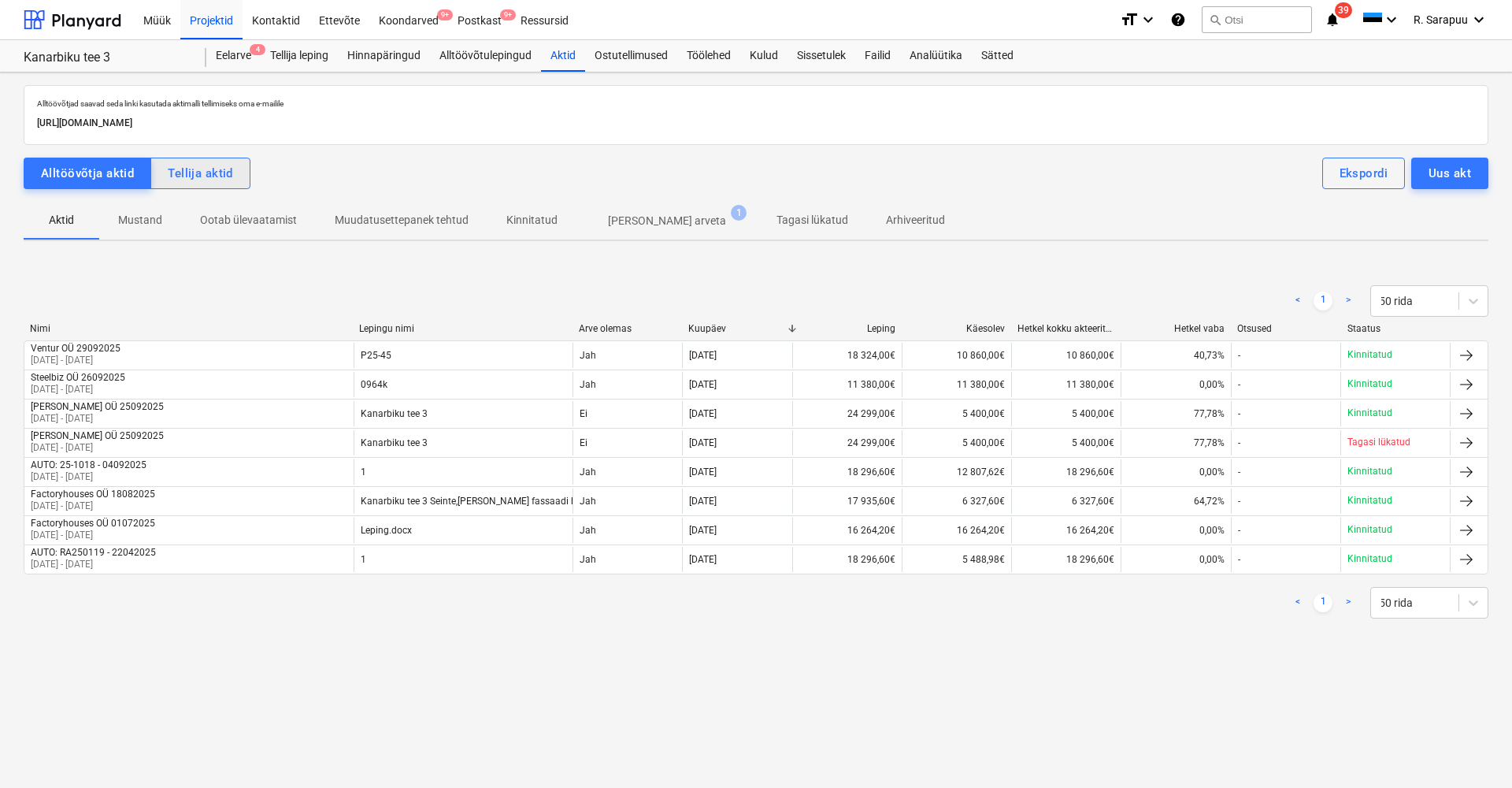
click at [196, 173] on div "Tellija aktid" at bounding box center [200, 173] width 66 height 21
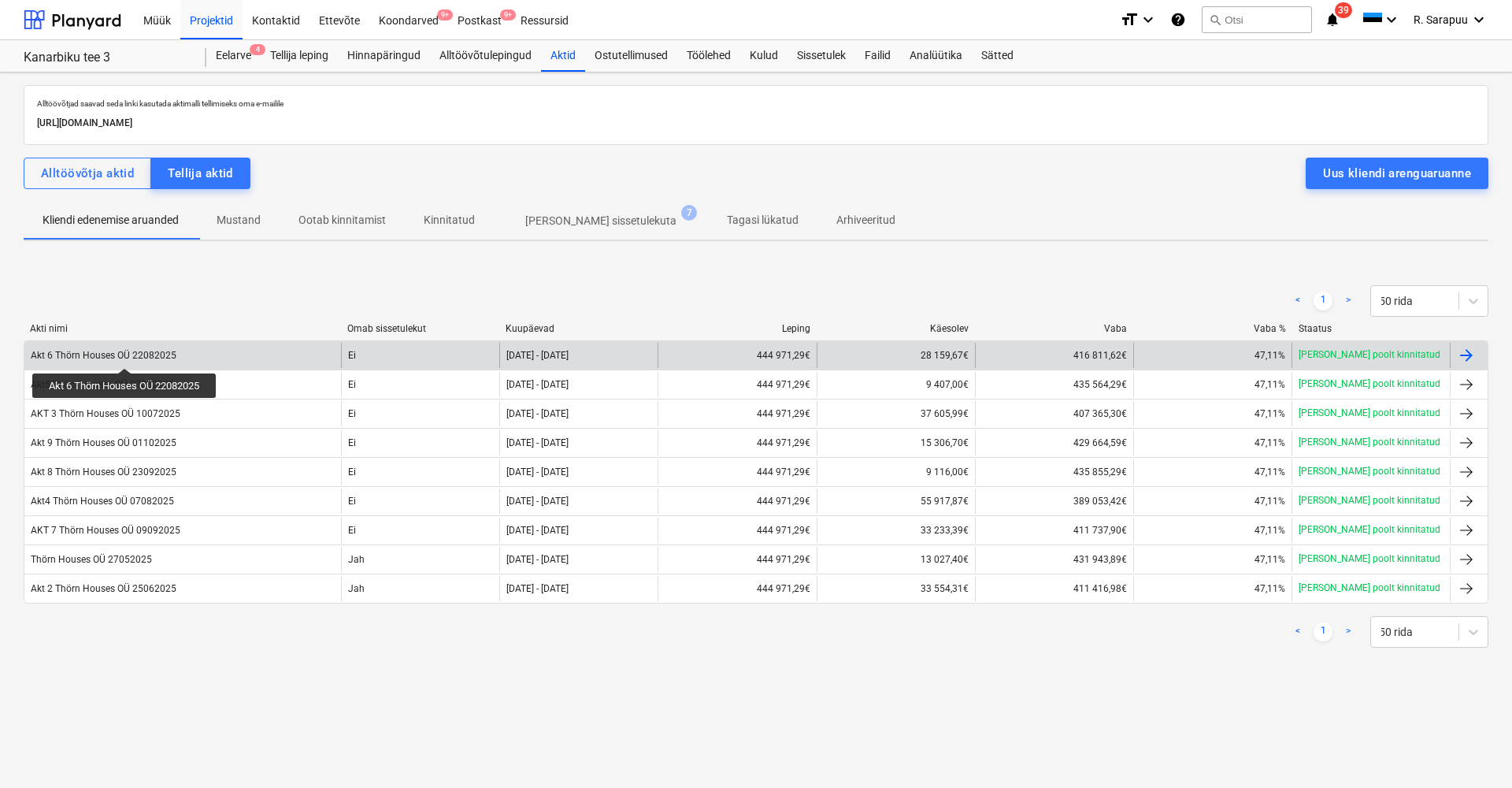
click at [126, 353] on div "Akt 6 Thörn Houses OÜ 22082025" at bounding box center [104, 355] width 146 height 11
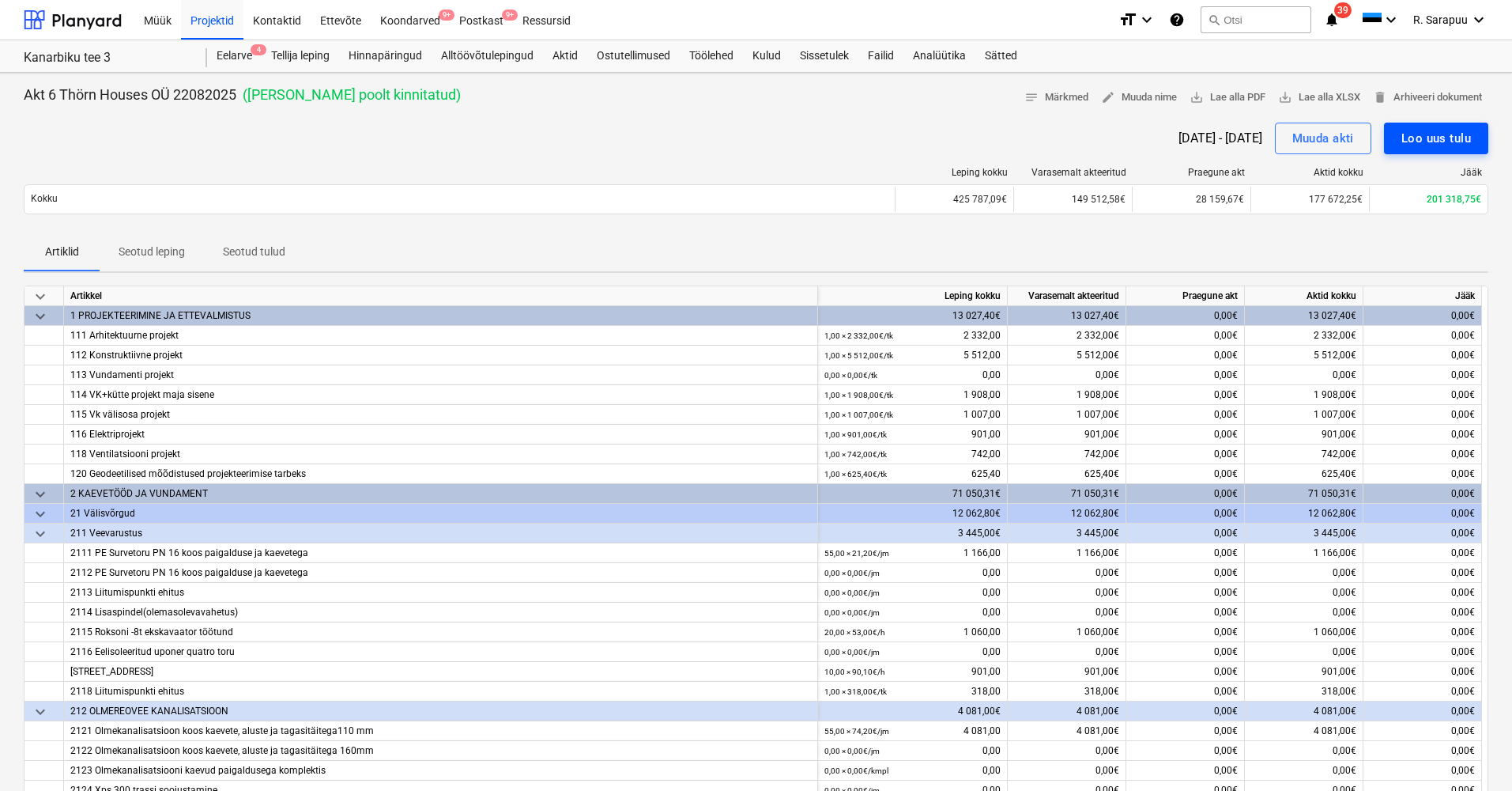
click at [1415, 145] on div "Loo uus tulu" at bounding box center [1436, 138] width 70 height 21
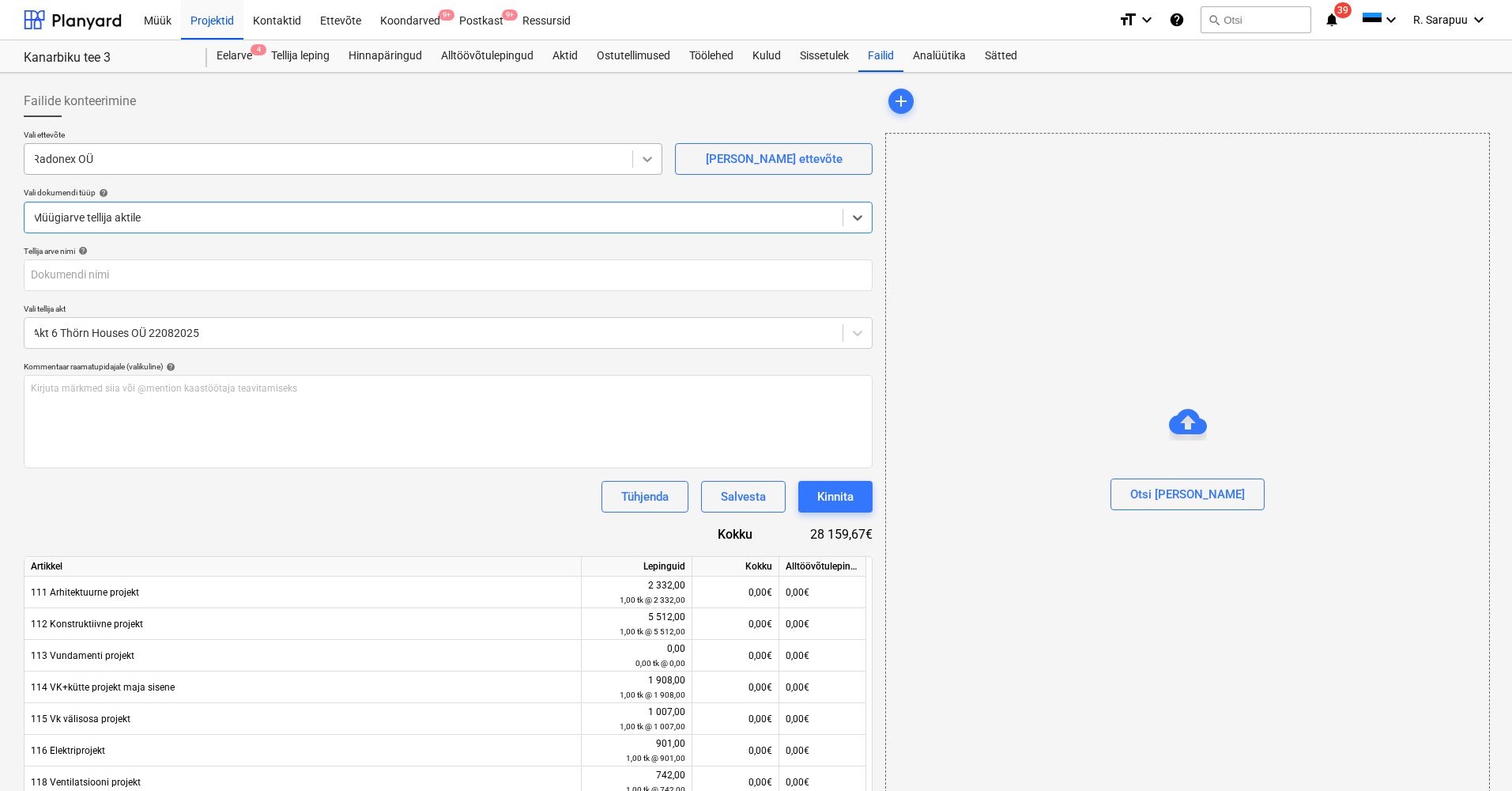
click at [649, 159] on icon at bounding box center [647, 159] width 9 height 6
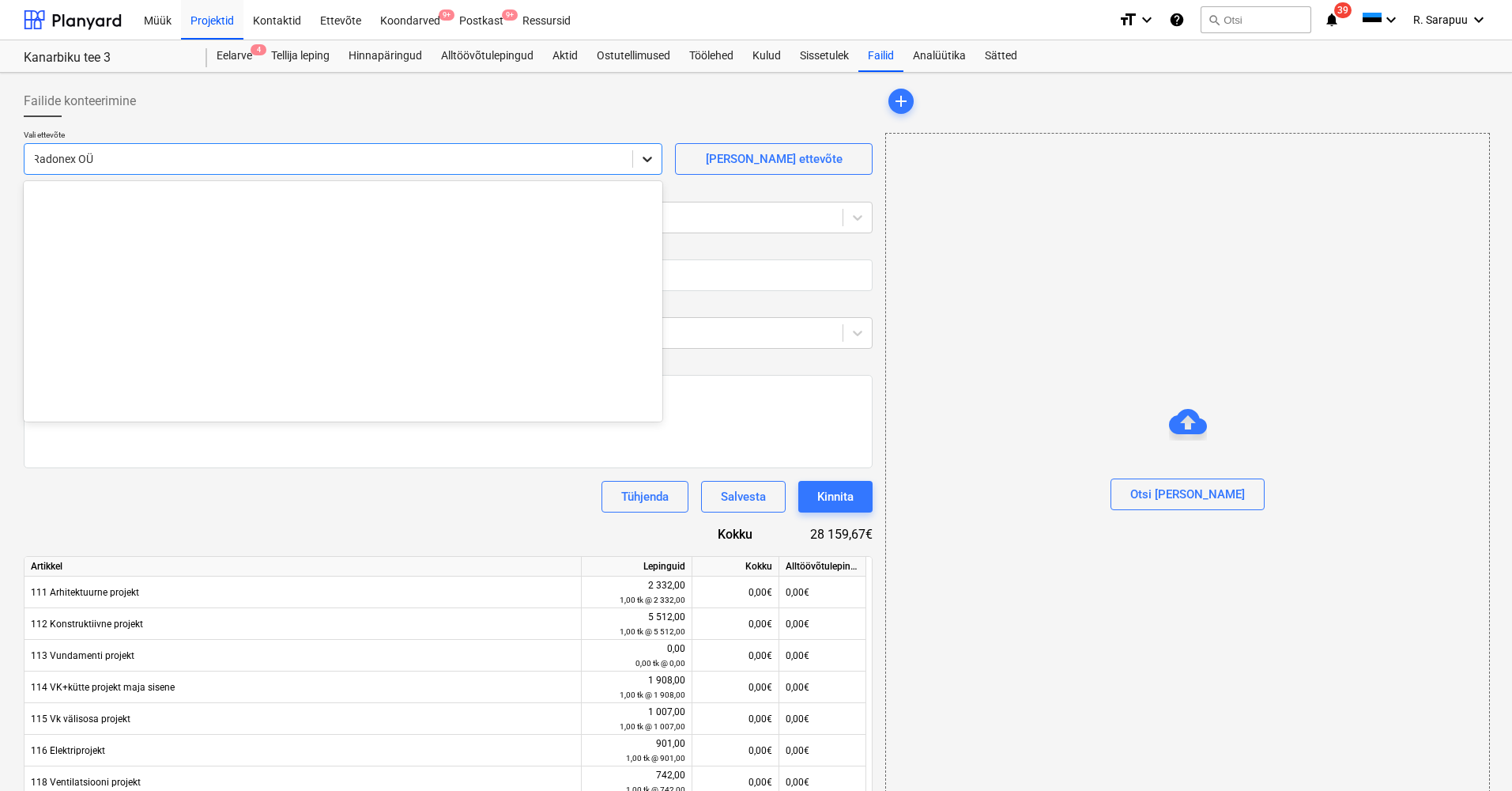
scroll to position [7112, 0]
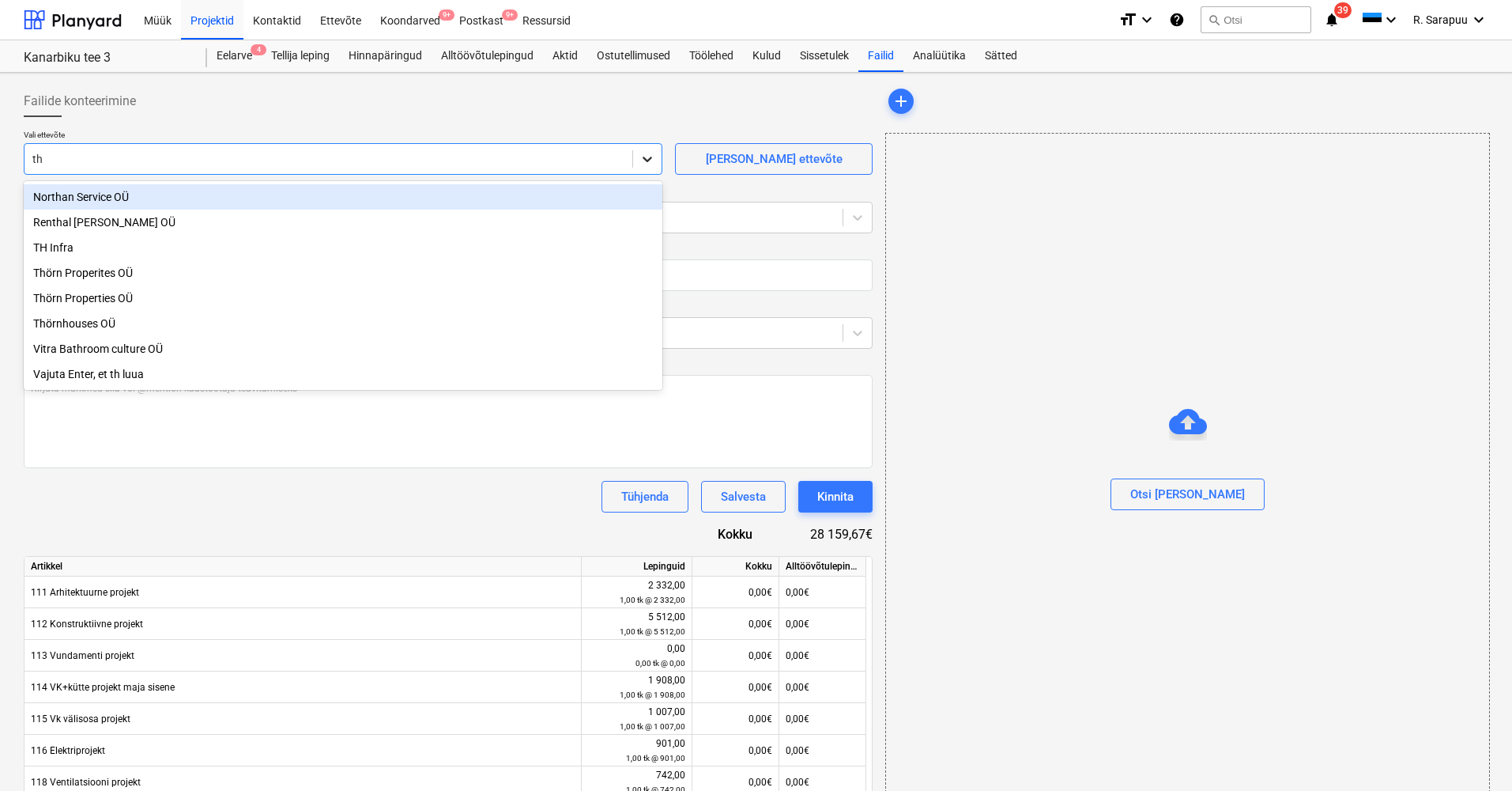
type input "thö"
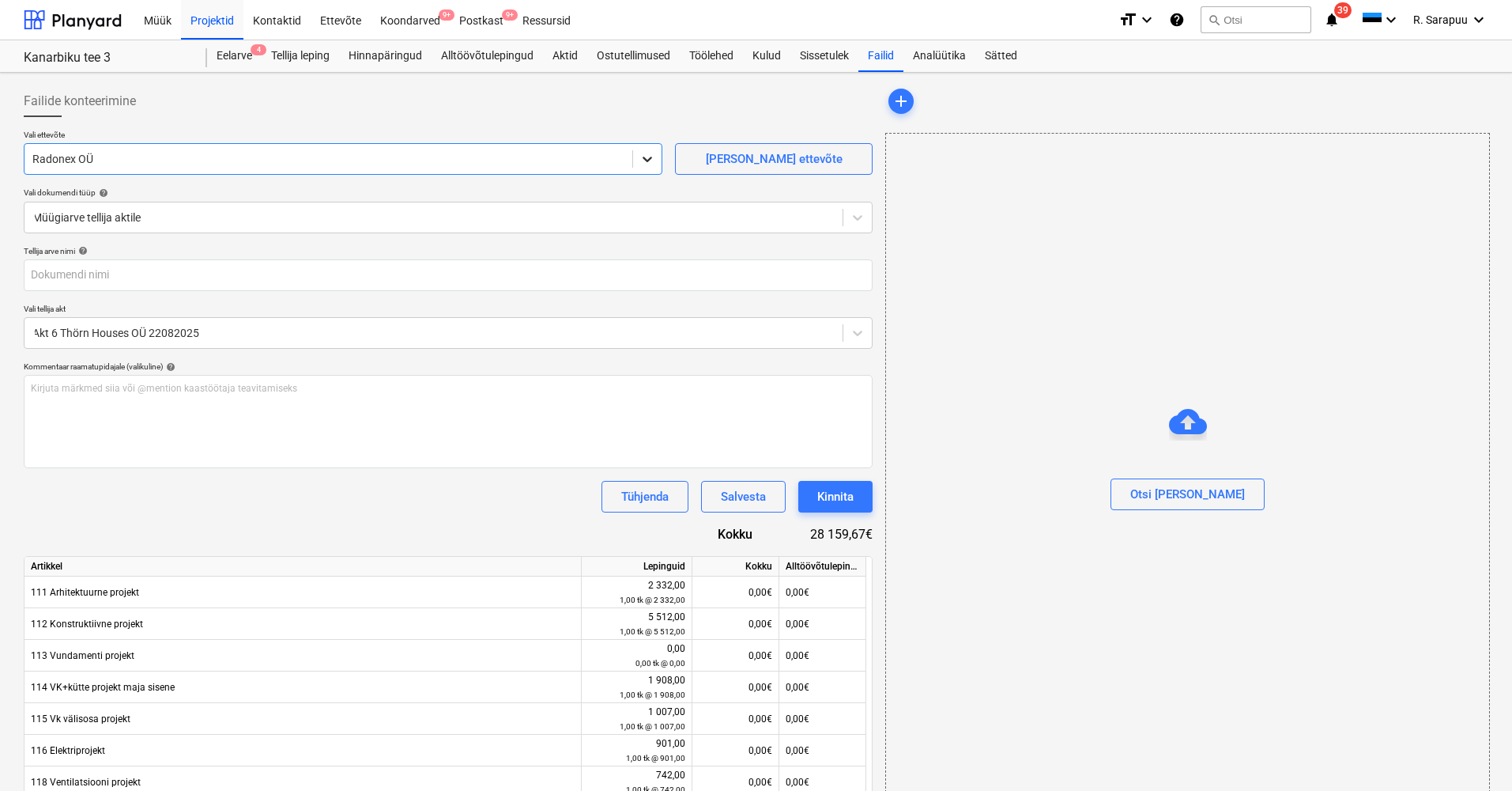
click at [637, 159] on div at bounding box center [647, 159] width 28 height 28
click at [642, 163] on icon at bounding box center [647, 158] width 16 height 16
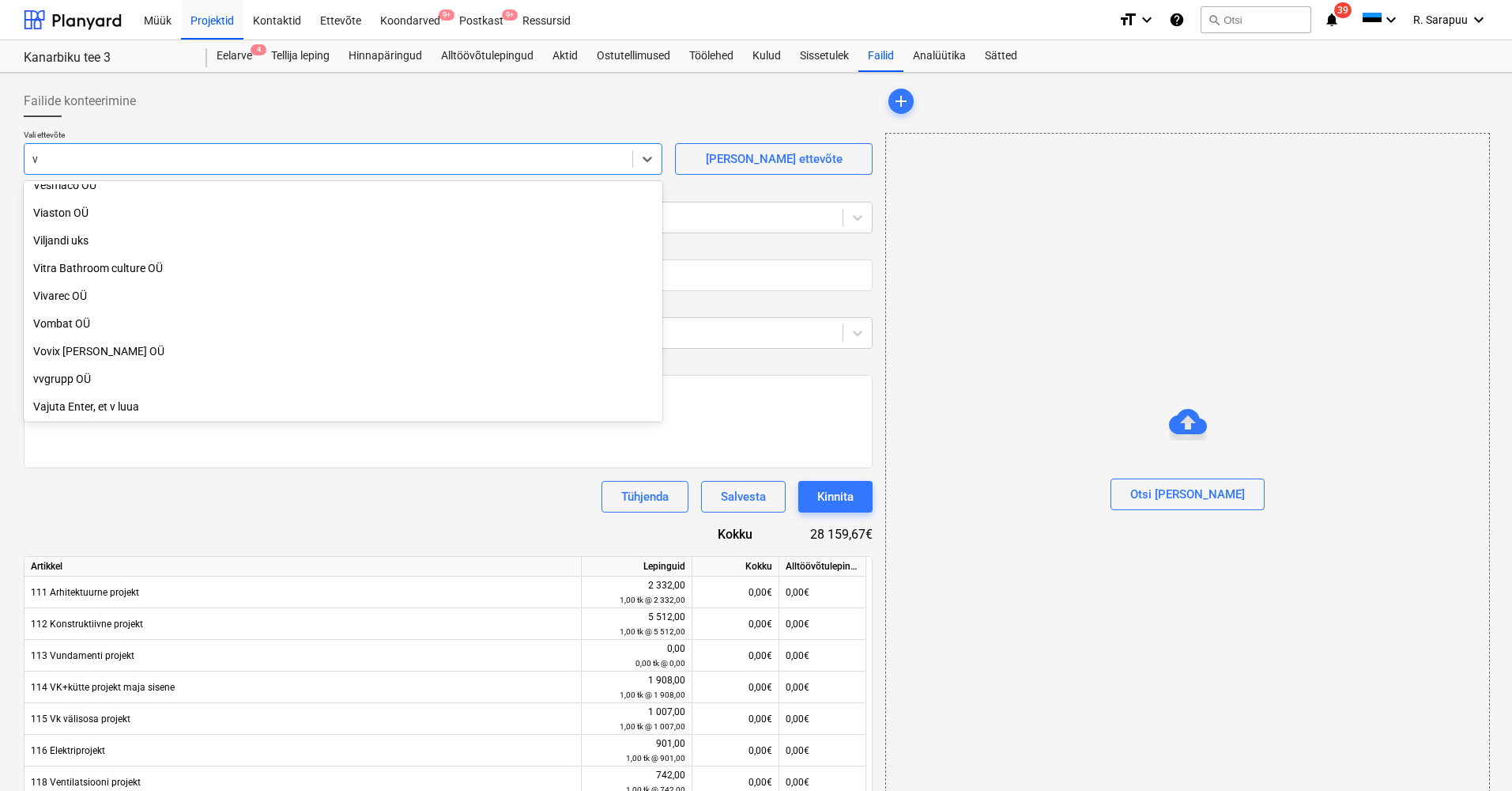
scroll to position [1617, 0]
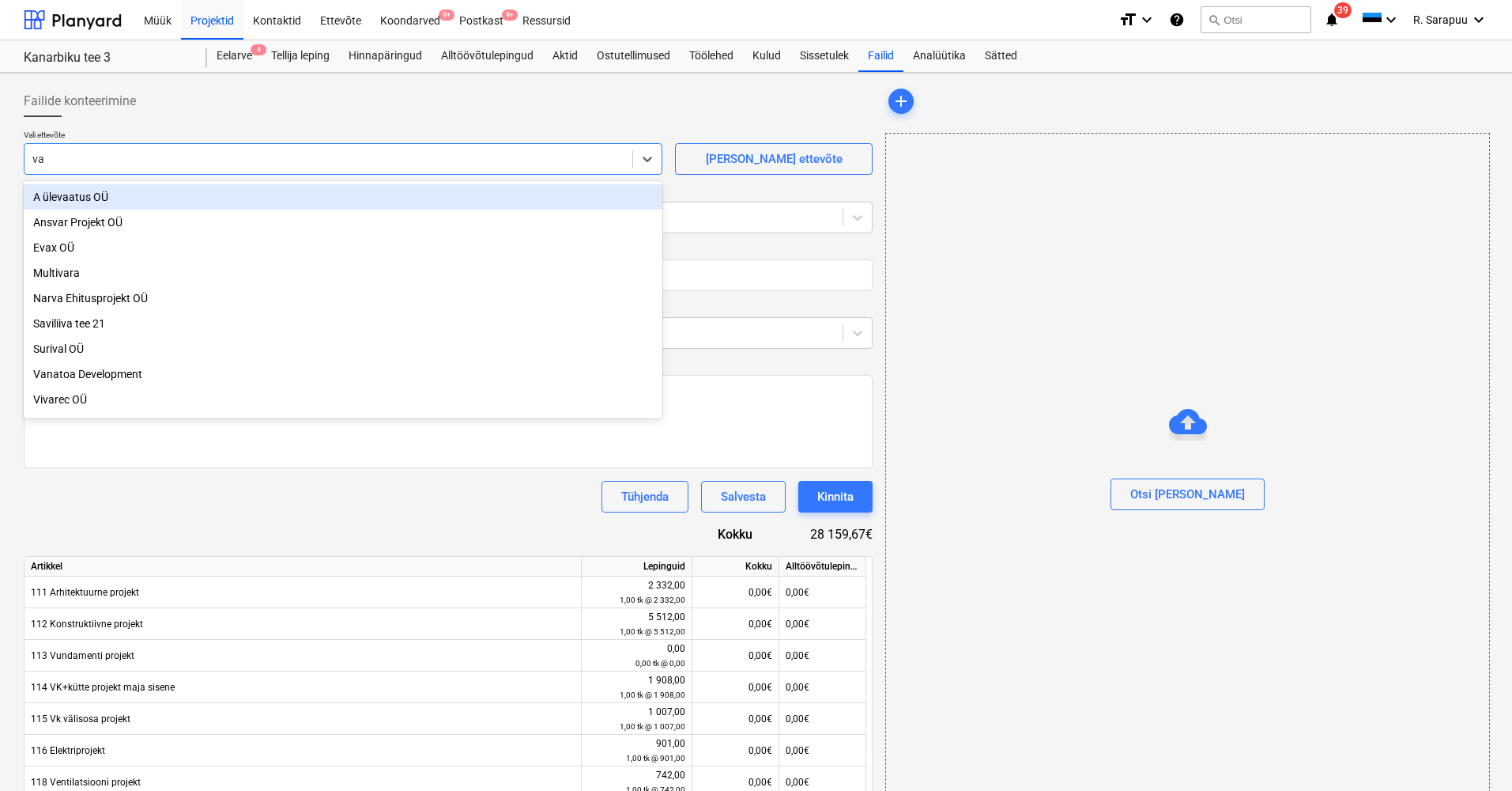
type input "van"
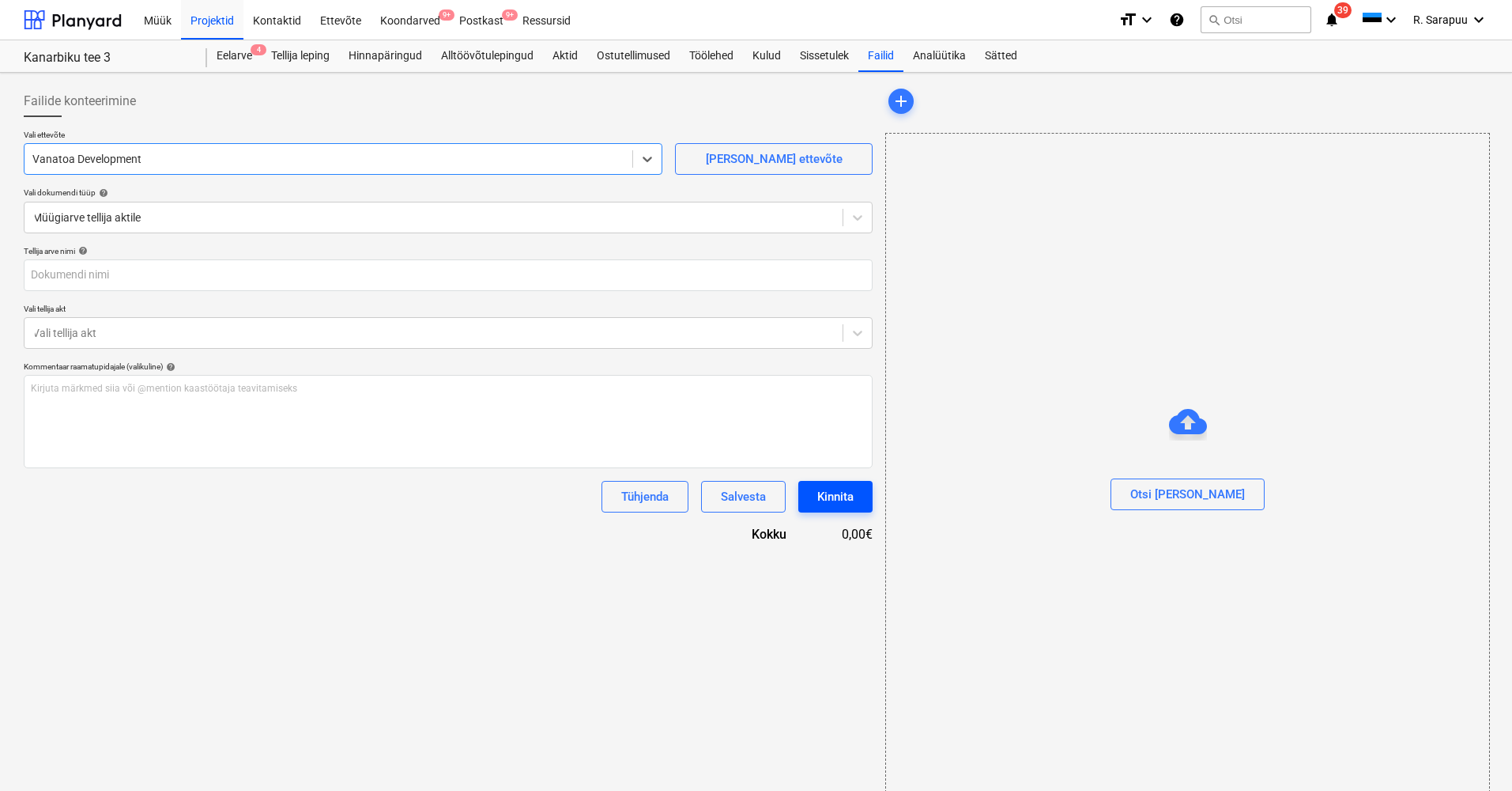
click at [847, 492] on div "Kinnita" at bounding box center [835, 496] width 37 height 21
click at [646, 150] on div at bounding box center [647, 159] width 28 height 28
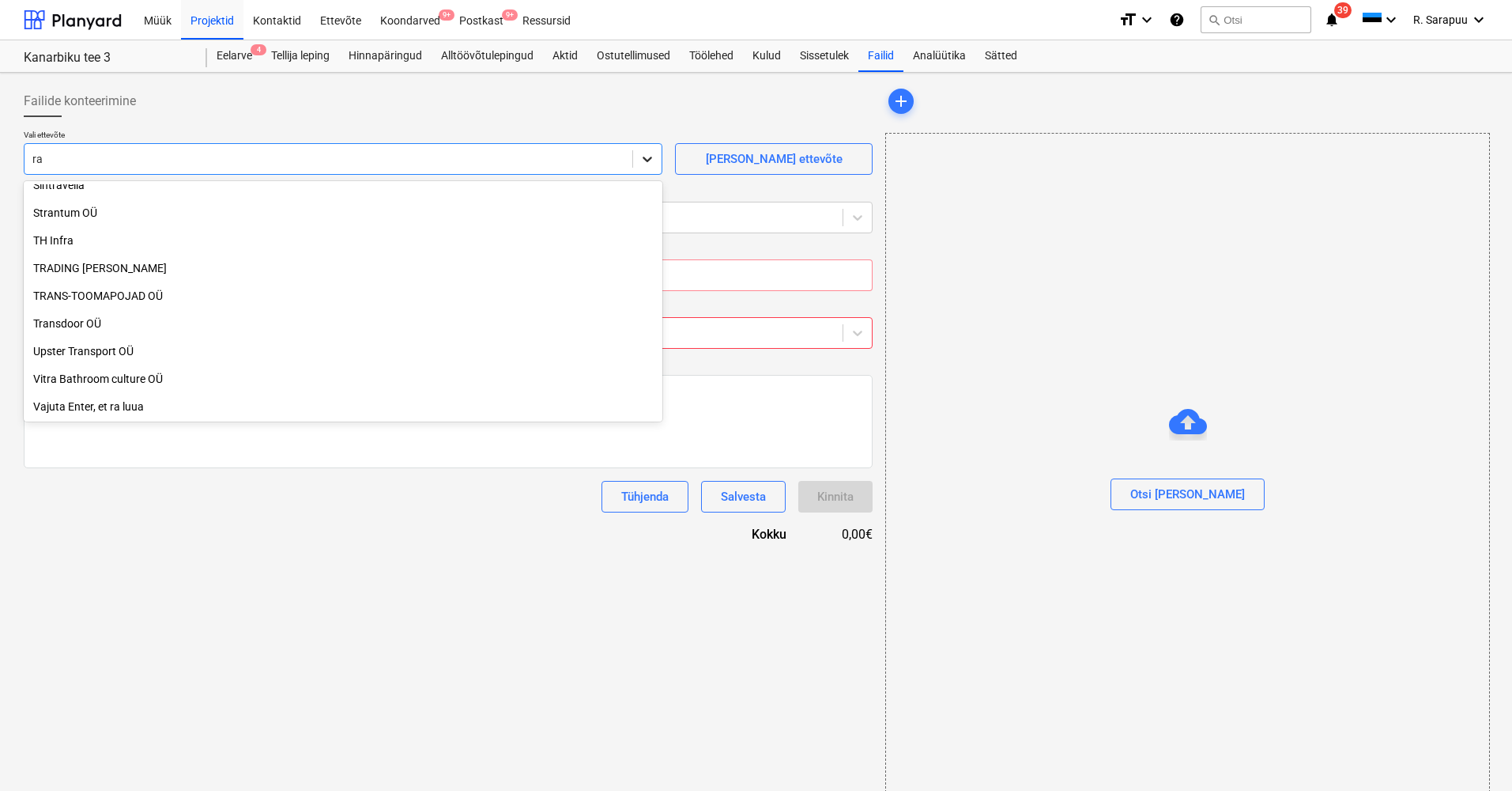
scroll to position [1147, 0]
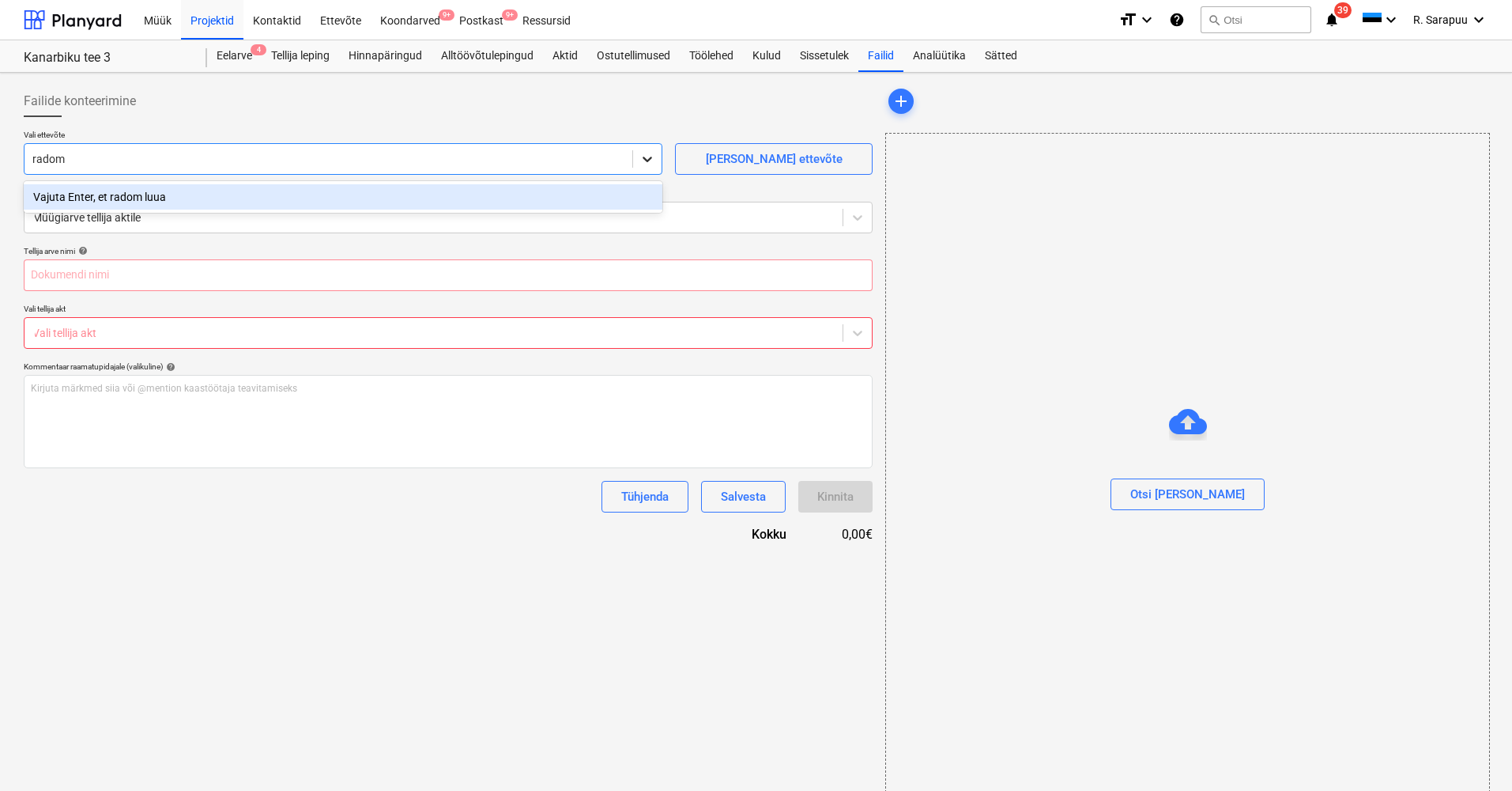
type input "rado"
click at [424, 203] on div "Radonex OÜ" at bounding box center [342, 197] width 638 height 25
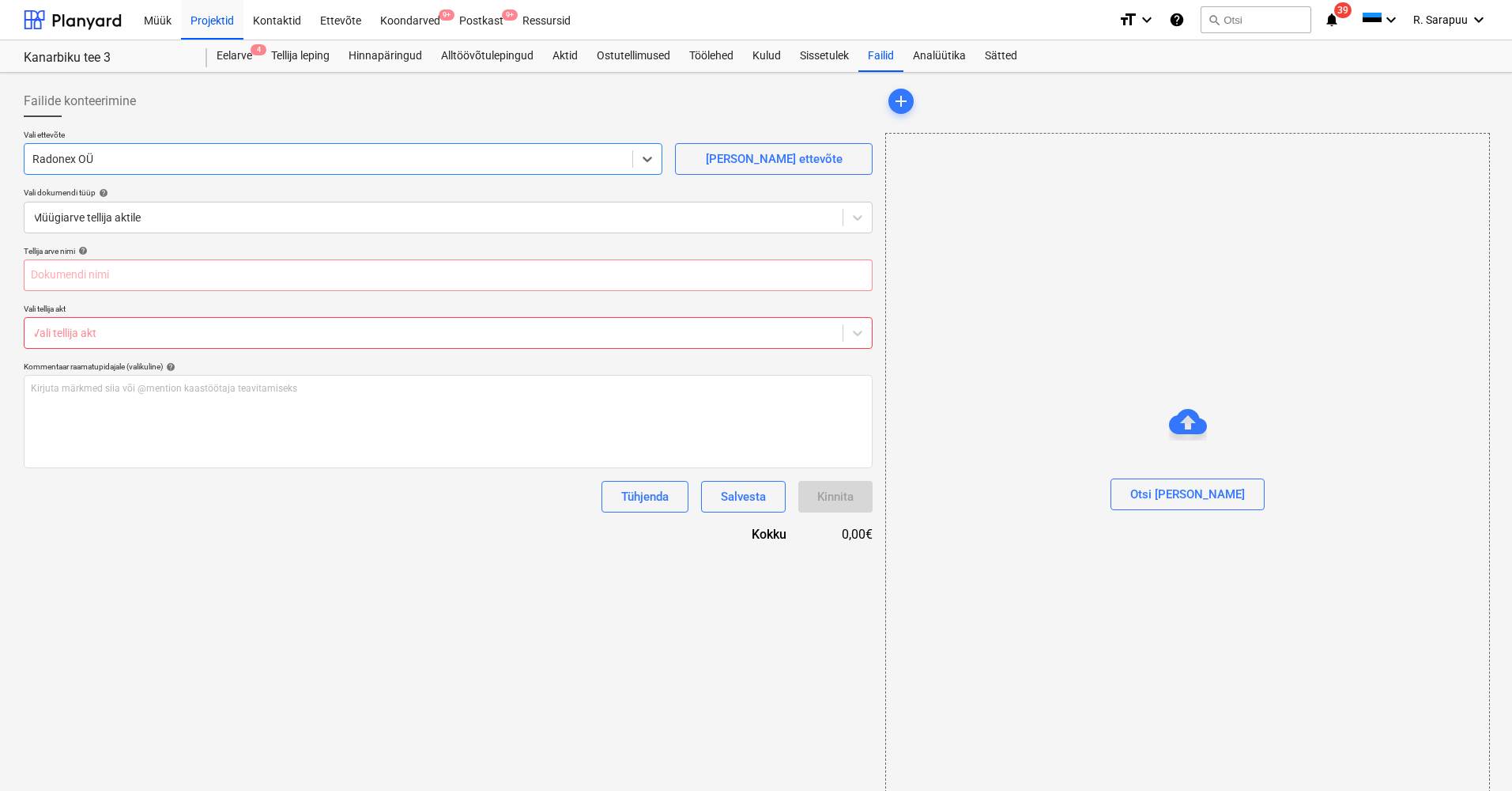
click at [605, 114] on div "Failide konteerimine" at bounding box center [448, 102] width 849 height 32
click at [556, 291] on div "Tellija arve nimi help Vali tellija akt Vali tellija akt Kommentaar raamatupida…" at bounding box center [448, 395] width 849 height 298
click at [553, 322] on div "Vali tellija akt" at bounding box center [433, 333] width 818 height 22
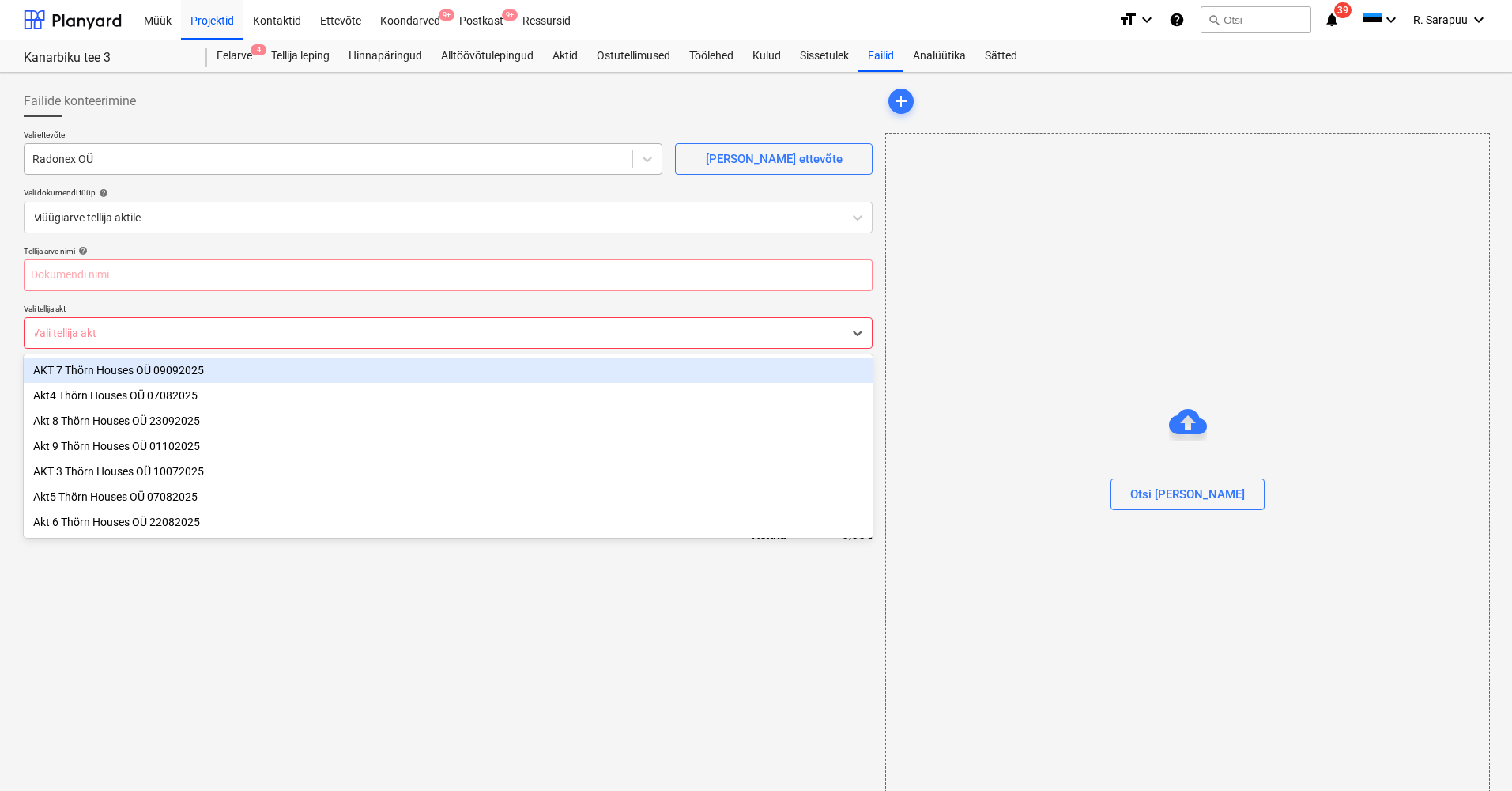
click at [426, 157] on div at bounding box center [328, 158] width 592 height 16
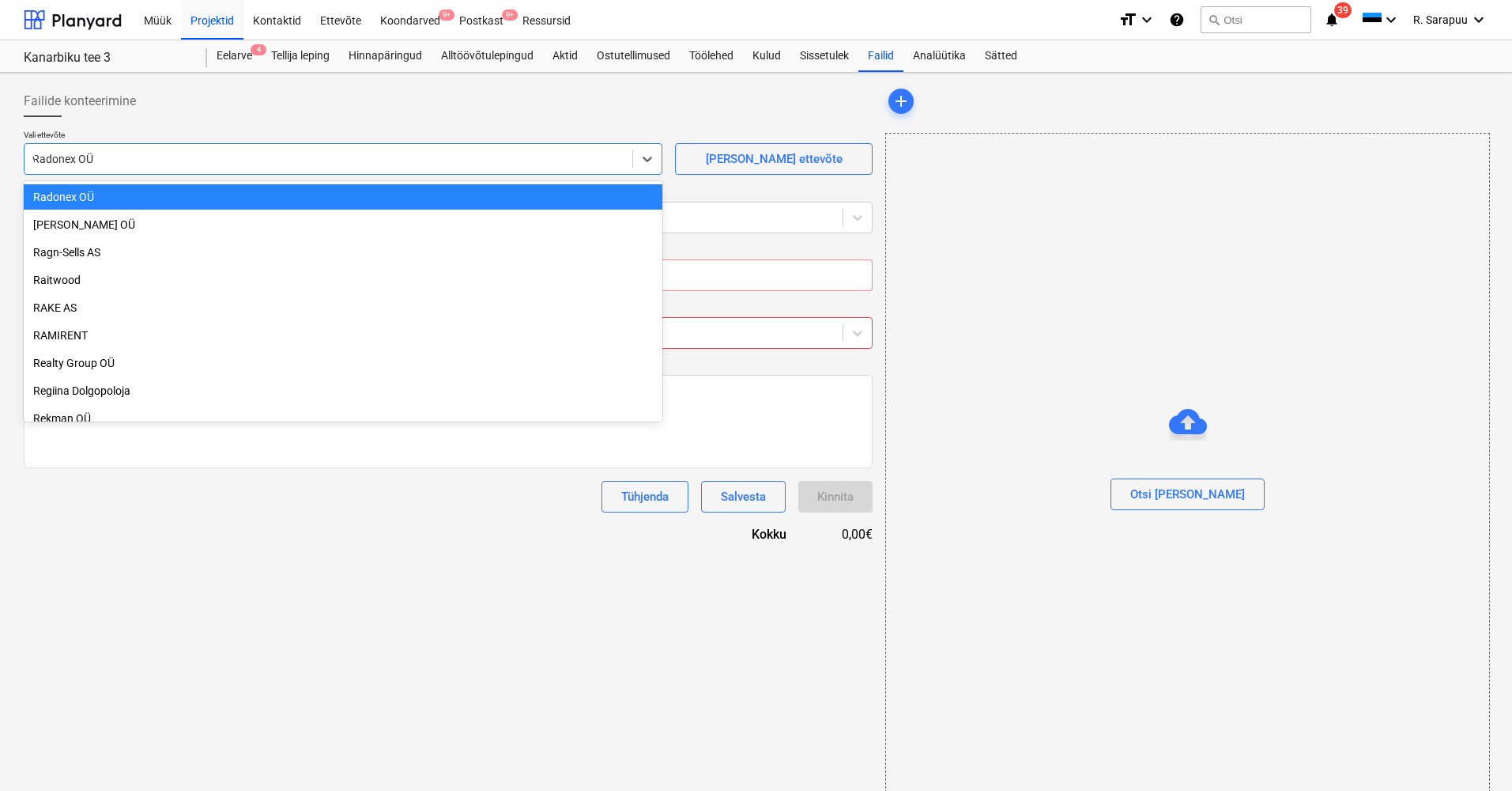
scroll to position [1617, 0]
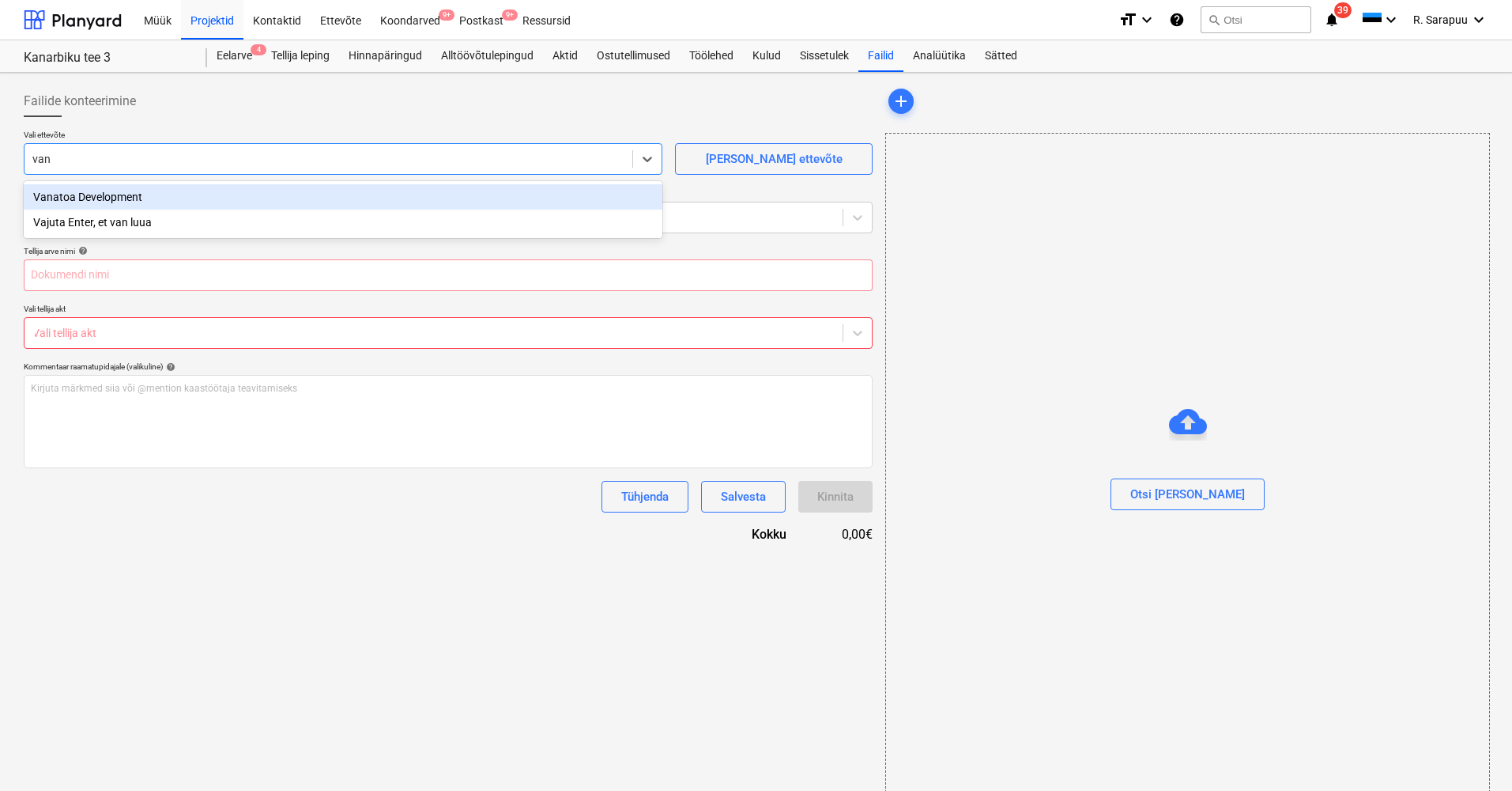
type input "vana"
click at [114, 197] on div "Vanatoa Development" at bounding box center [342, 197] width 638 height 25
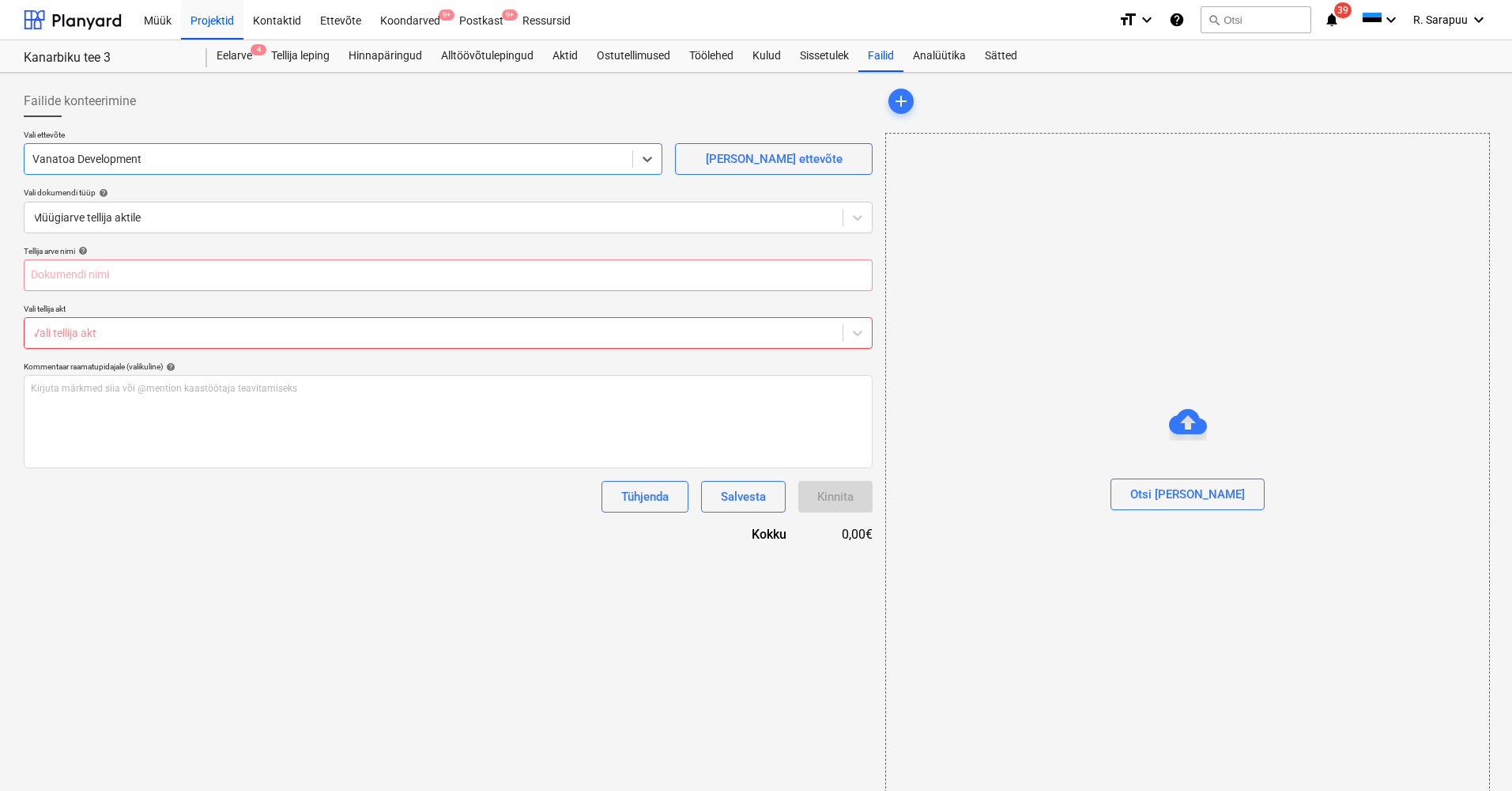
click at [126, 328] on div at bounding box center [434, 332] width 802 height 16
click at [141, 157] on div at bounding box center [328, 158] width 592 height 16
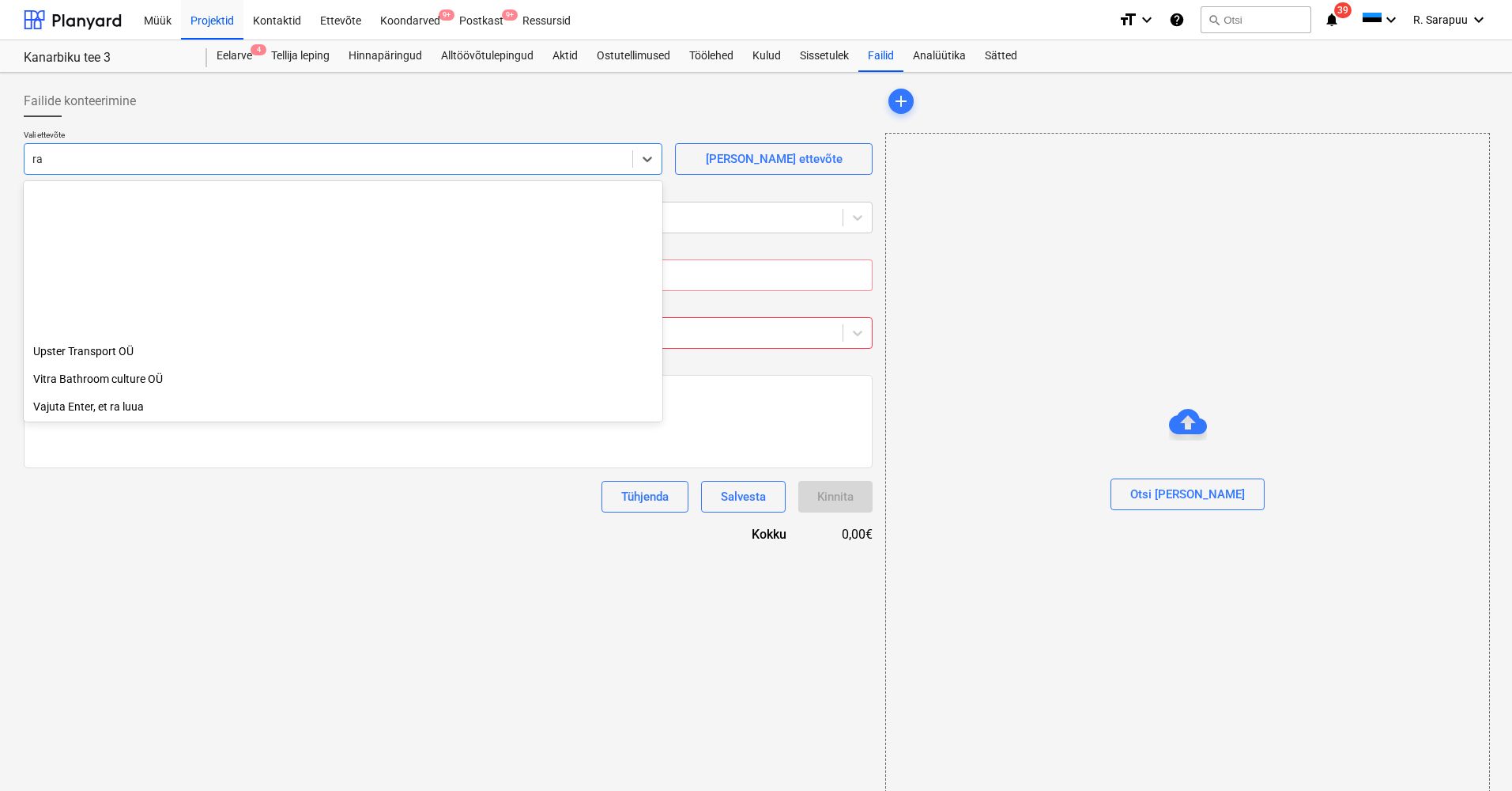
scroll to position [1147, 0]
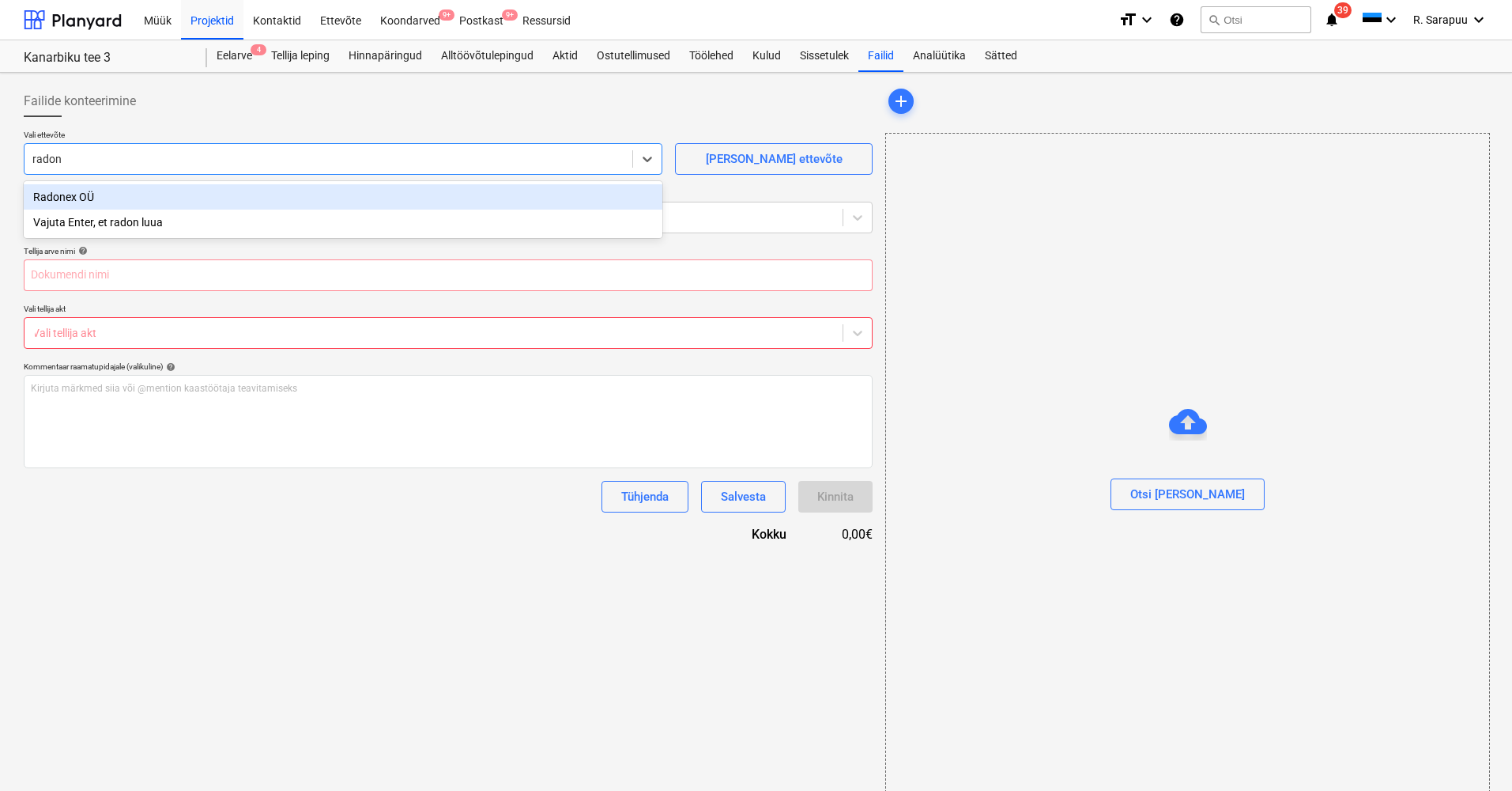
type input "radone"
click at [61, 192] on div "Radonex OÜ" at bounding box center [342, 197] width 638 height 25
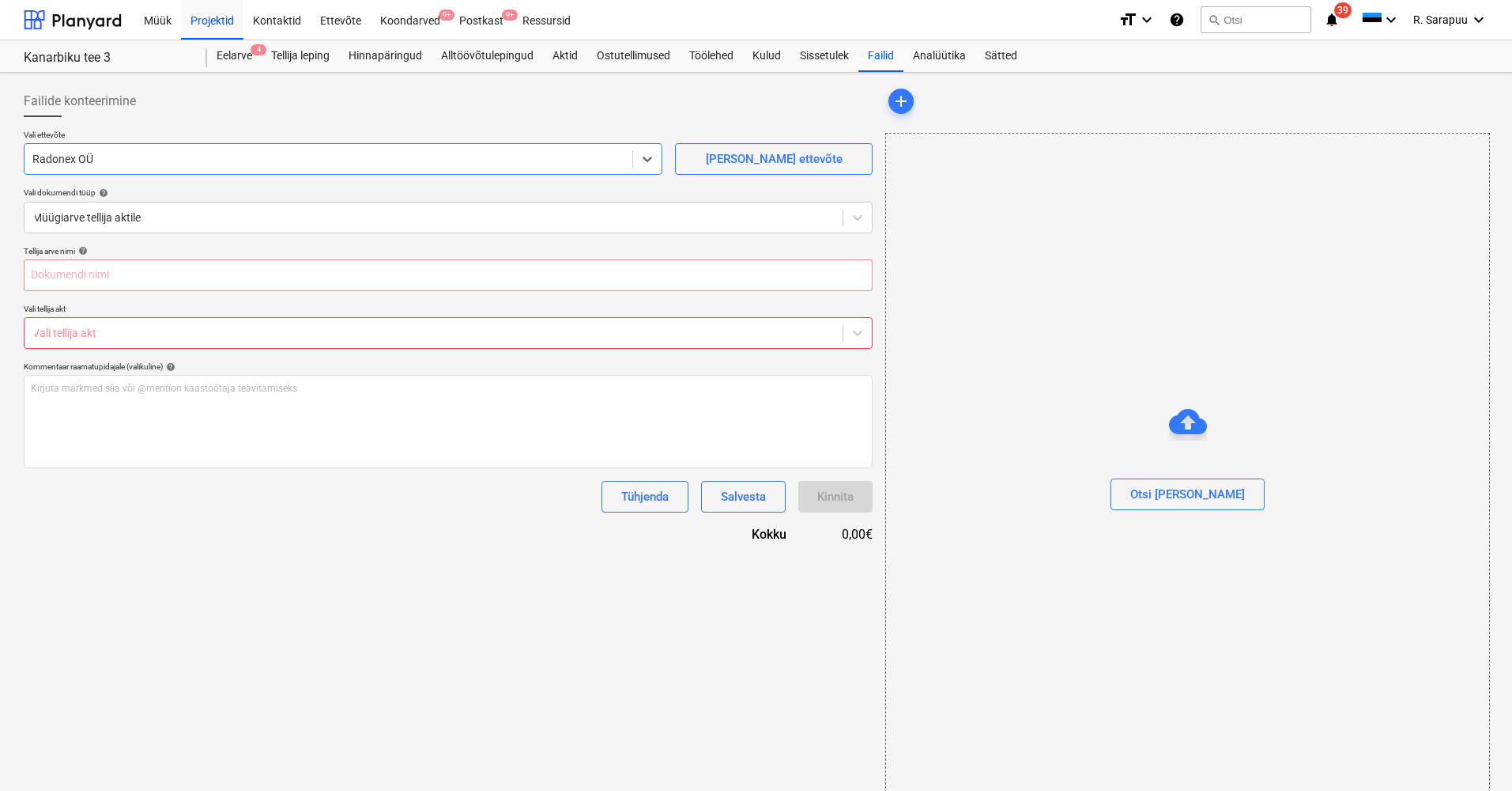
click at [118, 323] on div "Vali tellija akt" at bounding box center [433, 333] width 818 height 22
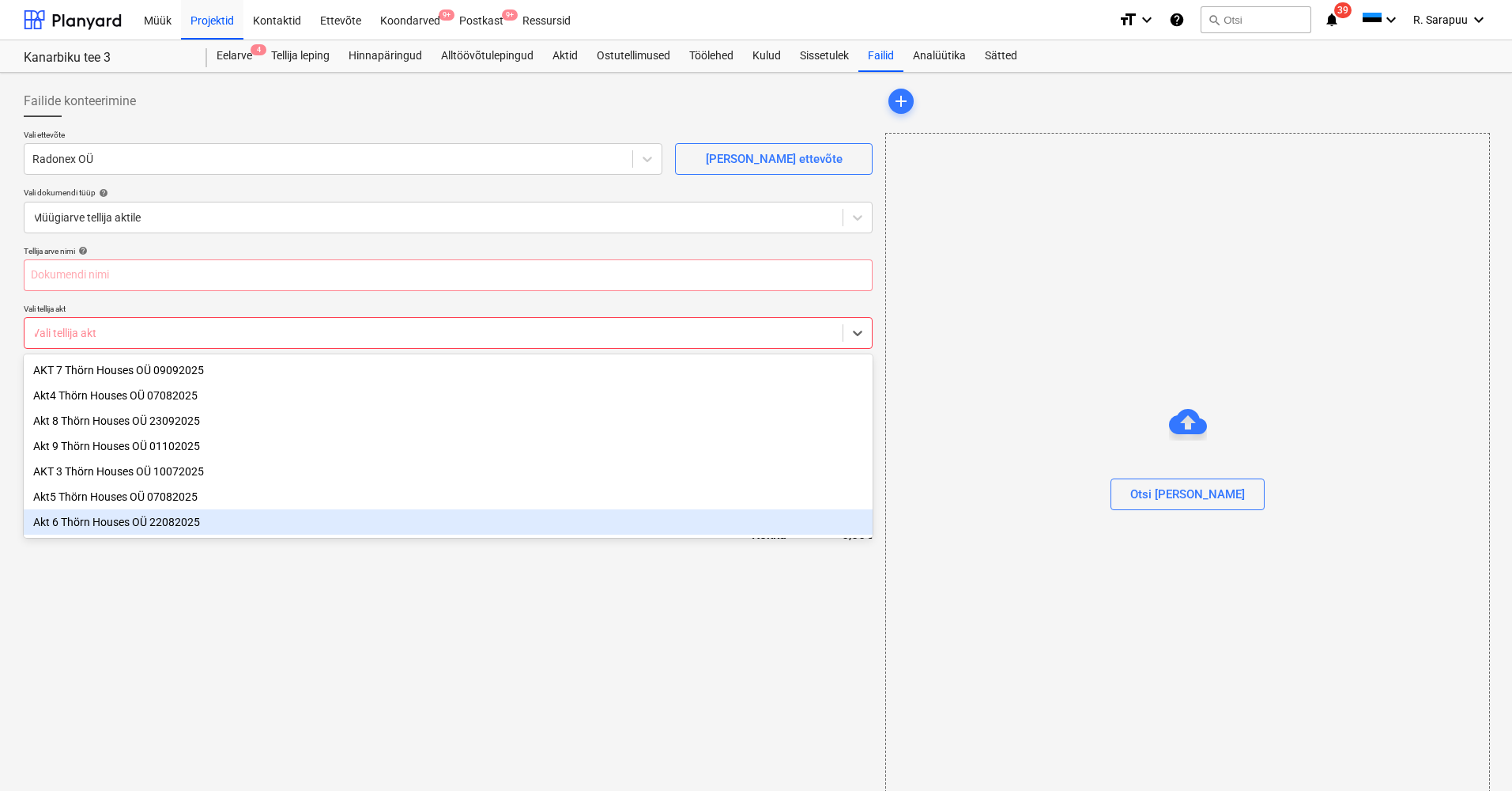
click at [132, 528] on div "Akt 6 Thörn Houses OÜ 22082025" at bounding box center [448, 522] width 849 height 25
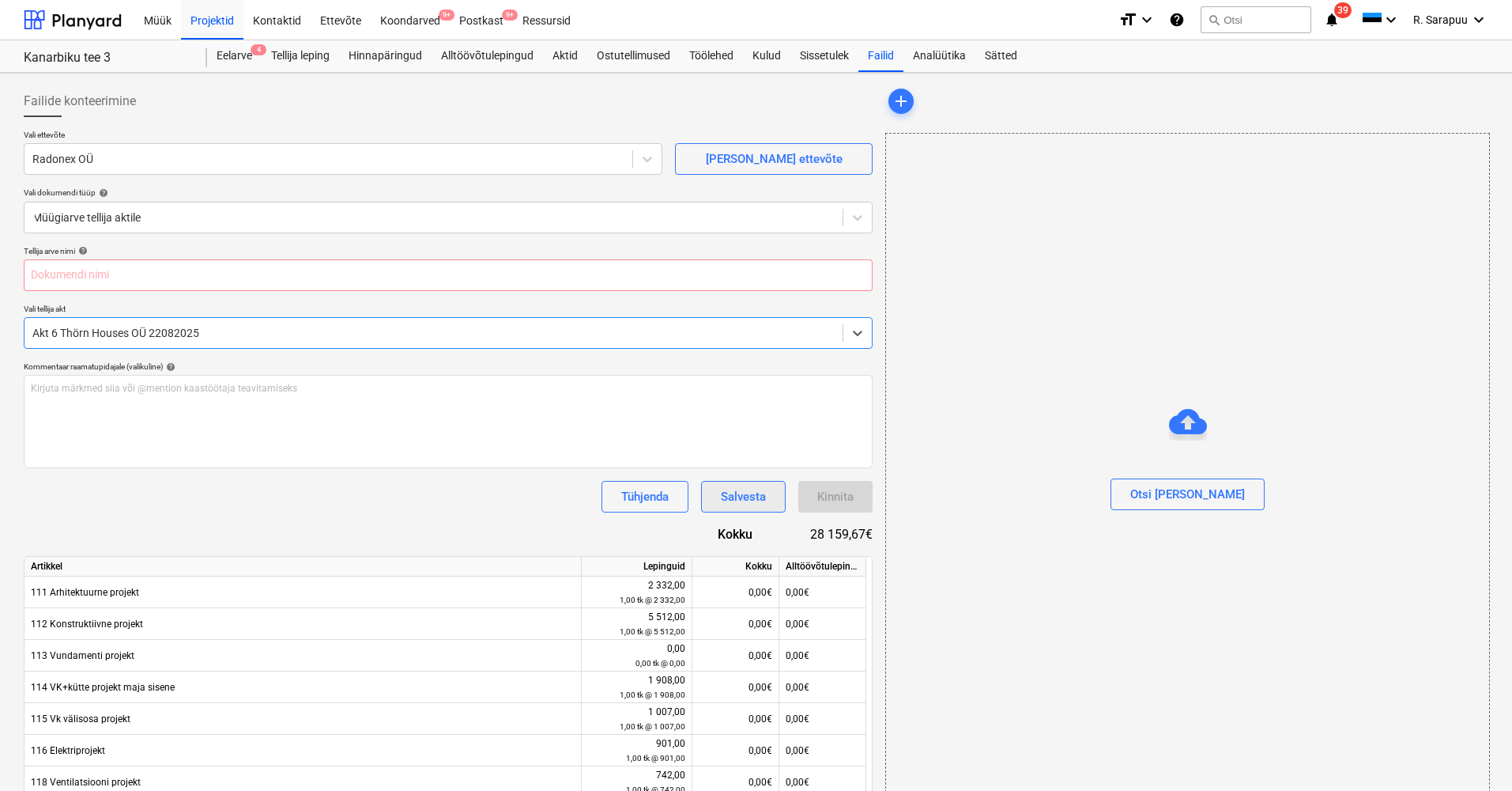
click at [736, 490] on div "Salvesta" at bounding box center [743, 496] width 45 height 21
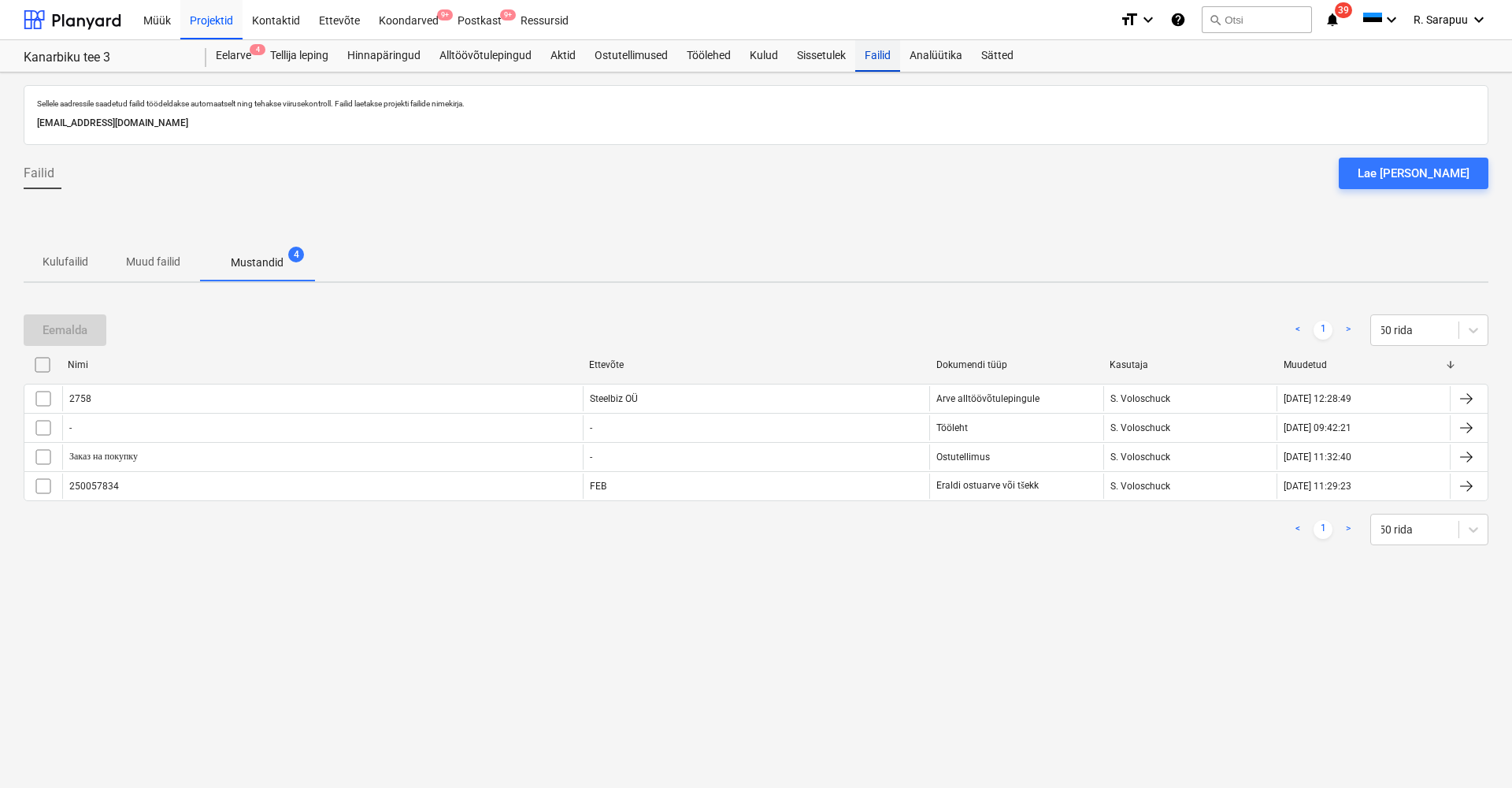
click at [879, 58] on div "Failid" at bounding box center [878, 56] width 45 height 32
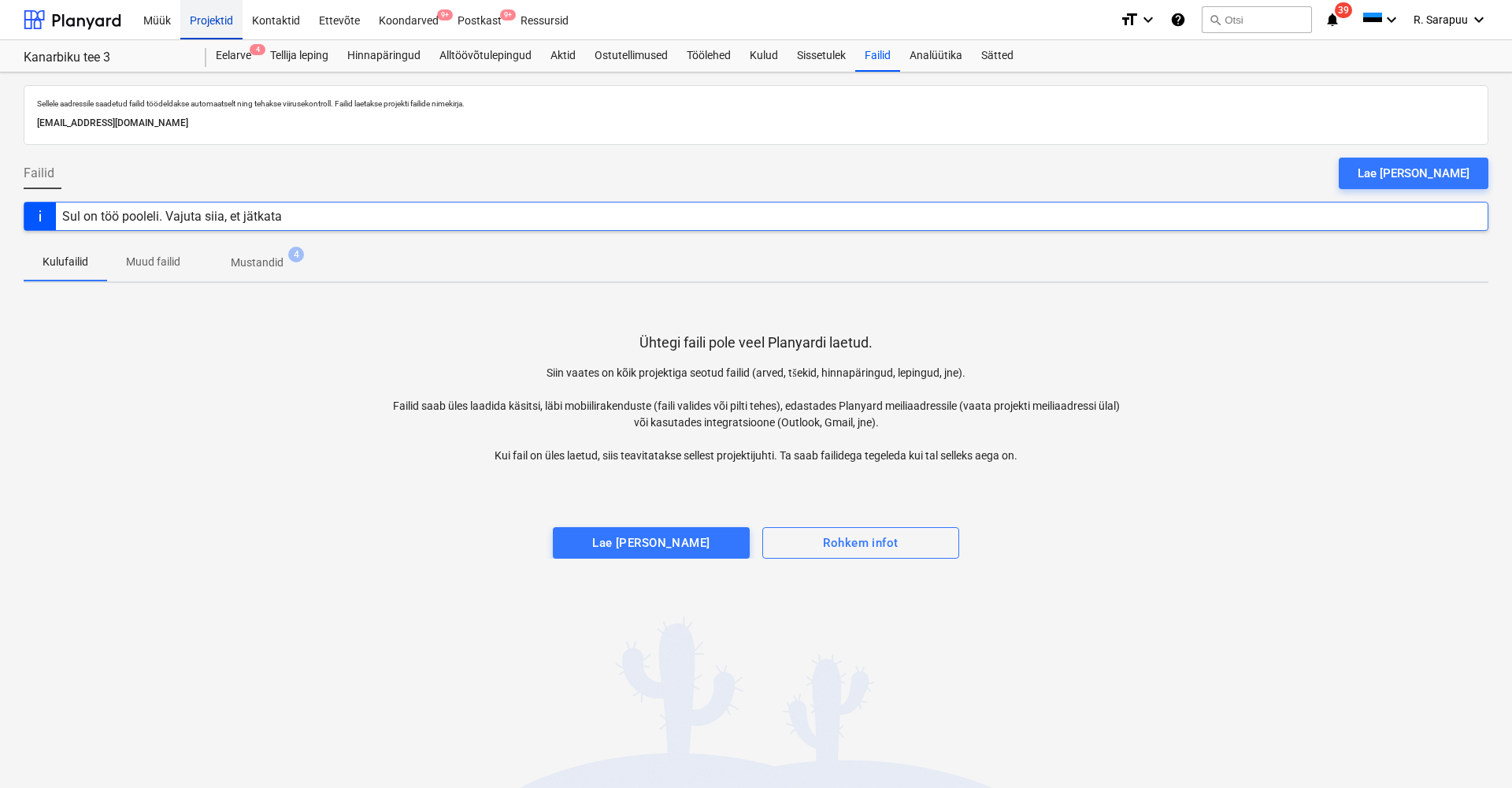
click at [227, 25] on div "Projektid" at bounding box center [211, 19] width 62 height 40
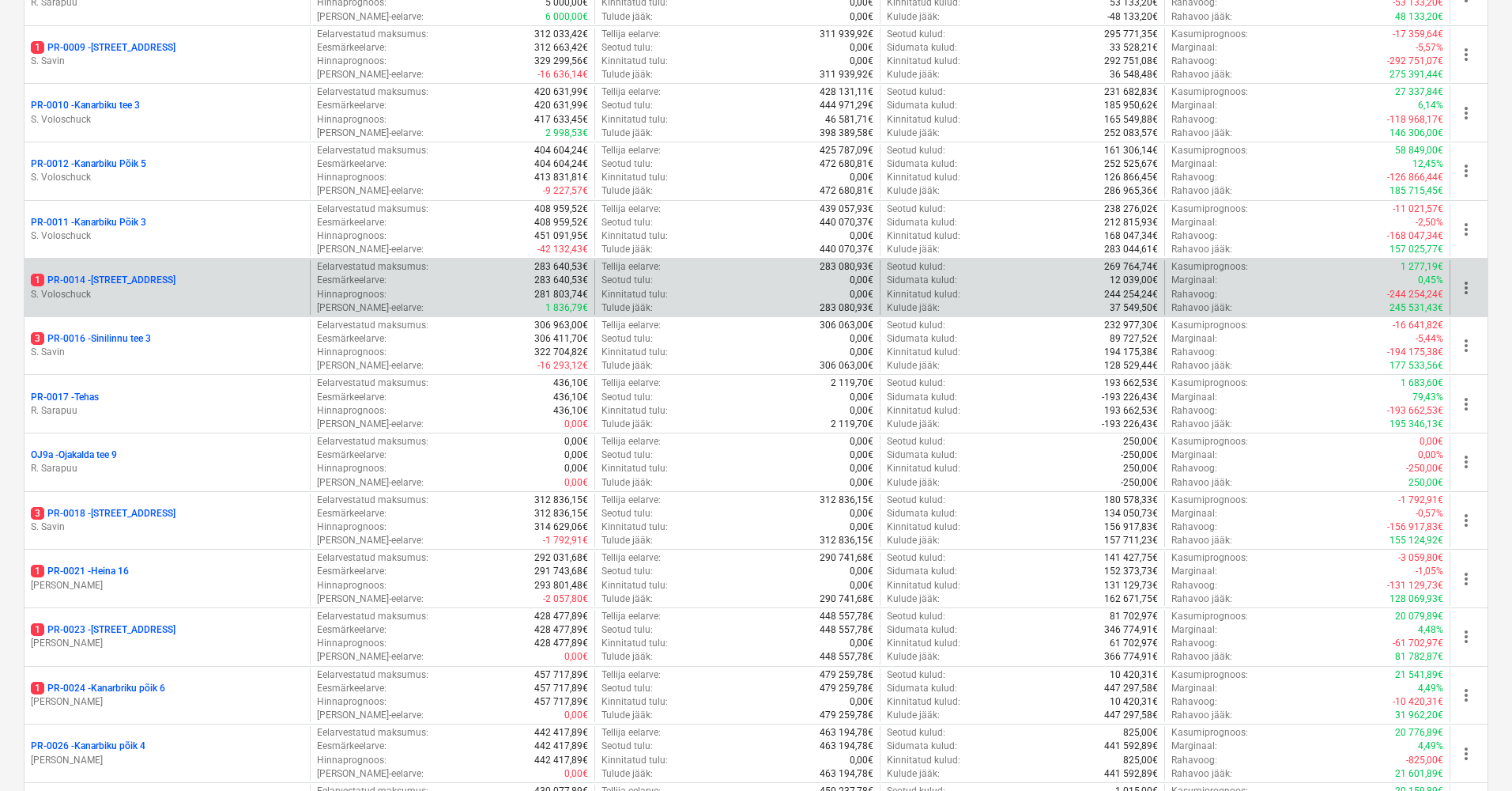
scroll to position [1000, 0]
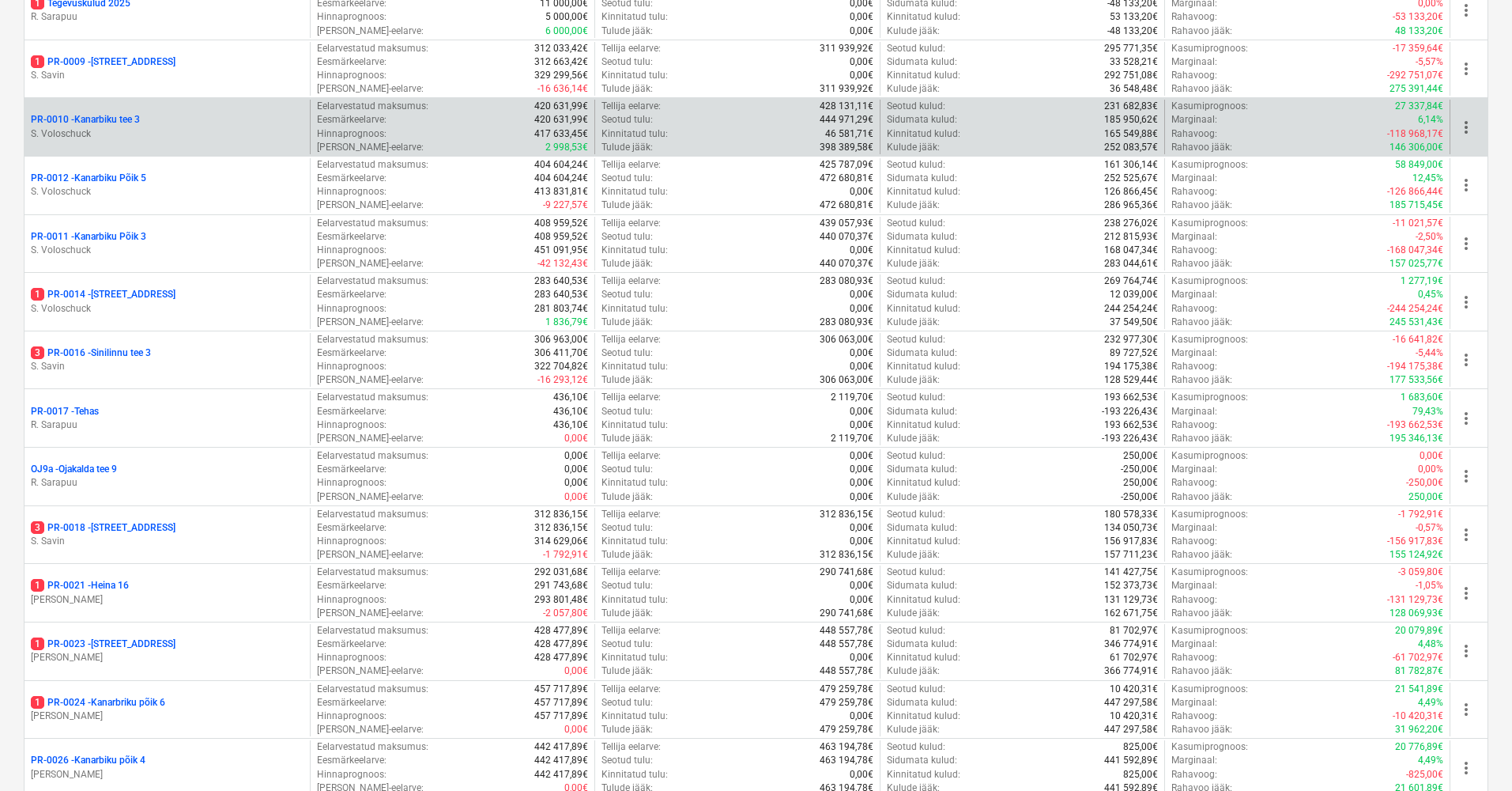
click at [116, 113] on p "PR-0010 - [GEOGRAPHIC_DATA] tee 3" at bounding box center [85, 120] width 109 height 13
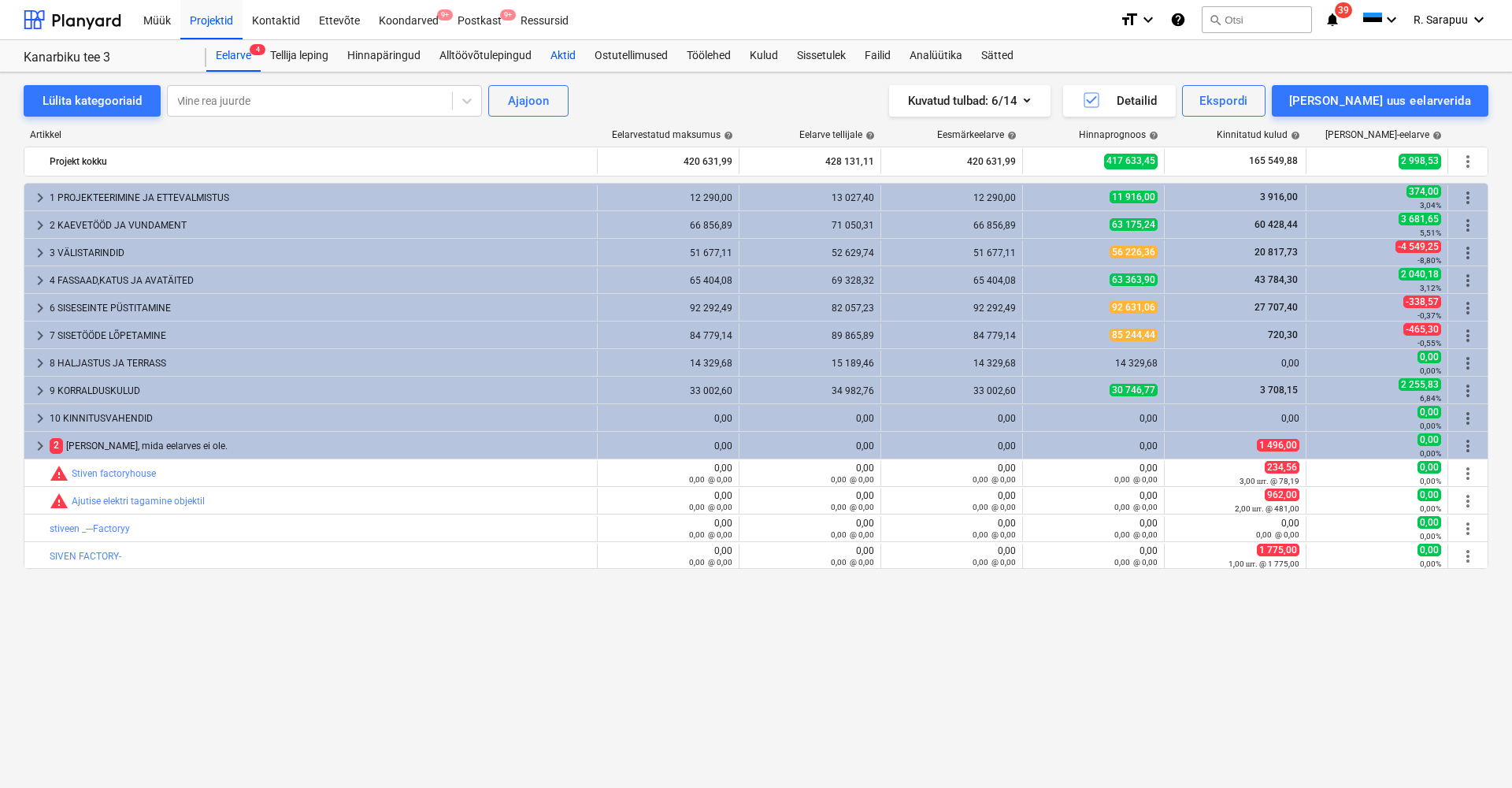
click at [562, 61] on div "Aktid" at bounding box center [562, 56] width 44 height 32
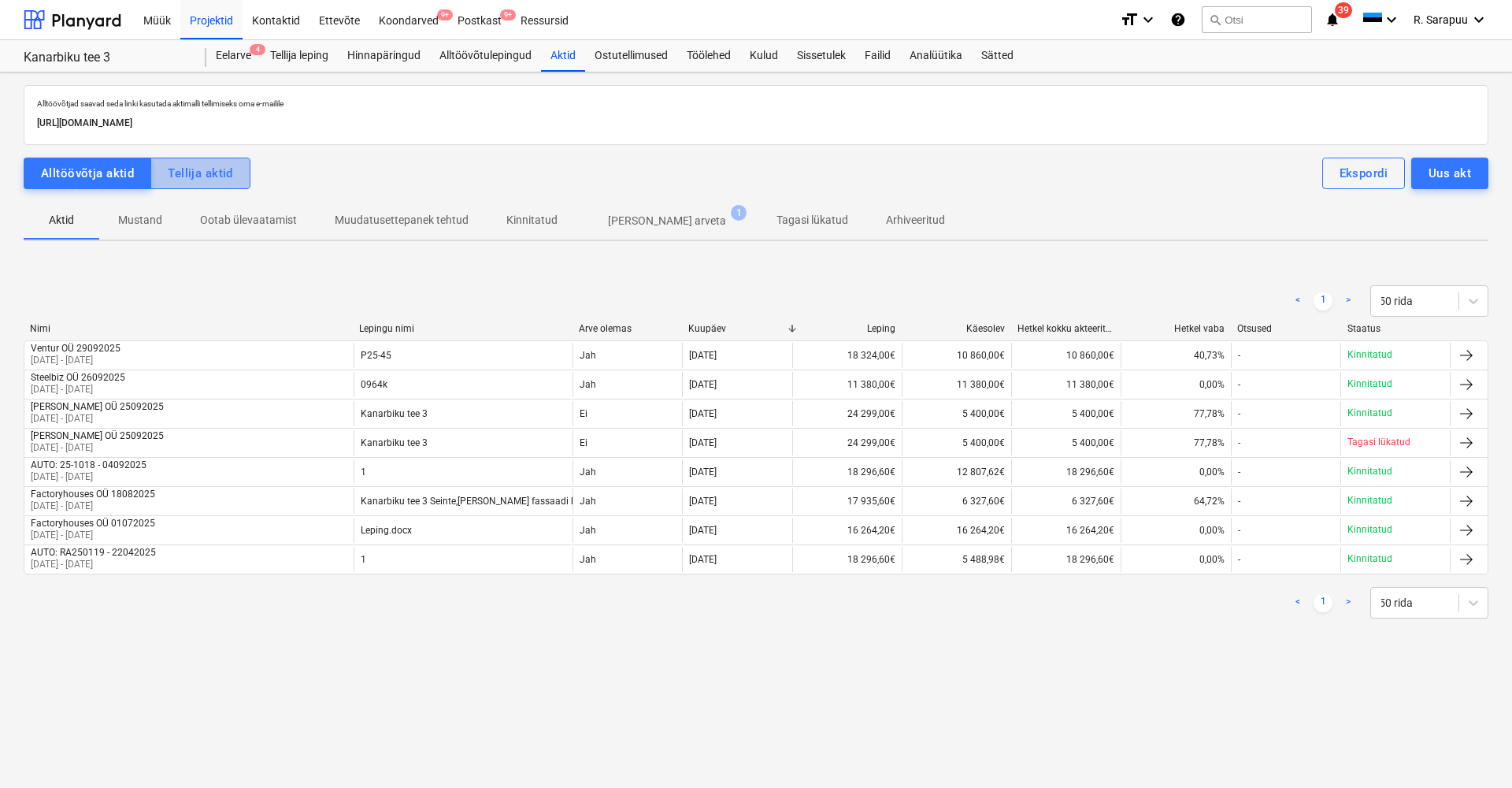
click at [199, 180] on div "Tellija aktid" at bounding box center [200, 173] width 66 height 21
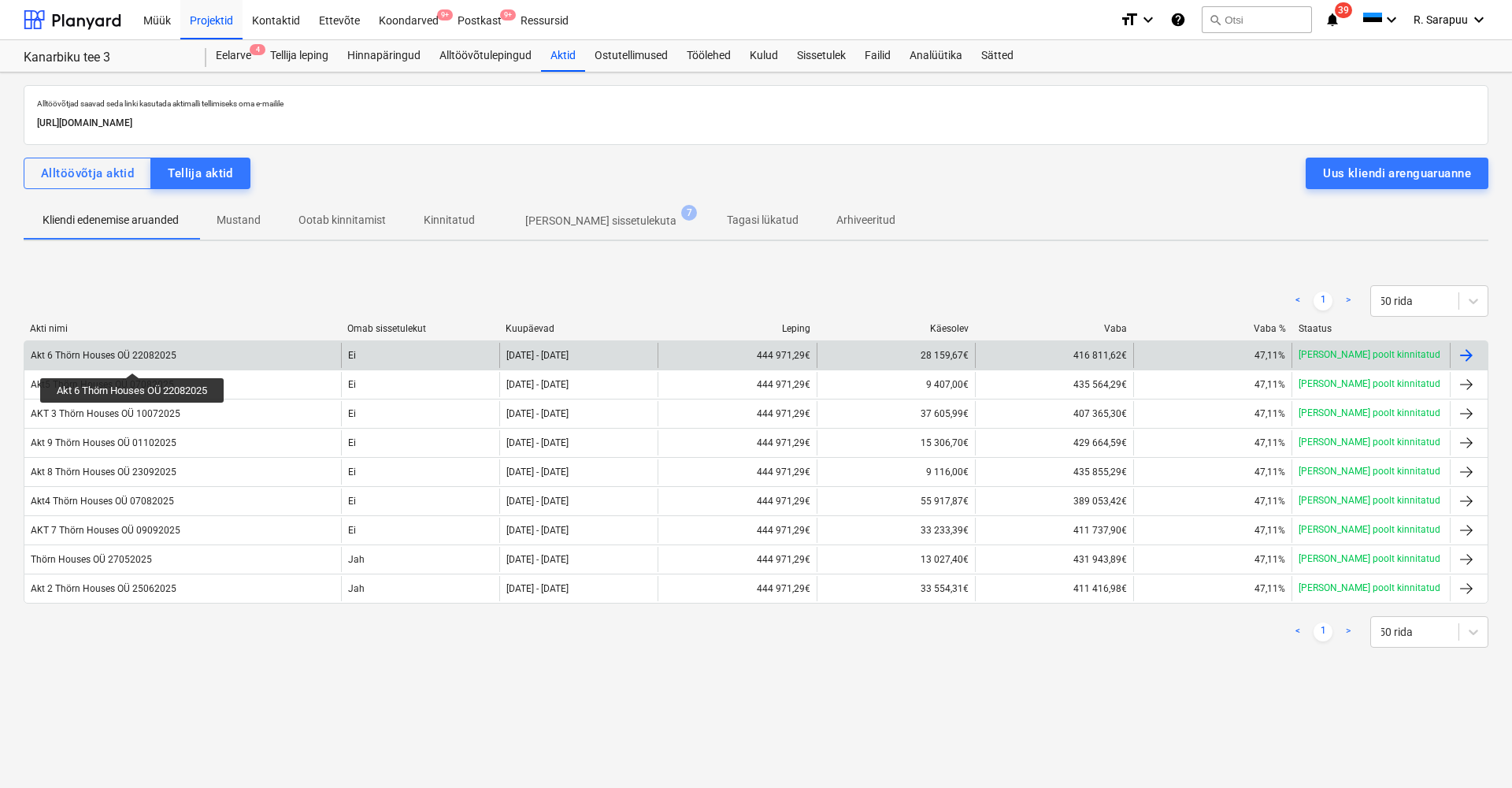
click at [134, 358] on div "Akt 6 Thörn Houses OÜ 22082025" at bounding box center [104, 355] width 146 height 11
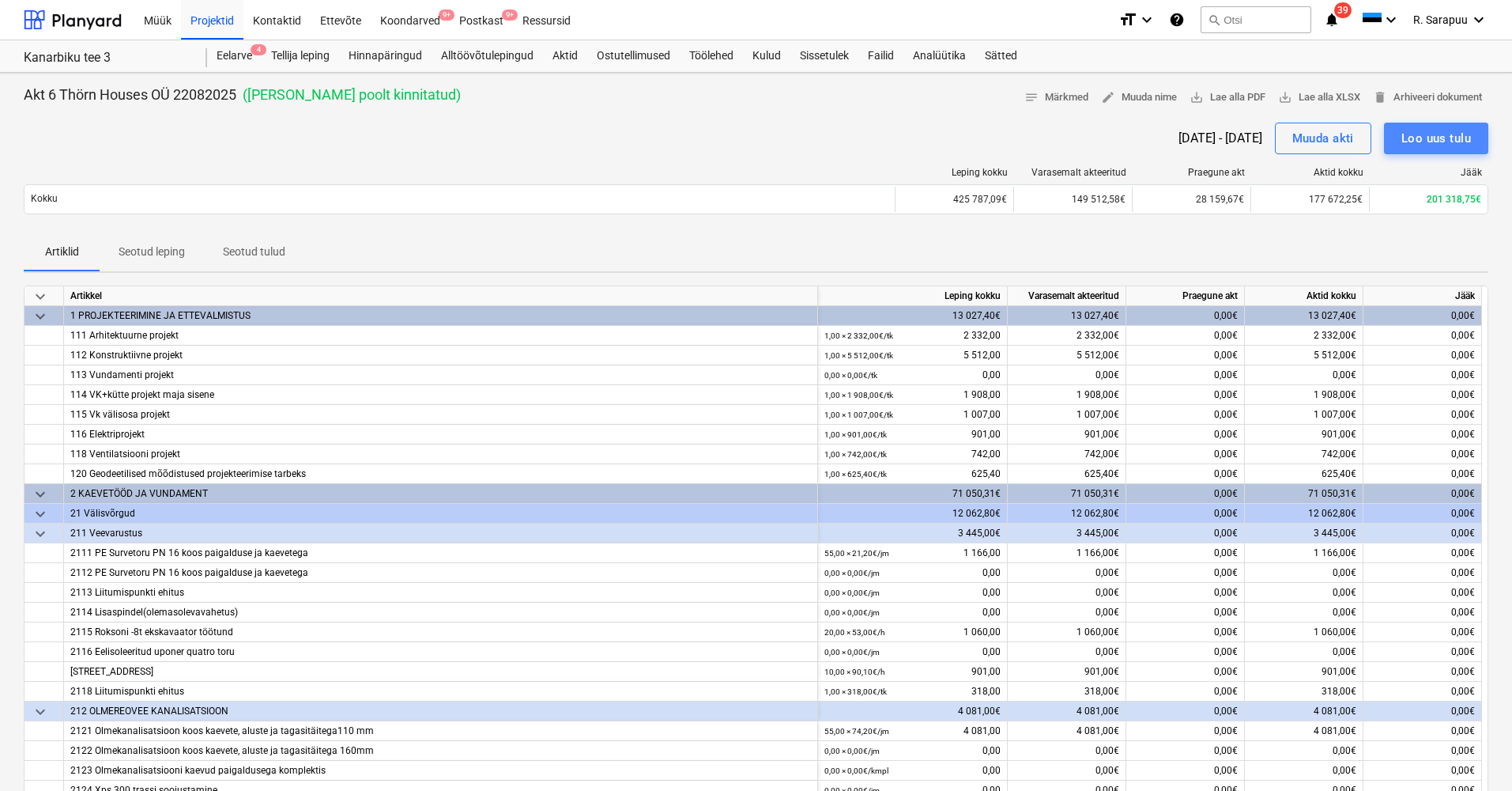
click at [1440, 142] on div "Loo uus tulu" at bounding box center [1436, 138] width 70 height 21
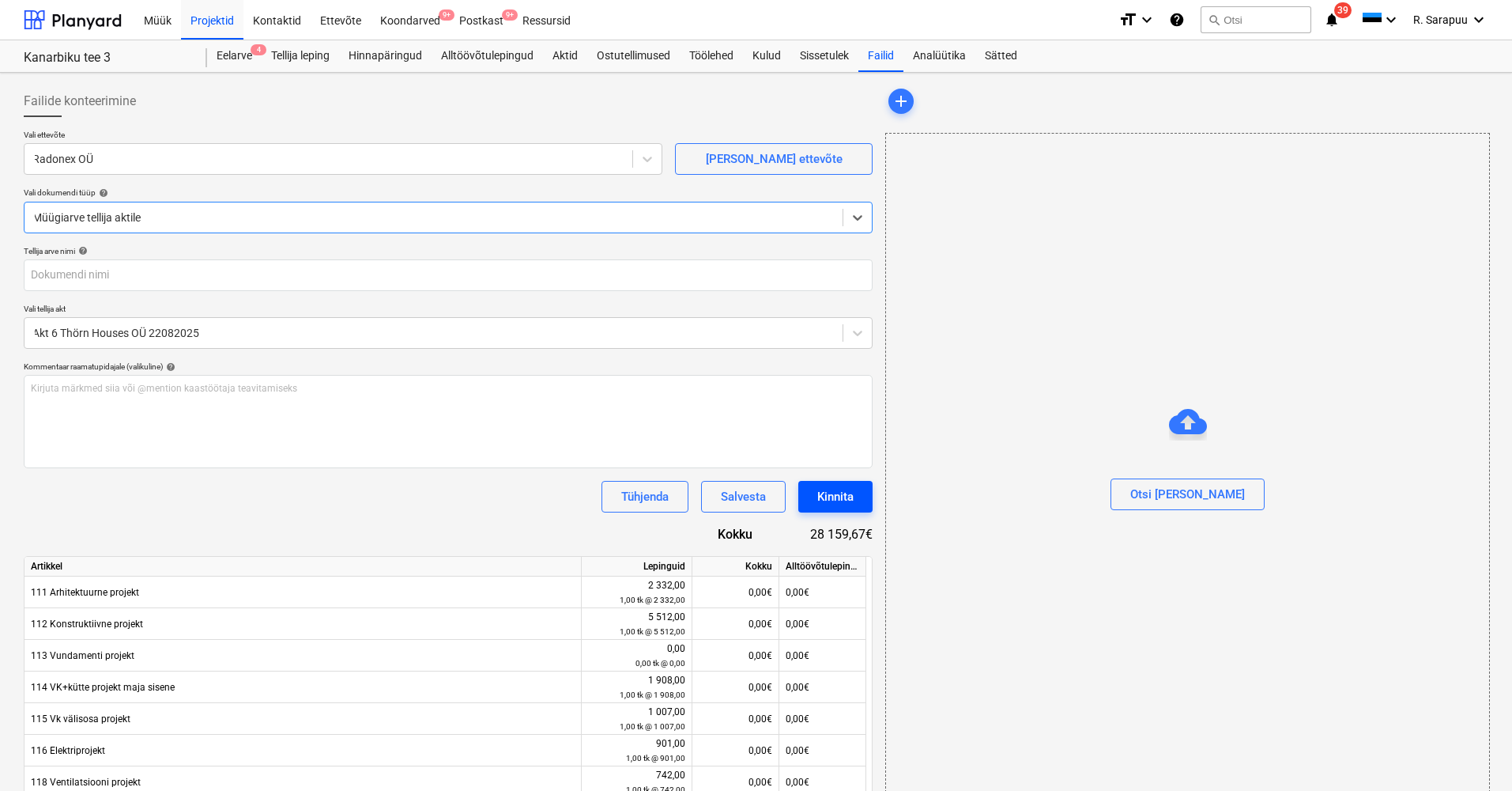
click at [840, 500] on div "Kinnita" at bounding box center [835, 496] width 37 height 21
click at [634, 276] on input "text" at bounding box center [448, 275] width 849 height 32
type input "a"
type input "arve"
click at [840, 488] on div "Kinnita" at bounding box center [835, 496] width 37 height 21
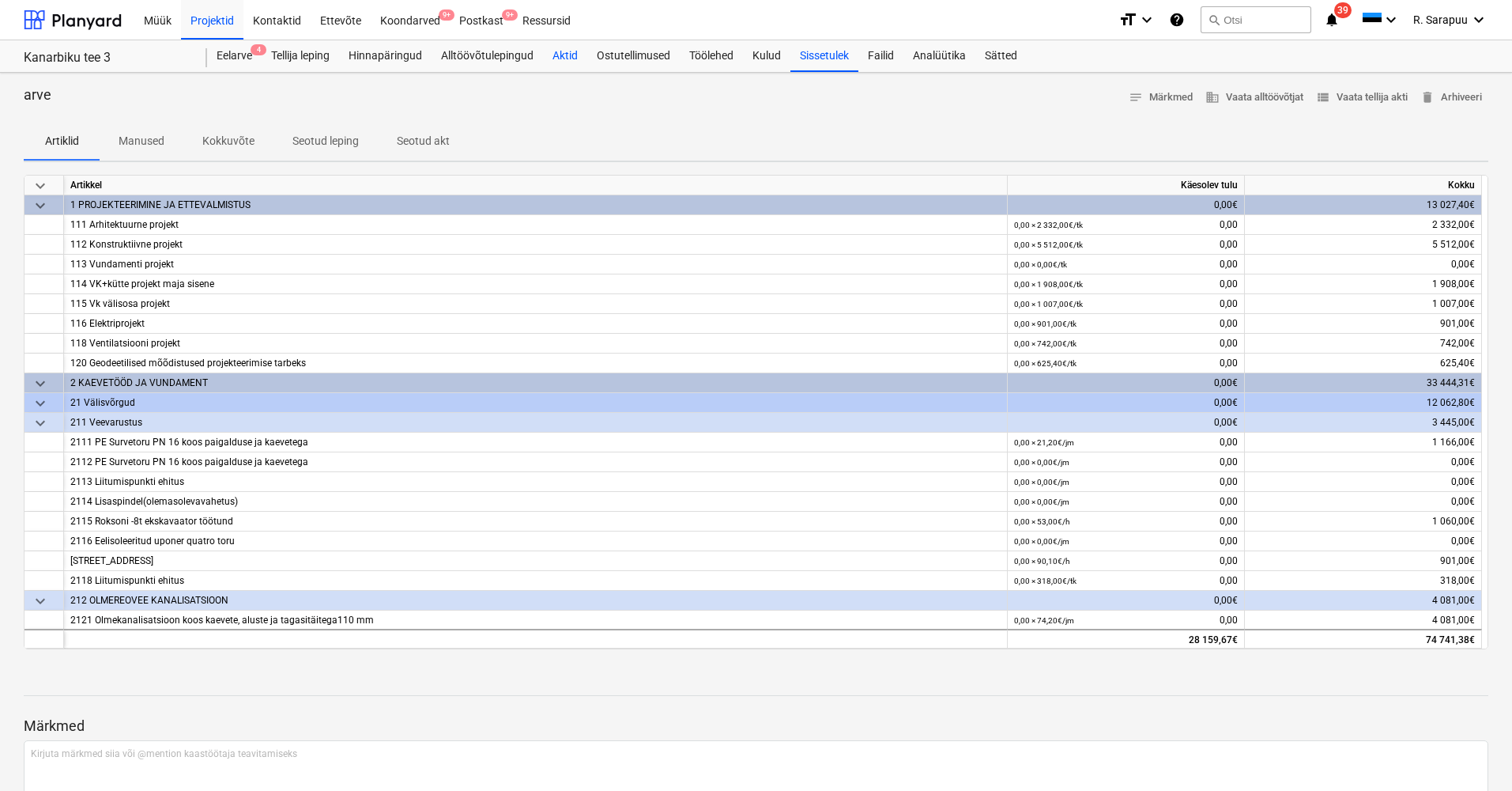
click at [560, 57] on div "Aktid" at bounding box center [564, 56] width 44 height 32
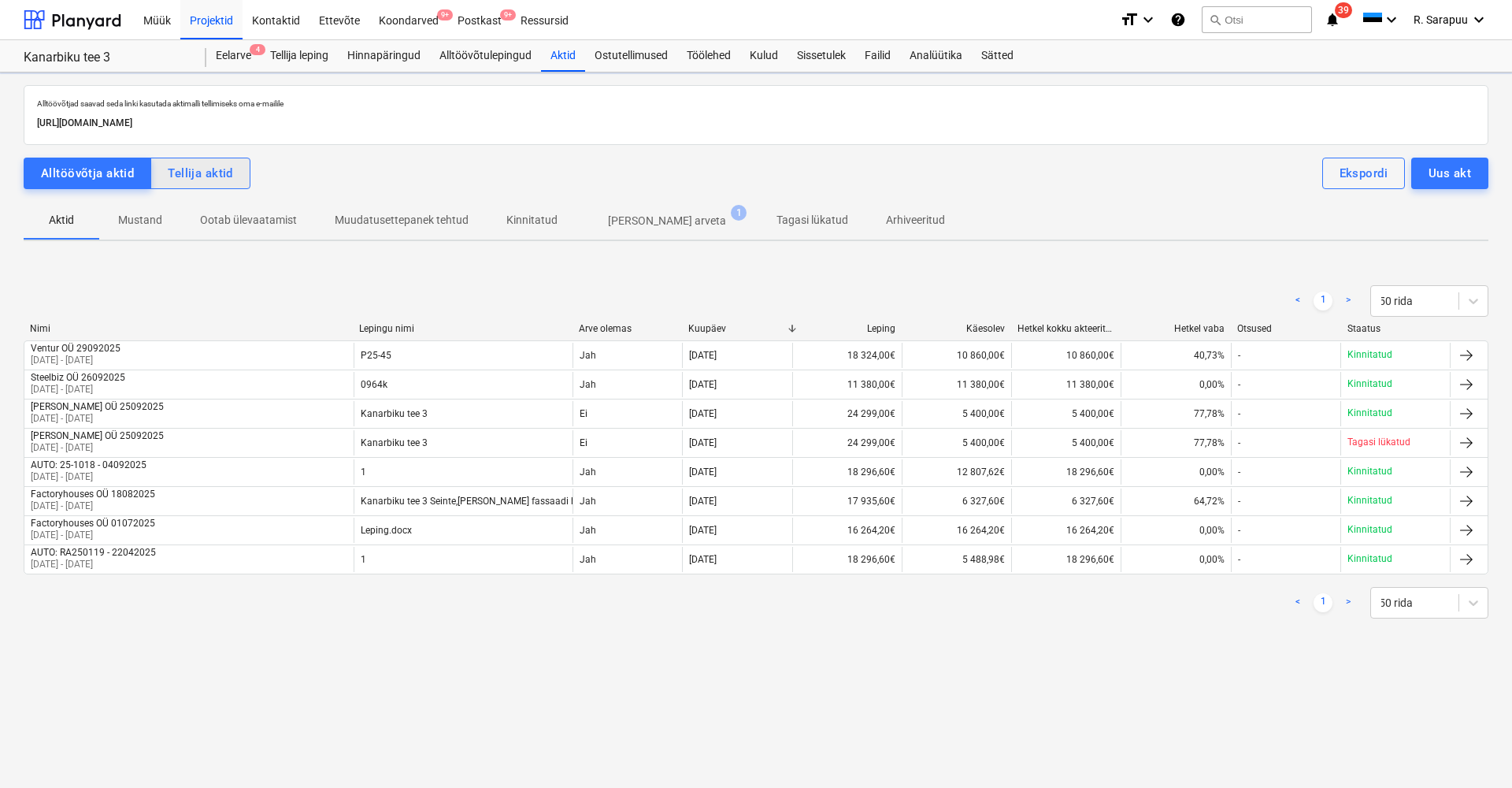
click at [216, 167] on div "Tellija aktid" at bounding box center [200, 173] width 66 height 21
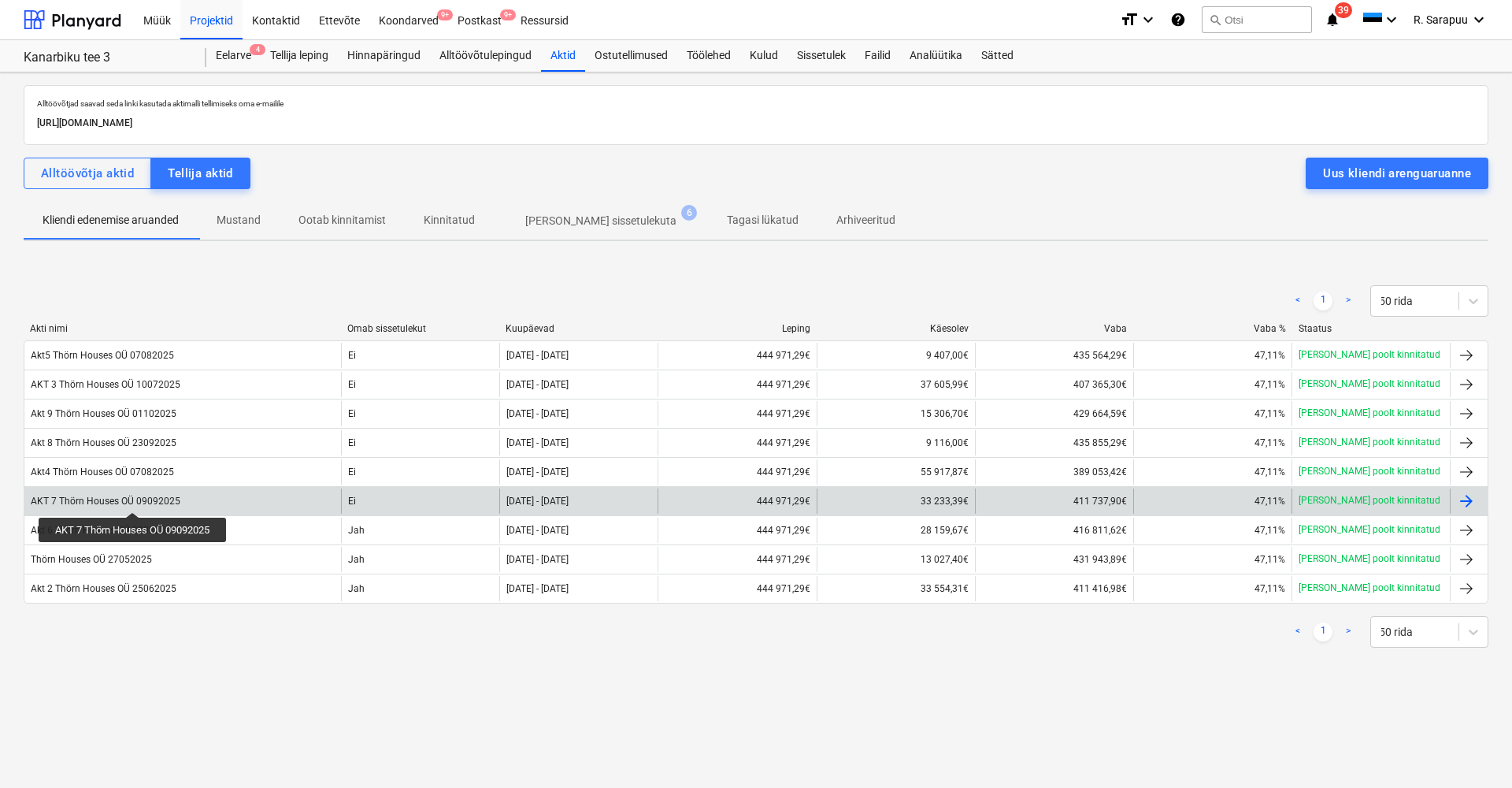
click at [134, 498] on div "AKT 7 Thörn Houses OÜ 09092025" at bounding box center [105, 500] width 149 height 11
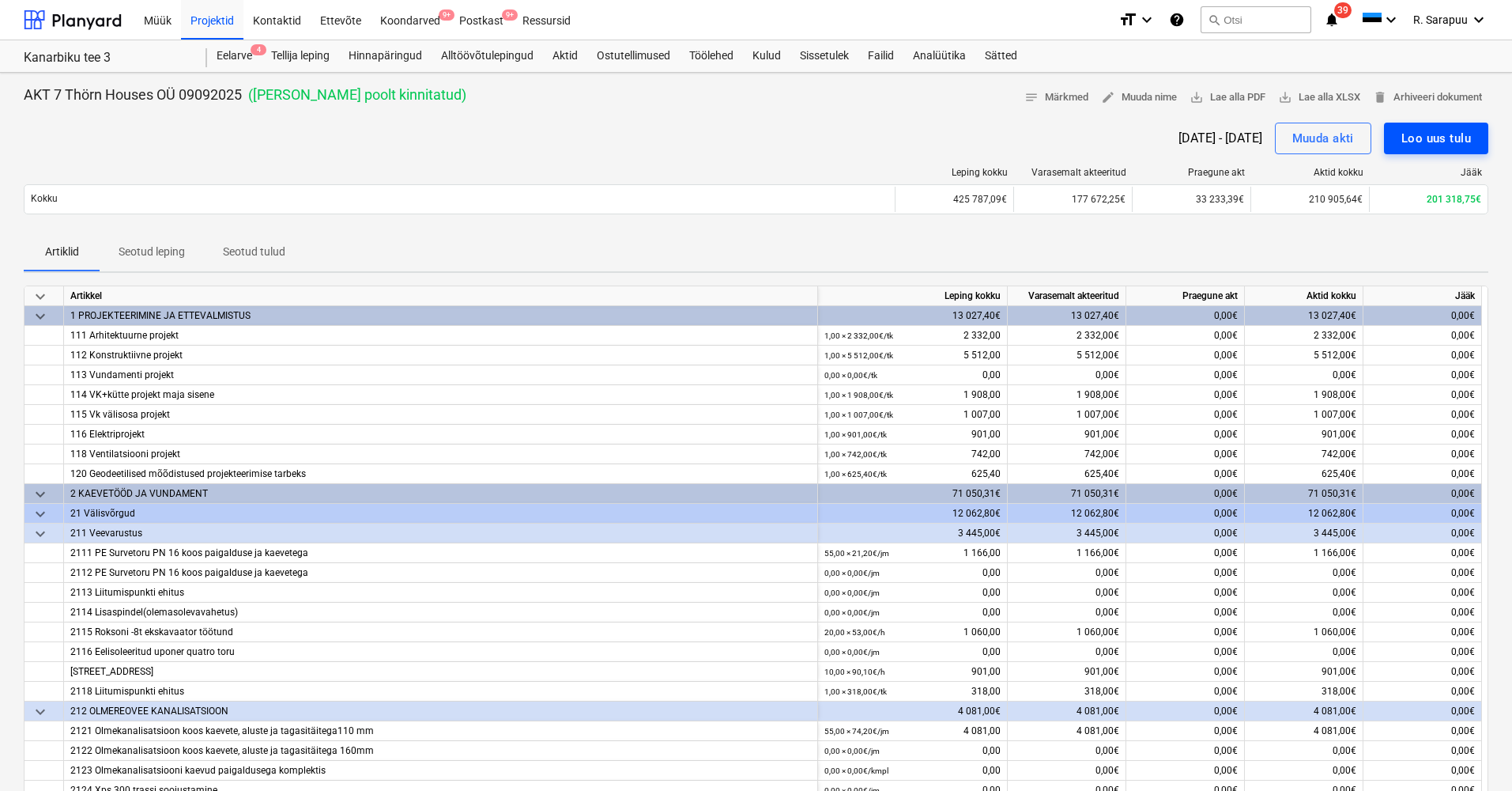
click at [1464, 137] on div "Loo uus tulu" at bounding box center [1436, 138] width 70 height 21
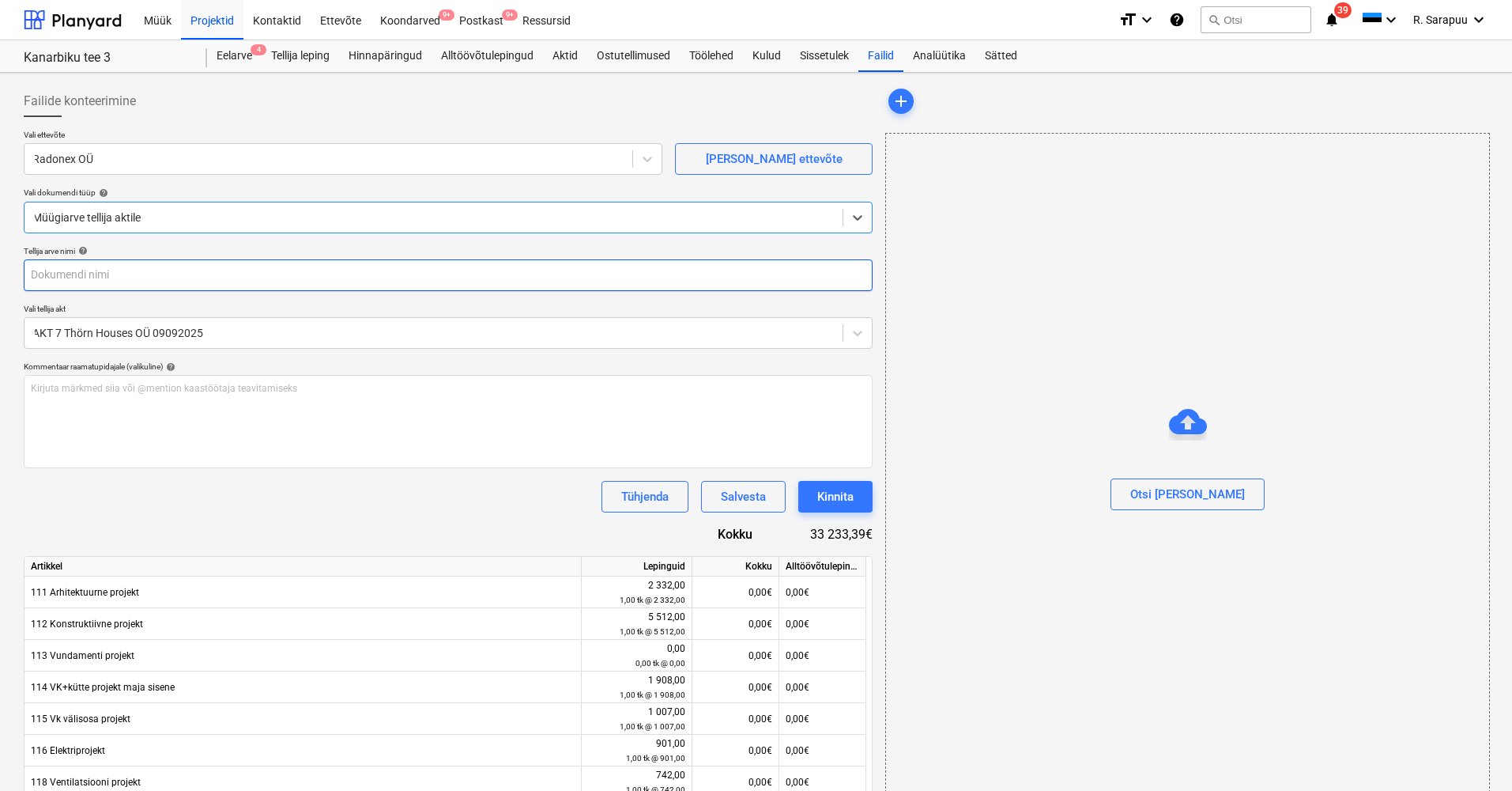
click at [426, 274] on input "text" at bounding box center [448, 275] width 849 height 32
type input "arve 7"
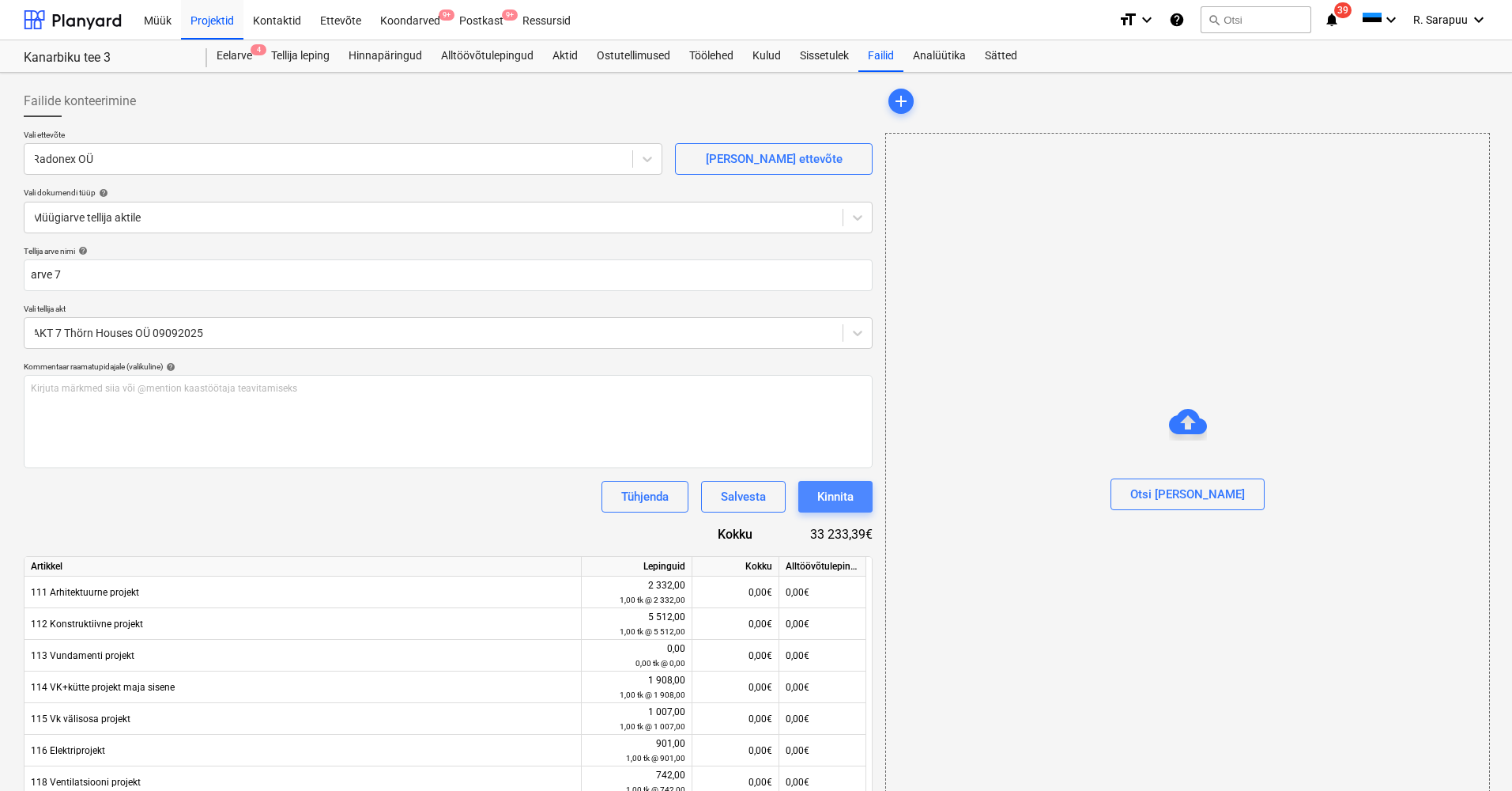
click at [827, 492] on div "Kinnita" at bounding box center [835, 496] width 37 height 21
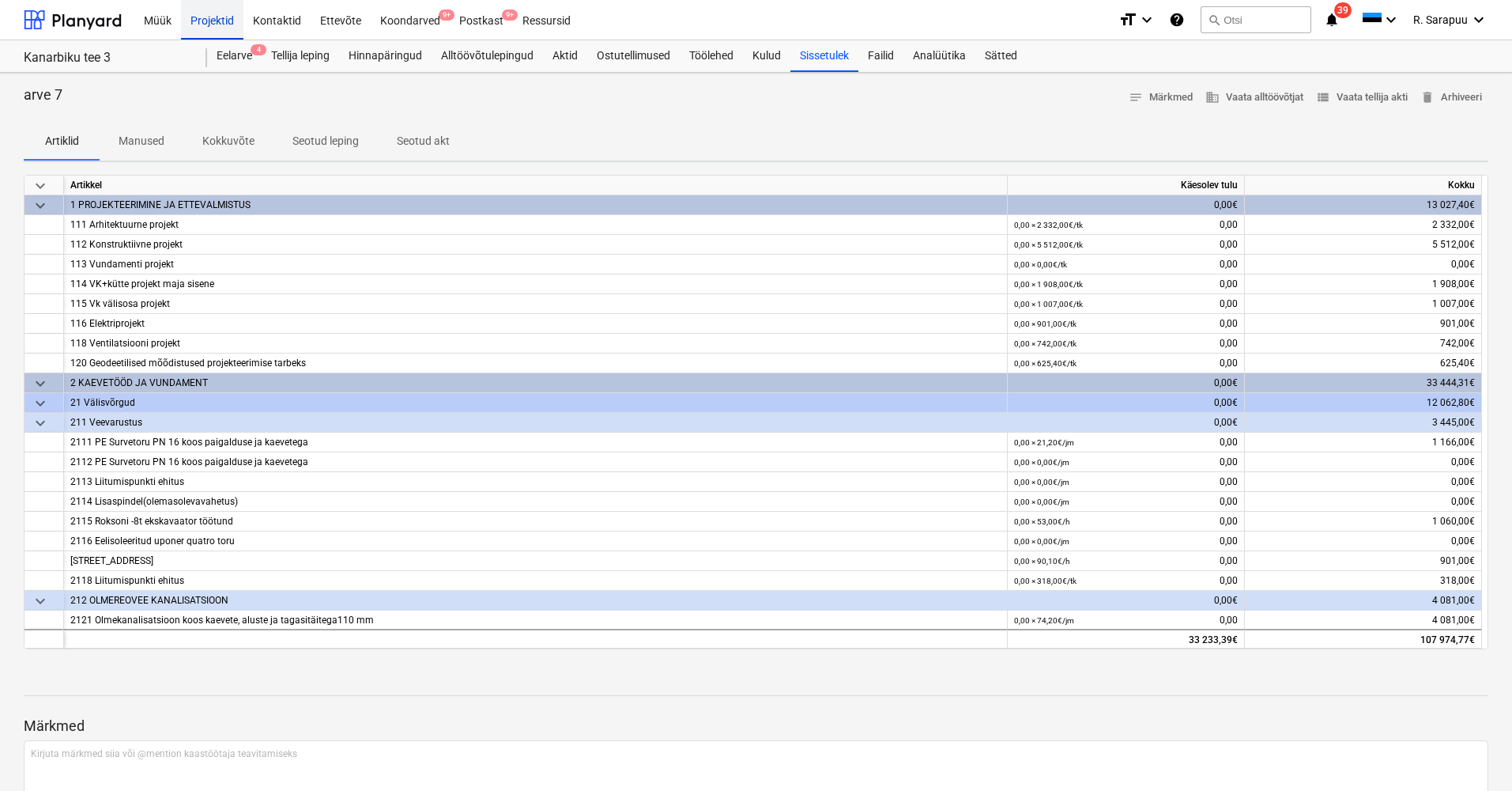
click at [198, 17] on div "Projektid" at bounding box center [211, 19] width 62 height 40
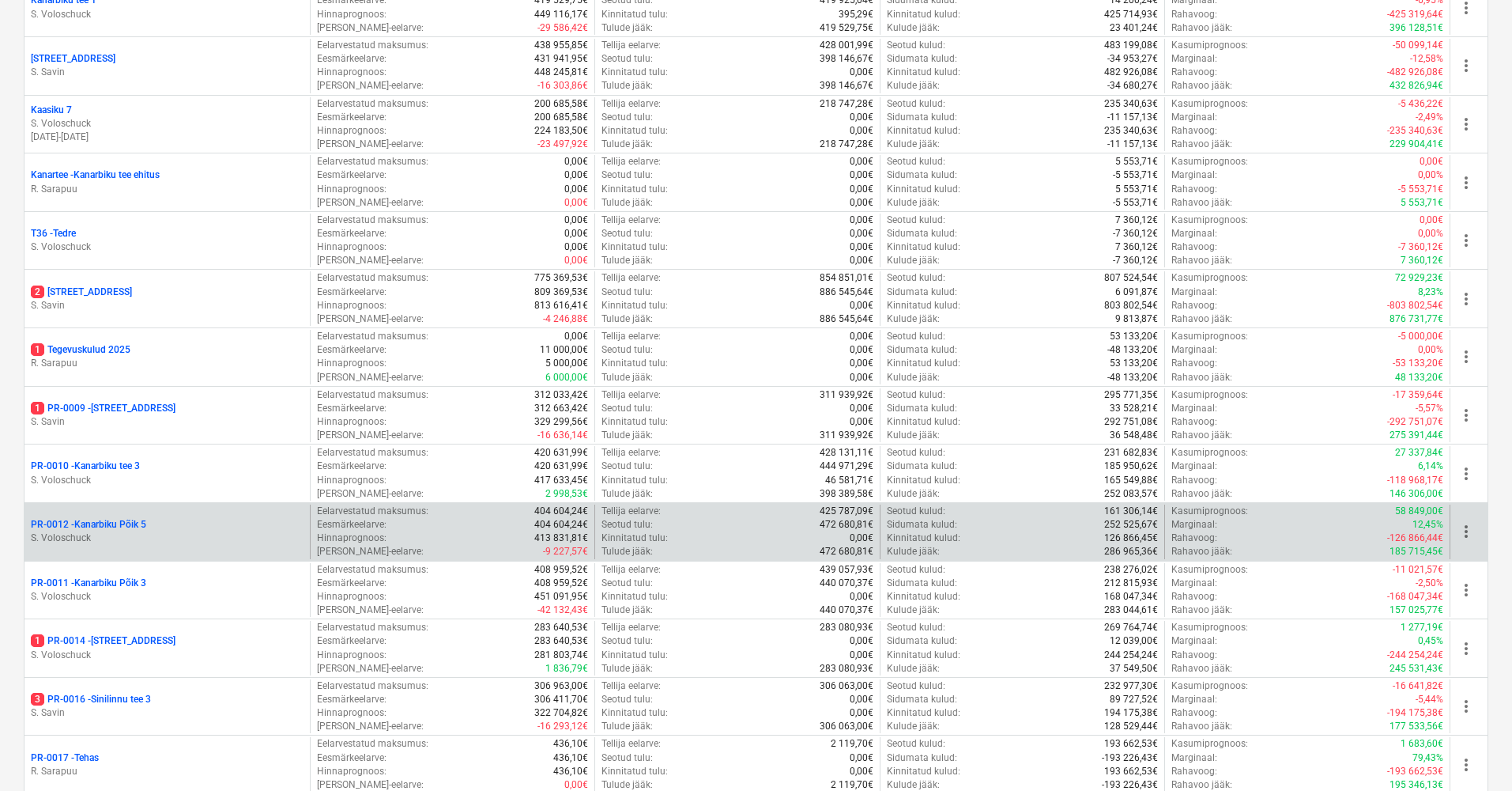
scroll to position [654, 0]
